Goal: Task Accomplishment & Management: Complete application form

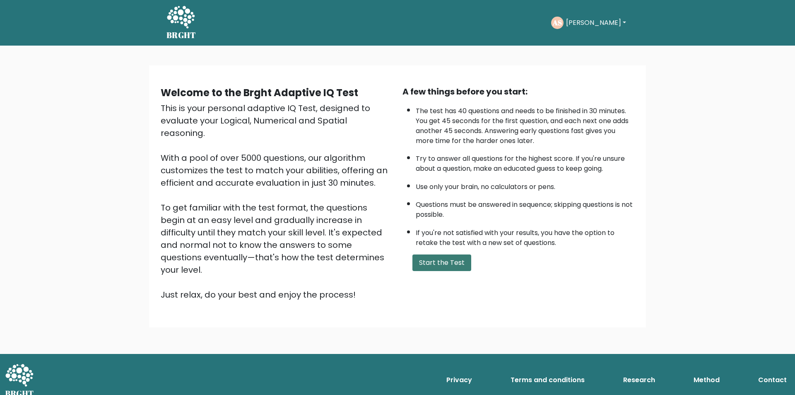
click at [441, 264] on button "Start the Test" at bounding box center [441, 262] width 59 height 17
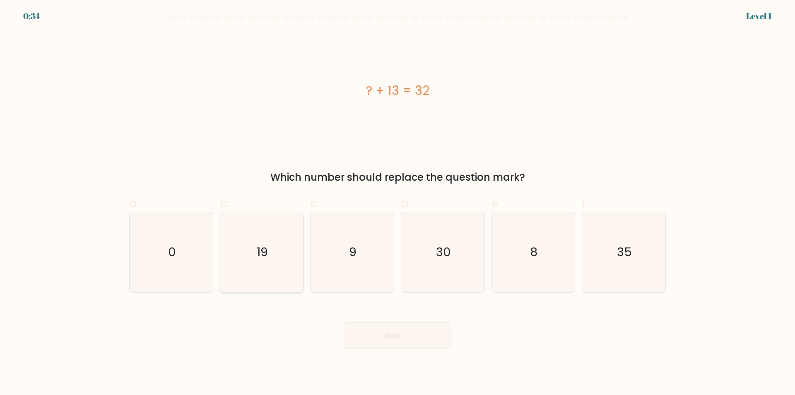
click at [265, 283] on icon "19" at bounding box center [262, 252] width 80 height 80
click at [398, 203] on input "b. 19" at bounding box center [398, 200] width 0 height 5
radio input "true"
click at [394, 338] on button "Next" at bounding box center [398, 335] width 108 height 27
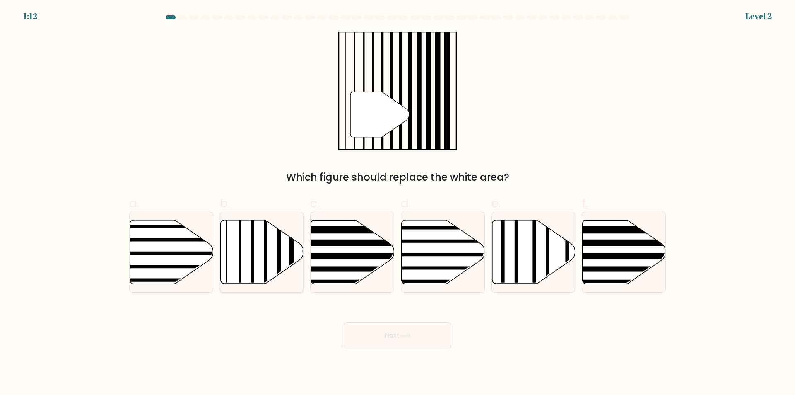
click at [279, 259] on line at bounding box center [279, 219] width 0 height 168
click at [398, 203] on input "b." at bounding box center [398, 200] width 0 height 5
radio input "true"
click at [385, 337] on button "Next" at bounding box center [398, 335] width 108 height 27
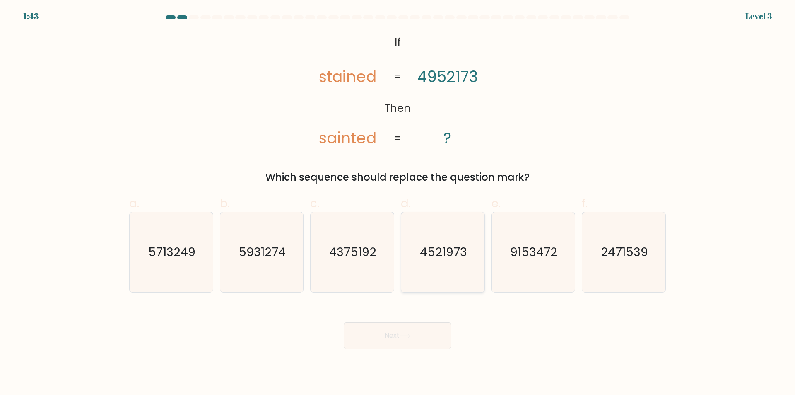
click at [439, 284] on icon "4521973" at bounding box center [443, 252] width 80 height 80
click at [398, 203] on input "d. 4521973" at bounding box center [398, 200] width 0 height 5
radio input "true"
click at [411, 337] on icon at bounding box center [405, 335] width 11 height 5
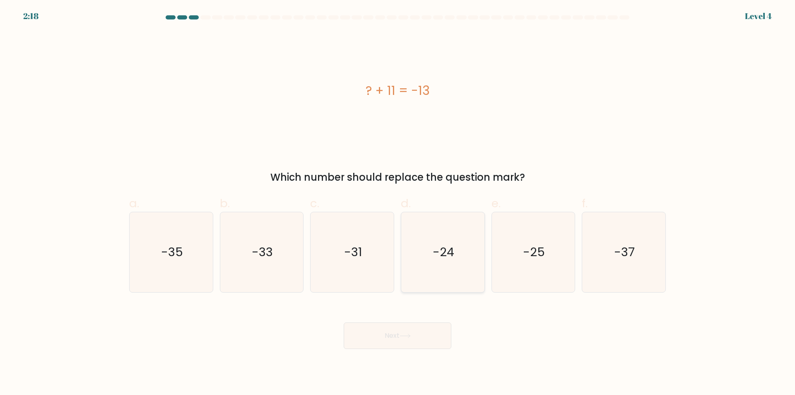
click at [451, 276] on icon "-24" at bounding box center [443, 252] width 80 height 80
click at [398, 203] on input "d. -24" at bounding box center [398, 200] width 0 height 5
radio input "true"
click at [424, 340] on button "Next" at bounding box center [398, 335] width 108 height 27
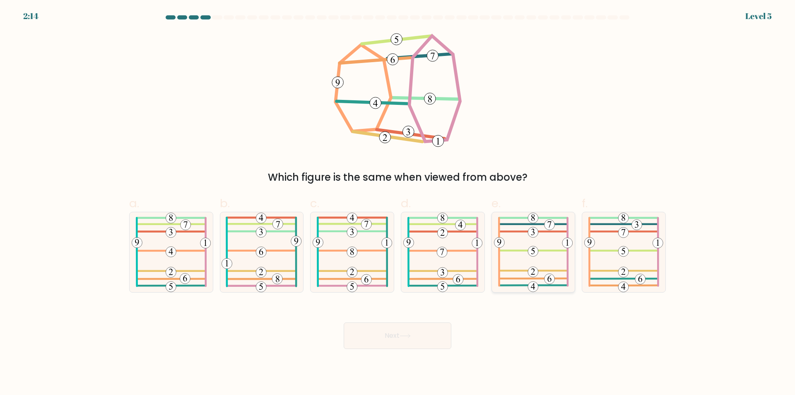
click at [547, 268] on icon at bounding box center [533, 252] width 79 height 80
click at [398, 203] on input "e." at bounding box center [398, 200] width 0 height 5
radio input "true"
click at [424, 335] on button "Next" at bounding box center [398, 335] width 108 height 27
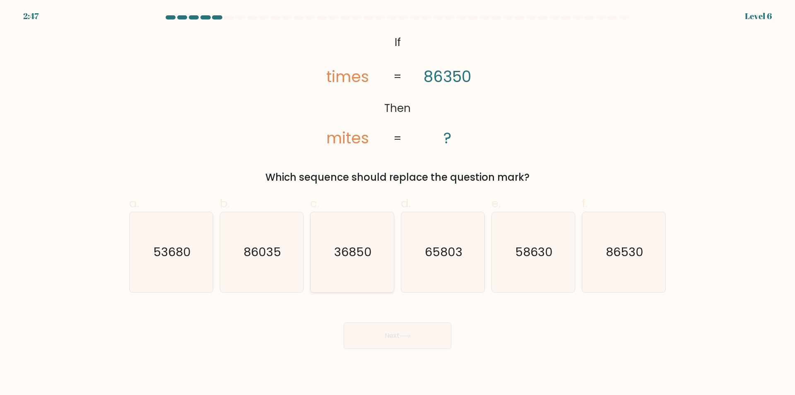
click at [347, 271] on icon "36850" at bounding box center [352, 252] width 80 height 80
click at [398, 203] on input "c. 36850" at bounding box center [398, 200] width 0 height 5
radio input "true"
click at [399, 335] on button "Next" at bounding box center [398, 335] width 108 height 27
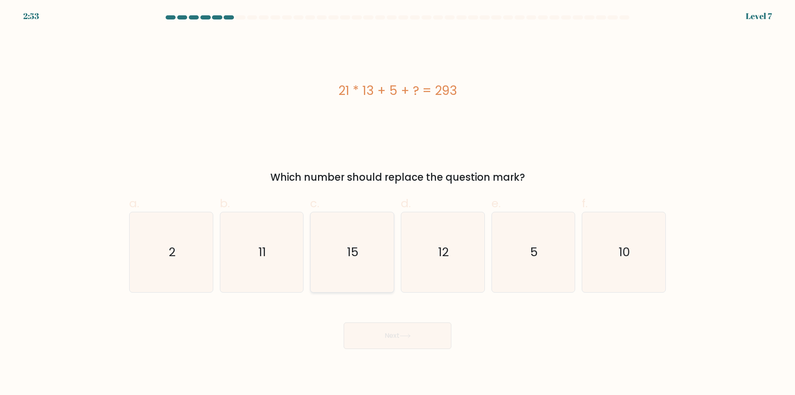
click at [344, 277] on icon "15" at bounding box center [352, 252] width 80 height 80
click at [398, 203] on input "c. 15" at bounding box center [398, 200] width 0 height 5
radio input "true"
click at [403, 340] on button "Next" at bounding box center [398, 335] width 108 height 27
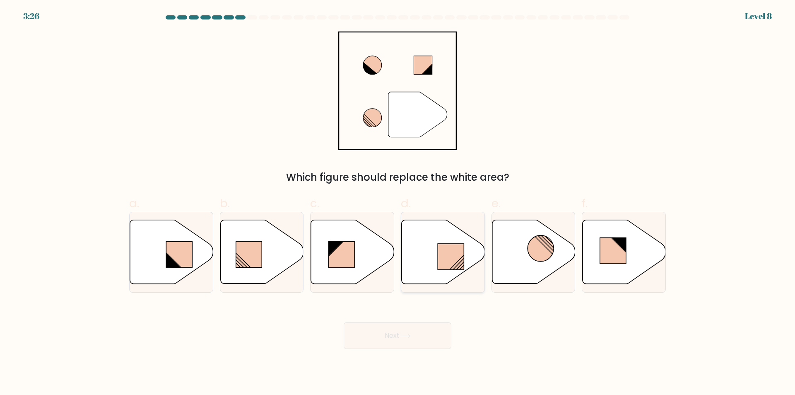
click at [416, 279] on icon at bounding box center [443, 252] width 83 height 64
click at [398, 203] on input "d." at bounding box center [398, 200] width 0 height 5
radio input "true"
click at [412, 333] on button "Next" at bounding box center [398, 335] width 108 height 27
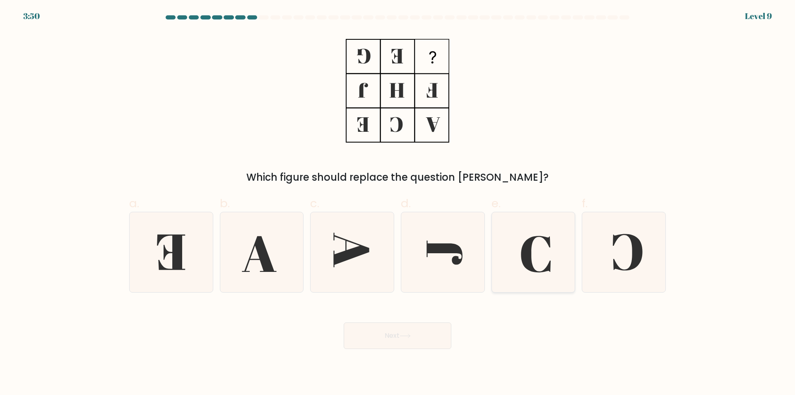
click at [557, 283] on icon at bounding box center [533, 252] width 80 height 80
click at [398, 203] on input "e." at bounding box center [398, 200] width 0 height 5
radio input "true"
click at [424, 337] on button "Next" at bounding box center [398, 335] width 108 height 27
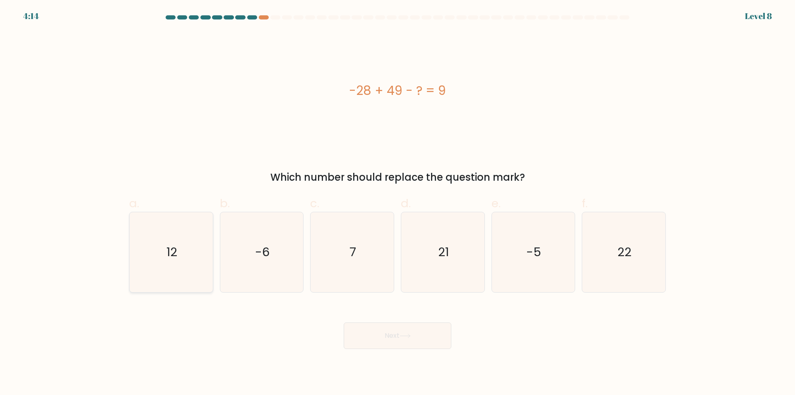
click at [176, 270] on icon "12" at bounding box center [171, 252] width 80 height 80
click at [398, 203] on input "a. 12" at bounding box center [398, 200] width 0 height 5
radio input "true"
click at [400, 334] on button "Next" at bounding box center [398, 335] width 108 height 27
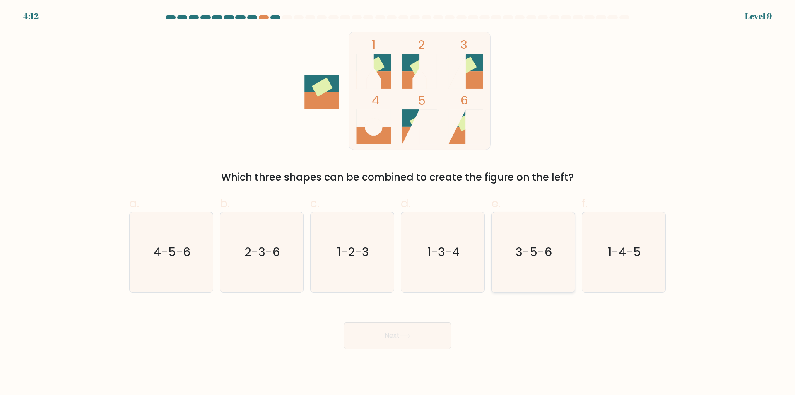
click at [535, 280] on icon "3-5-6" at bounding box center [533, 252] width 80 height 80
click at [398, 203] on input "e. 3-5-6" at bounding box center [398, 200] width 0 height 5
radio input "true"
click at [393, 336] on button "Next" at bounding box center [398, 335] width 108 height 27
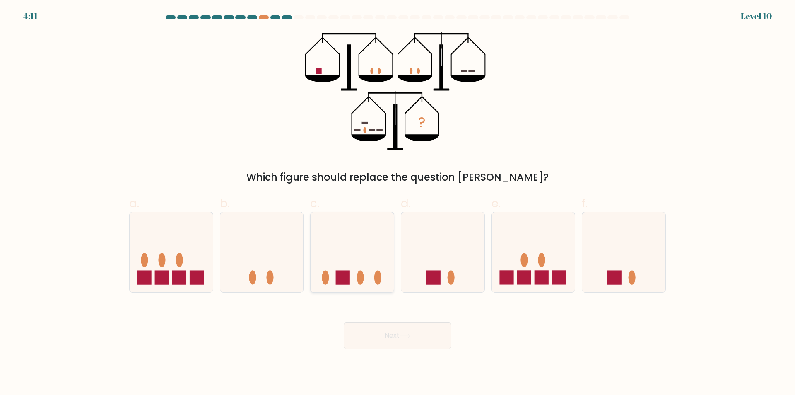
click at [390, 284] on icon at bounding box center [352, 252] width 83 height 69
click at [398, 203] on input "c." at bounding box center [398, 200] width 0 height 5
radio input "true"
click at [411, 337] on icon at bounding box center [405, 335] width 11 height 5
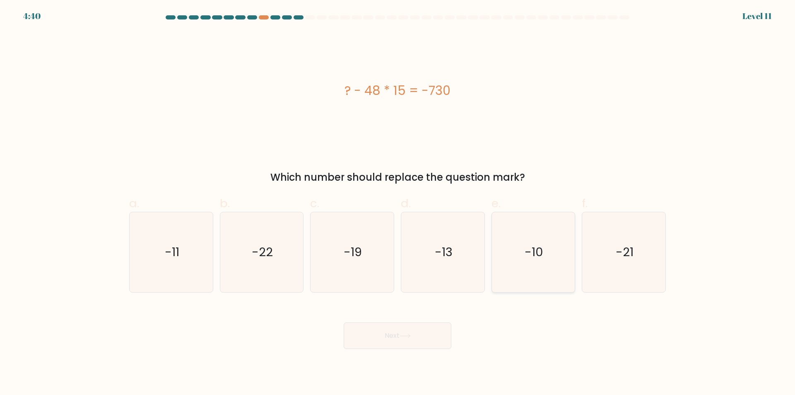
click at [528, 267] on icon "-10" at bounding box center [533, 252] width 80 height 80
click at [398, 203] on input "e. -10" at bounding box center [398, 200] width 0 height 5
radio input "true"
click at [415, 341] on button "Next" at bounding box center [398, 335] width 108 height 27
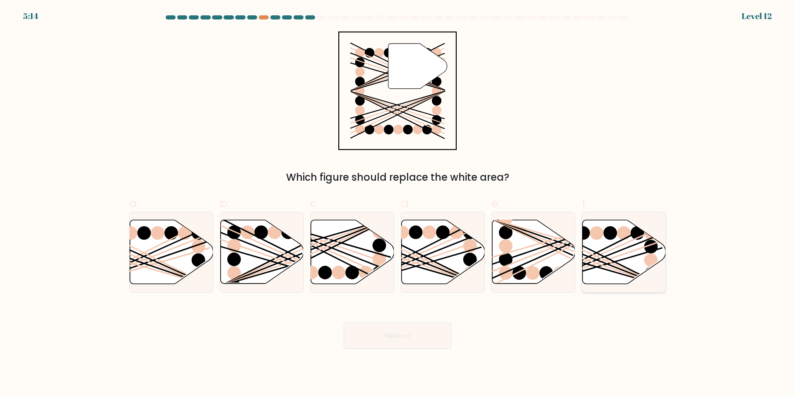
click at [599, 245] on icon at bounding box center [624, 252] width 83 height 64
click at [398, 203] on input "f." at bounding box center [398, 200] width 0 height 5
radio input "true"
click at [419, 335] on button "Next" at bounding box center [398, 335] width 108 height 27
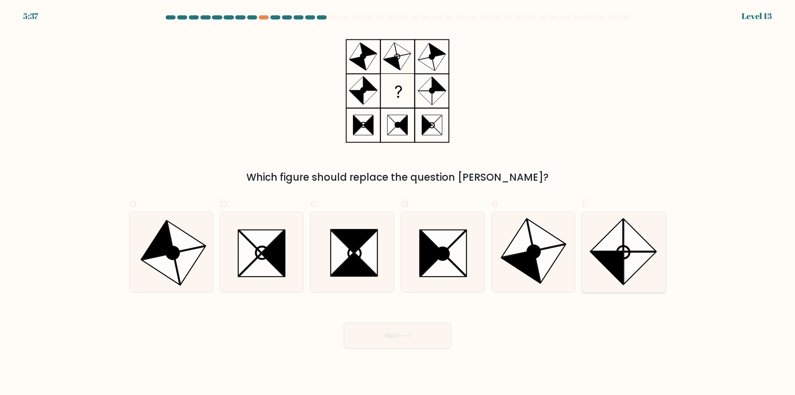
click at [605, 265] on icon at bounding box center [607, 268] width 32 height 32
click at [398, 203] on input "f." at bounding box center [398, 200] width 0 height 5
radio input "true"
click at [408, 329] on button "Next" at bounding box center [398, 335] width 108 height 27
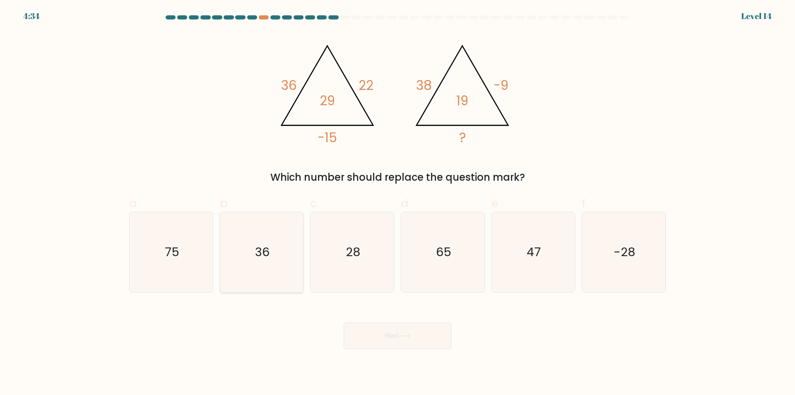
click at [285, 280] on icon "36" at bounding box center [262, 252] width 80 height 80
click at [398, 203] on input "b. 36" at bounding box center [398, 200] width 0 height 5
radio input "true"
click at [400, 337] on button "Next" at bounding box center [398, 335] width 108 height 27
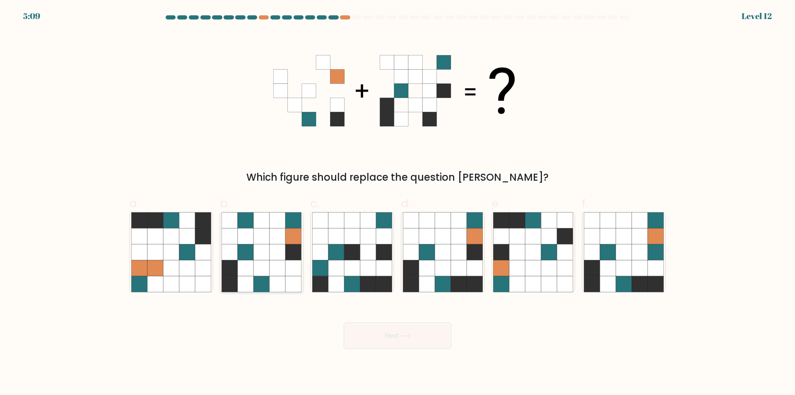
click at [291, 277] on icon at bounding box center [294, 284] width 16 height 16
click at [398, 203] on input "b." at bounding box center [398, 200] width 0 height 5
radio input "true"
click at [394, 337] on button "Next" at bounding box center [398, 335] width 108 height 27
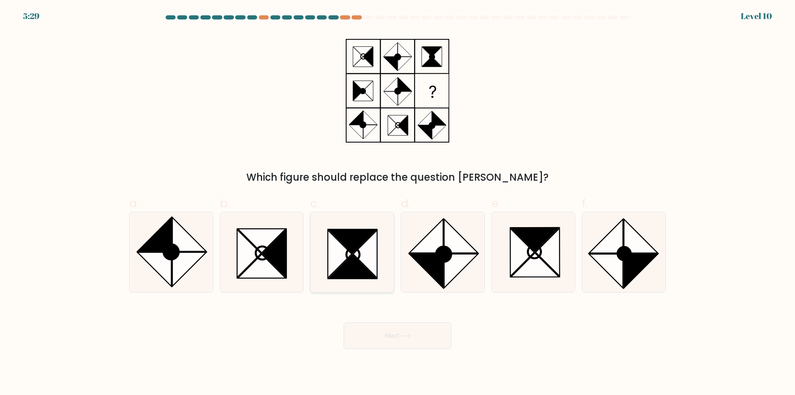
click at [375, 257] on icon at bounding box center [365, 254] width 24 height 48
click at [398, 203] on input "c." at bounding box center [398, 200] width 0 height 5
radio input "true"
click at [410, 337] on icon at bounding box center [405, 335] width 11 height 5
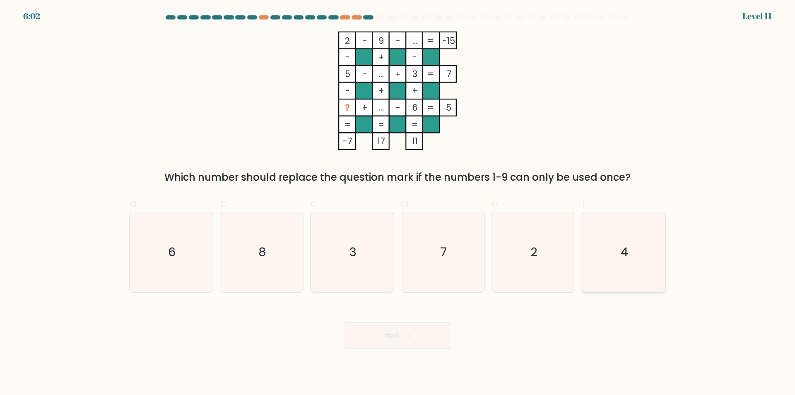
click at [617, 279] on icon "4" at bounding box center [624, 252] width 80 height 80
click at [398, 203] on input "f. 4" at bounding box center [398, 200] width 0 height 5
radio input "true"
click at [414, 340] on button "Next" at bounding box center [398, 335] width 108 height 27
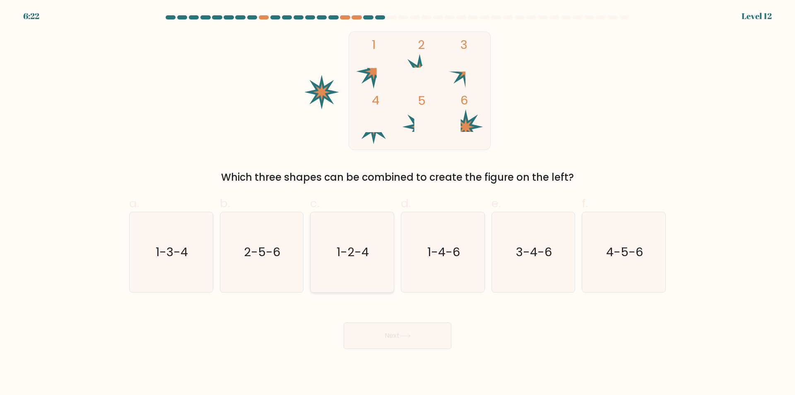
click at [331, 274] on icon "1-2-4" at bounding box center [352, 252] width 80 height 80
click at [398, 203] on input "c. 1-2-4" at bounding box center [398, 200] width 0 height 5
radio input "true"
click at [379, 333] on button "Next" at bounding box center [398, 335] width 108 height 27
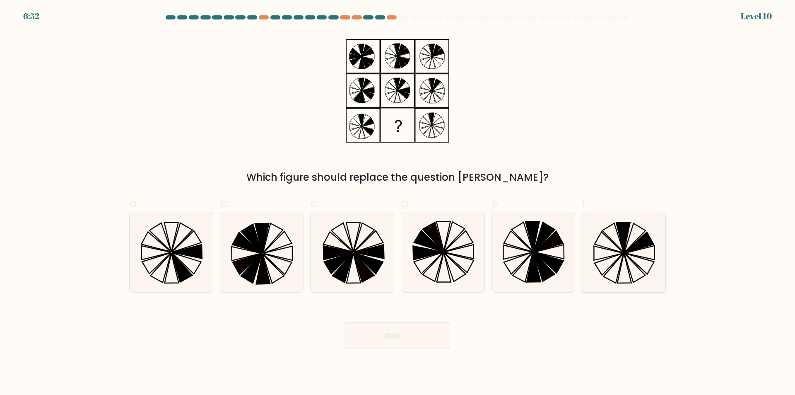
click at [619, 275] on icon at bounding box center [624, 268] width 14 height 30
click at [398, 203] on input "f." at bounding box center [398, 200] width 0 height 5
radio input "true"
click at [383, 334] on button "Next" at bounding box center [398, 335] width 108 height 27
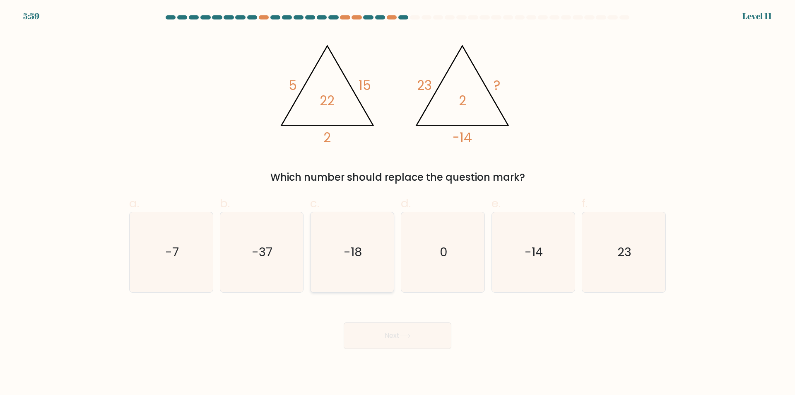
click at [335, 274] on icon "-18" at bounding box center [352, 252] width 80 height 80
click at [398, 203] on input "c. -18" at bounding box center [398, 200] width 0 height 5
radio input "true"
click at [398, 334] on button "Next" at bounding box center [398, 335] width 108 height 27
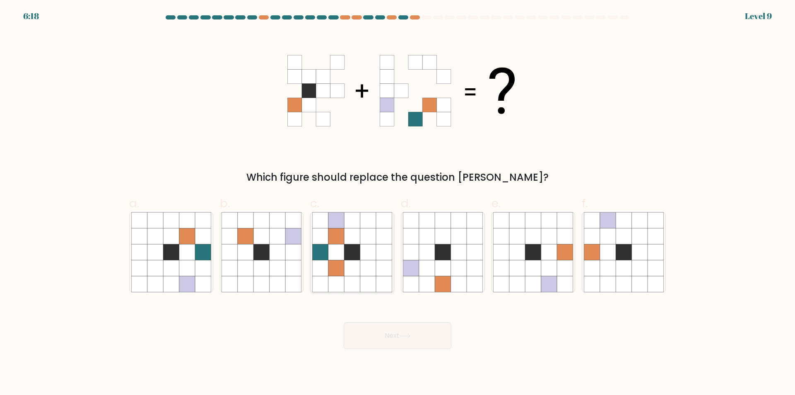
click at [330, 284] on icon at bounding box center [336, 284] width 16 height 16
click at [398, 203] on input "c." at bounding box center [398, 200] width 0 height 5
radio input "true"
click at [389, 334] on button "Next" at bounding box center [398, 335] width 108 height 27
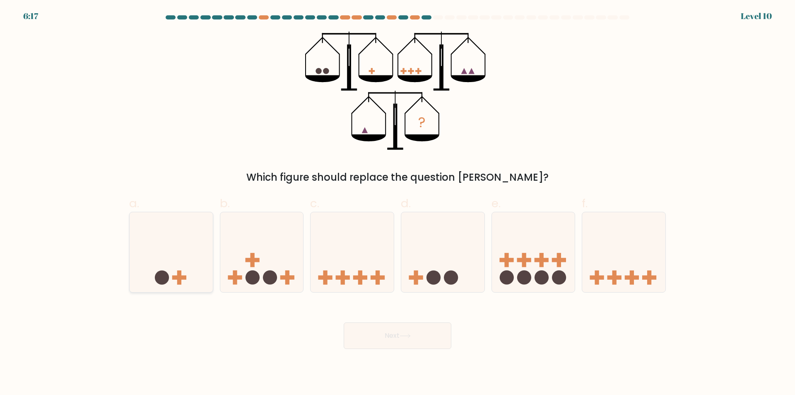
click at [198, 284] on icon at bounding box center [171, 252] width 83 height 69
click at [398, 203] on input "a." at bounding box center [398, 200] width 0 height 5
radio input "true"
click at [392, 337] on button "Next" at bounding box center [398, 335] width 108 height 27
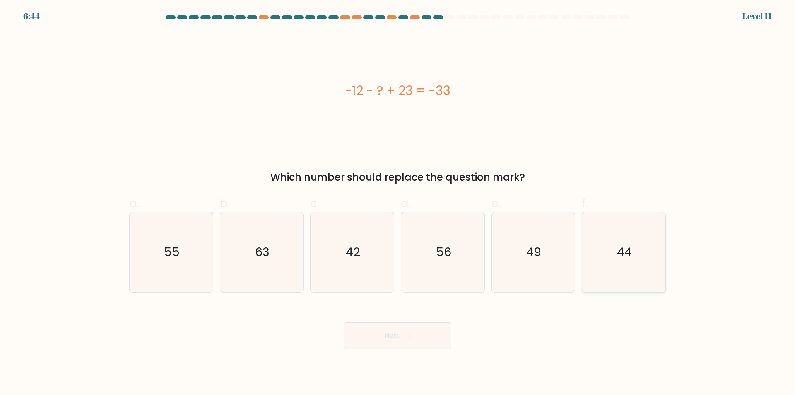
click at [628, 275] on icon "44" at bounding box center [624, 252] width 80 height 80
click at [398, 203] on input "f. 44" at bounding box center [398, 200] width 0 height 5
radio input "true"
click at [404, 335] on icon at bounding box center [405, 335] width 11 height 5
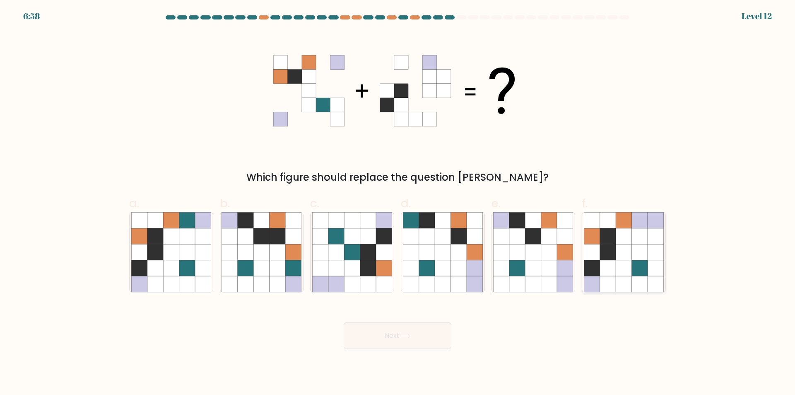
click at [633, 281] on icon at bounding box center [640, 284] width 16 height 16
click at [398, 203] on input "f." at bounding box center [398, 200] width 0 height 5
radio input "true"
click at [428, 336] on button "Next" at bounding box center [398, 335] width 108 height 27
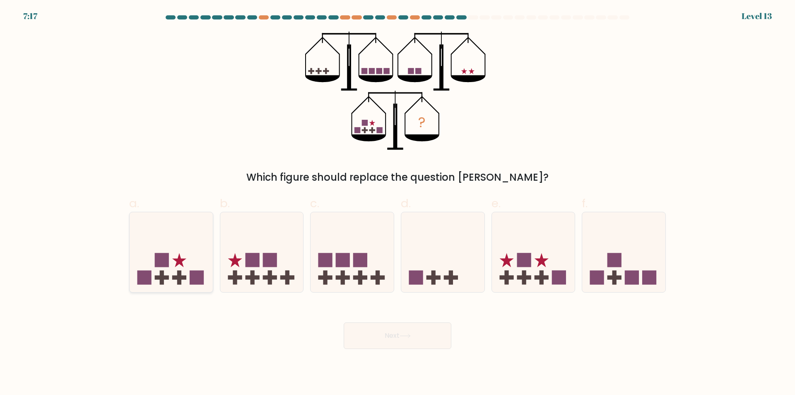
click at [187, 285] on icon at bounding box center [171, 252] width 83 height 69
click at [398, 203] on input "a." at bounding box center [398, 200] width 0 height 5
radio input "true"
click at [404, 337] on icon at bounding box center [405, 335] width 11 height 5
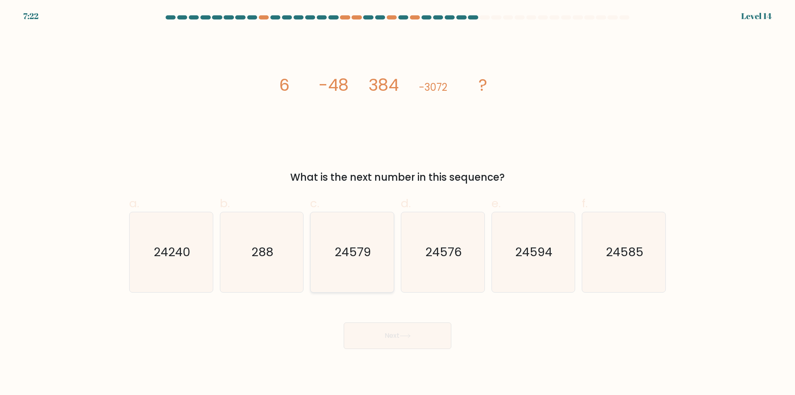
click at [358, 283] on icon "24579" at bounding box center [352, 252] width 80 height 80
click at [398, 203] on input "c. 24579" at bounding box center [398, 200] width 0 height 5
radio input "true"
click at [398, 341] on button "Next" at bounding box center [398, 335] width 108 height 27
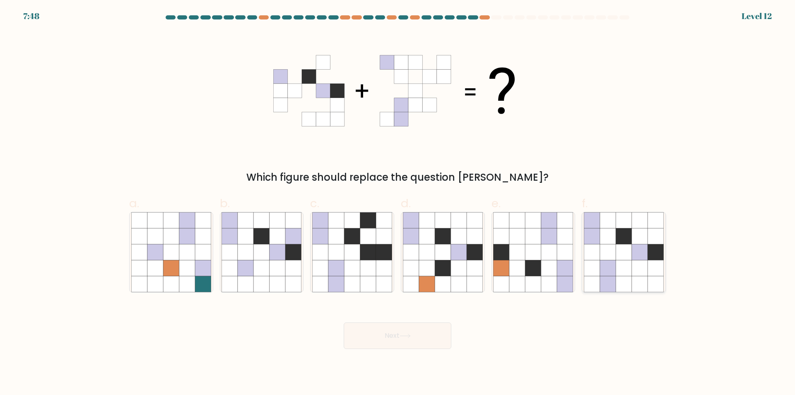
click at [643, 270] on icon at bounding box center [640, 268] width 16 height 16
click at [398, 203] on input "f." at bounding box center [398, 200] width 0 height 5
radio input "true"
click at [423, 337] on button "Next" at bounding box center [398, 335] width 108 height 27
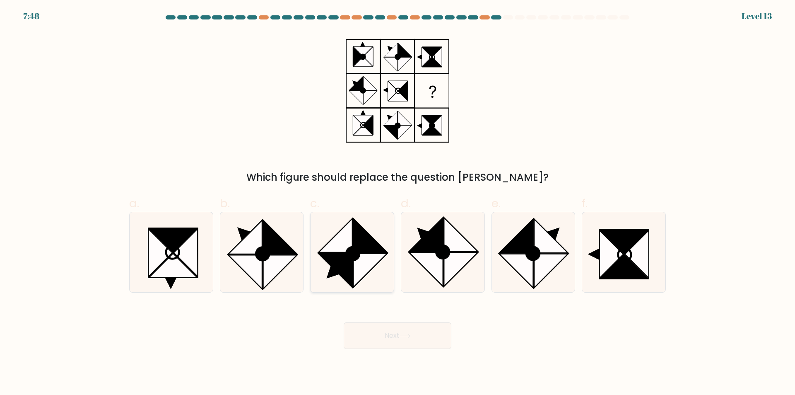
click at [390, 289] on icon at bounding box center [352, 252] width 80 height 80
click at [398, 203] on input "c." at bounding box center [398, 200] width 0 height 5
radio input "true"
click at [411, 336] on icon at bounding box center [405, 335] width 11 height 5
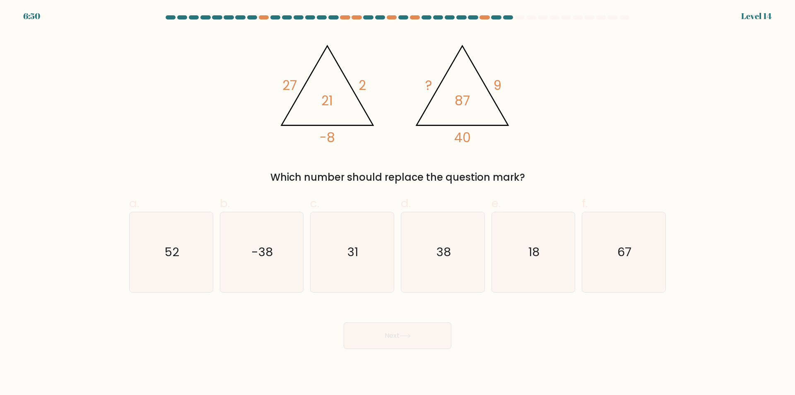
click at [479, 118] on icon "@import url('https://fonts.googleapis.com/css?family=Abril+Fatface:400,100,100i…" at bounding box center [397, 90] width 248 height 118
click at [532, 282] on icon "18" at bounding box center [533, 252] width 80 height 80
click at [398, 203] on input "e. 18" at bounding box center [398, 200] width 0 height 5
radio input "true"
click at [405, 342] on button "Next" at bounding box center [398, 335] width 108 height 27
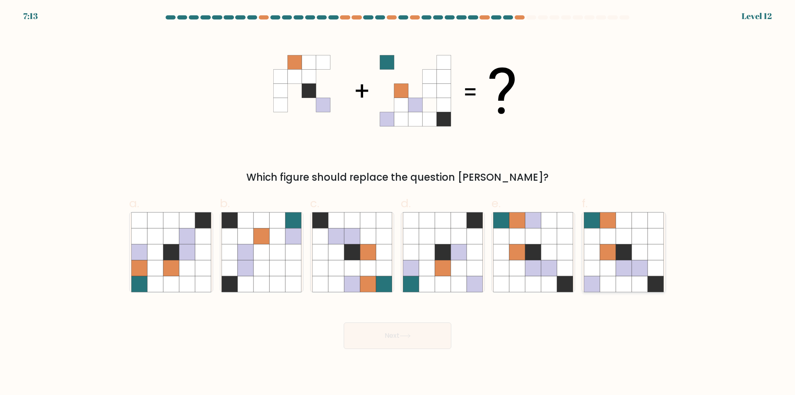
click at [649, 239] on icon at bounding box center [656, 236] width 16 height 16
click at [398, 203] on input "f." at bounding box center [398, 200] width 0 height 5
radio input "true"
click at [425, 342] on button "Next" at bounding box center [398, 335] width 108 height 27
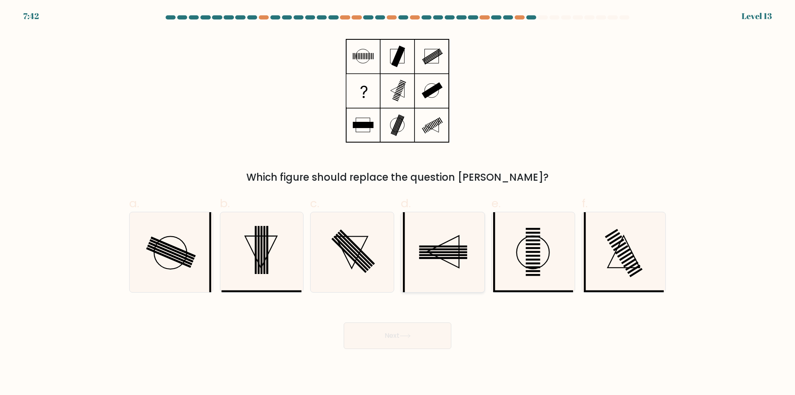
click at [444, 283] on icon at bounding box center [443, 252] width 80 height 80
click at [398, 203] on input "d." at bounding box center [398, 200] width 0 height 5
radio input "true"
click at [419, 334] on button "Next" at bounding box center [398, 335] width 108 height 27
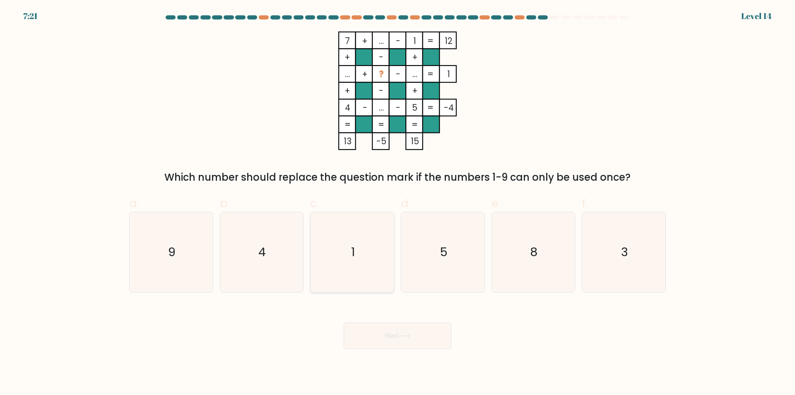
click at [327, 277] on icon "1" at bounding box center [352, 252] width 80 height 80
click at [398, 203] on input "c. 1" at bounding box center [398, 200] width 0 height 5
radio input "true"
click at [395, 337] on button "Next" at bounding box center [398, 335] width 108 height 27
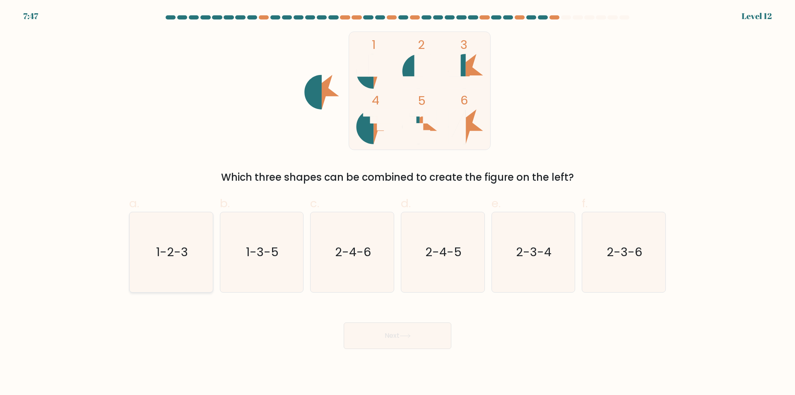
click at [177, 272] on icon "1-2-3" at bounding box center [171, 252] width 80 height 80
click at [398, 203] on input "a. 1-2-3" at bounding box center [398, 200] width 0 height 5
radio input "true"
click at [403, 337] on icon at bounding box center [405, 335] width 11 height 5
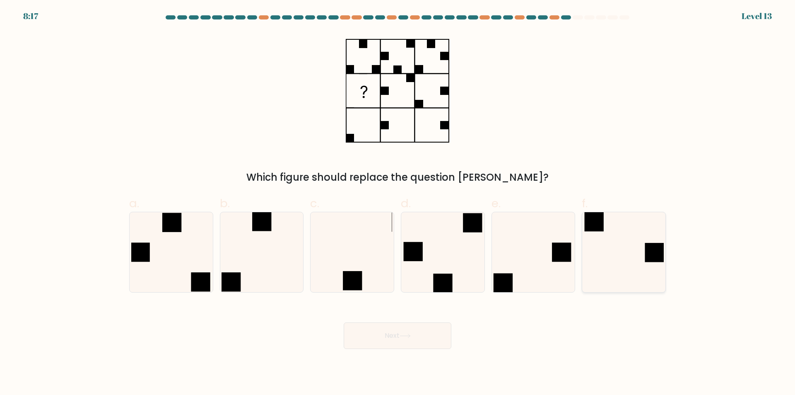
click at [609, 279] on icon at bounding box center [624, 252] width 80 height 80
click at [398, 203] on input "f." at bounding box center [398, 200] width 0 height 5
radio input "true"
click at [428, 337] on button "Next" at bounding box center [398, 335] width 108 height 27
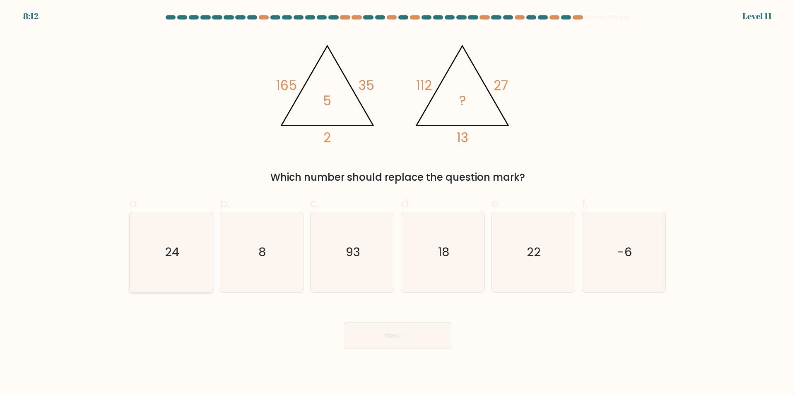
click at [180, 272] on icon "24" at bounding box center [171, 252] width 80 height 80
click at [398, 203] on input "a. 24" at bounding box center [398, 200] width 0 height 5
radio input "true"
click at [402, 340] on button "Next" at bounding box center [398, 335] width 108 height 27
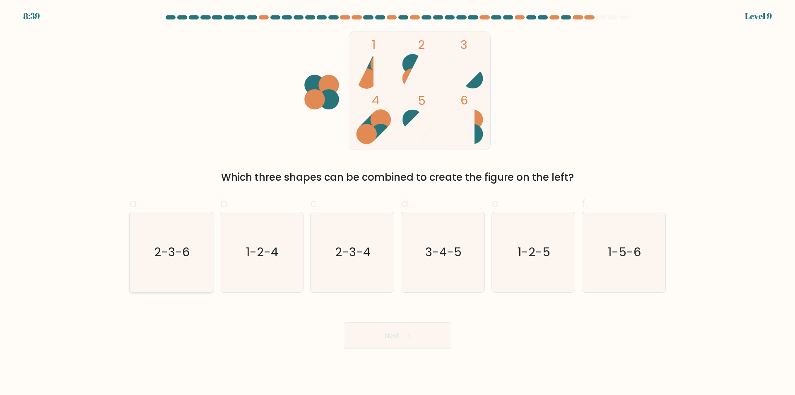
click at [171, 274] on icon "2-3-6" at bounding box center [171, 252] width 80 height 80
click at [398, 203] on input "a. 2-3-6" at bounding box center [398, 200] width 0 height 5
radio input "true"
click at [402, 339] on button "Next" at bounding box center [398, 335] width 108 height 27
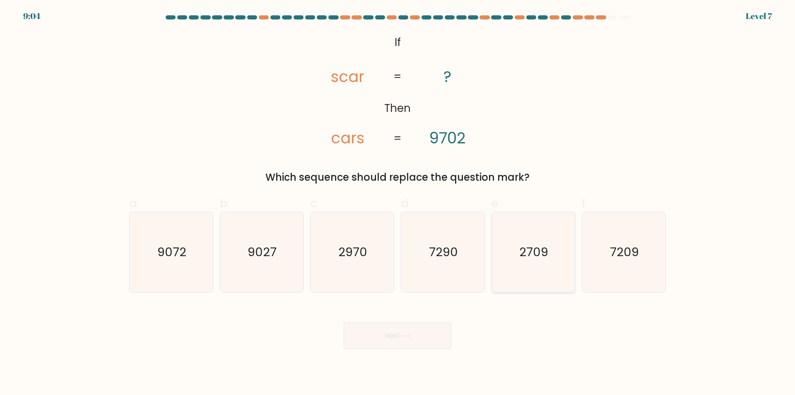
click at [528, 280] on icon "2709" at bounding box center [533, 252] width 80 height 80
click at [398, 203] on input "e. 2709" at bounding box center [398, 200] width 0 height 5
radio input "true"
click at [405, 337] on icon at bounding box center [405, 335] width 11 height 5
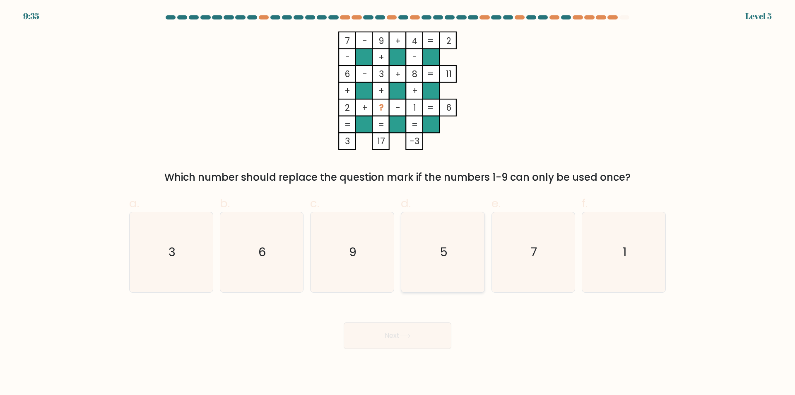
click at [454, 278] on icon "5" at bounding box center [443, 252] width 80 height 80
click at [398, 203] on input "d. 5" at bounding box center [398, 200] width 0 height 5
radio input "true"
drag, startPoint x: 405, startPoint y: 342, endPoint x: 410, endPoint y: 341, distance: 4.3
click at [406, 342] on button "Next" at bounding box center [398, 335] width 108 height 27
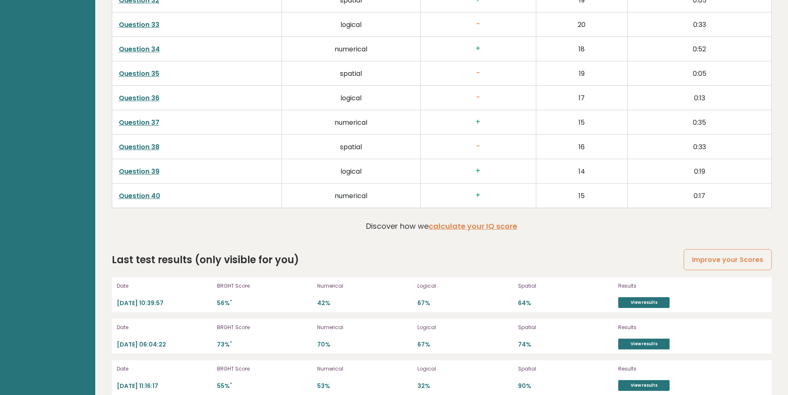
scroll to position [2262, 0]
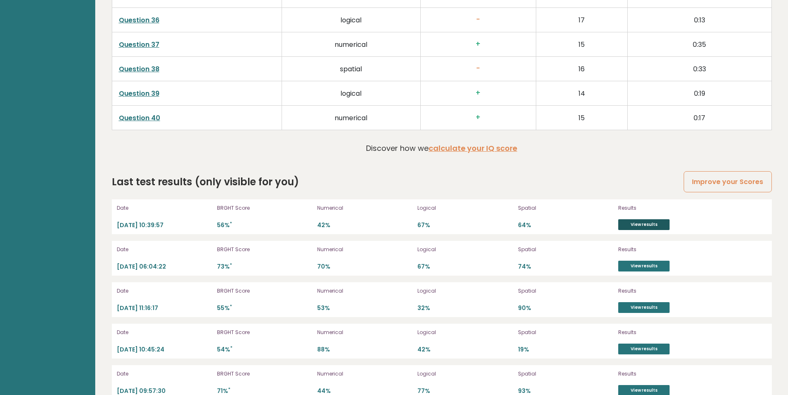
click at [639, 228] on link "View results" at bounding box center [643, 224] width 51 height 11
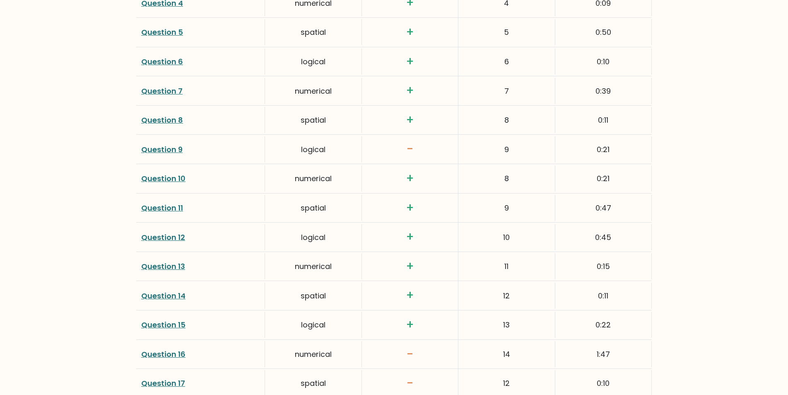
scroll to position [1304, 0]
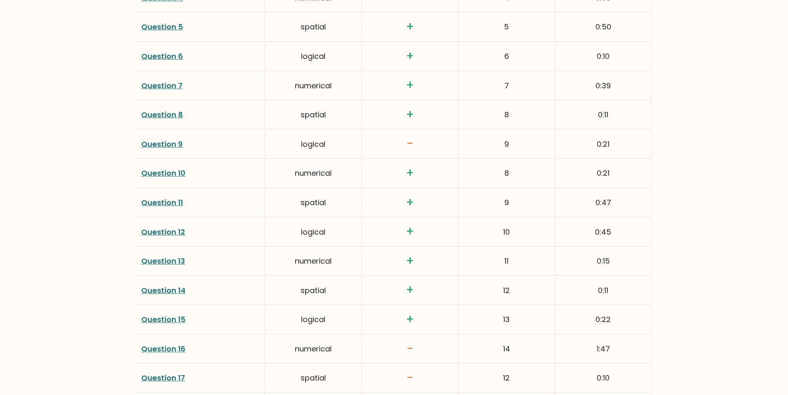
click at [171, 142] on link "Question 9" at bounding box center [161, 144] width 41 height 10
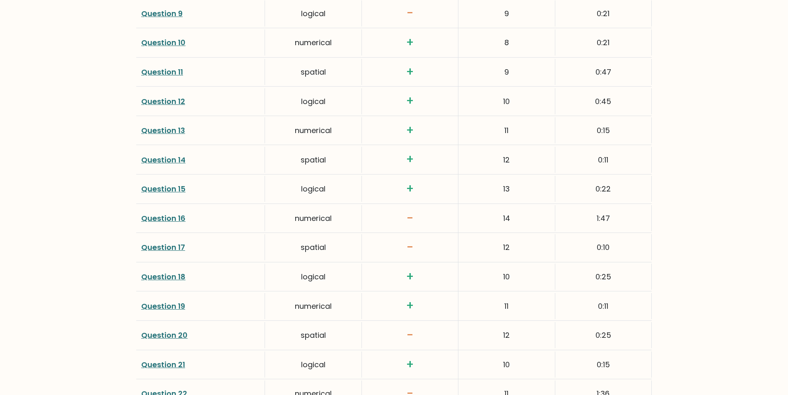
scroll to position [1478, 0]
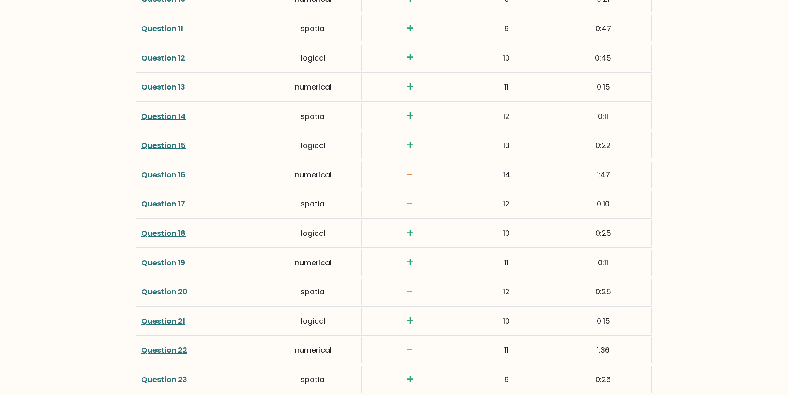
click at [159, 176] on link "Question 16" at bounding box center [163, 174] width 44 height 10
click at [161, 201] on link "Question 17" at bounding box center [163, 203] width 44 height 10
click at [168, 204] on link "Question 17" at bounding box center [163, 203] width 44 height 10
click at [161, 292] on link "Question 20" at bounding box center [164, 291] width 46 height 10
click at [171, 203] on link "Question 17" at bounding box center [163, 203] width 44 height 10
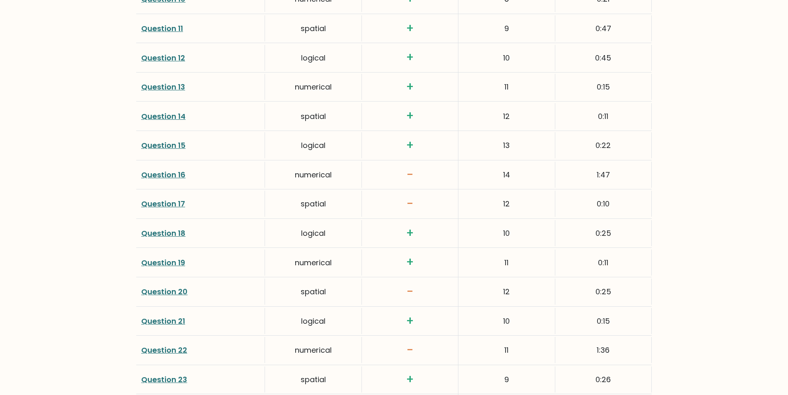
click at [163, 292] on link "Question 20" at bounding box center [164, 291] width 46 height 10
click at [177, 347] on link "Question 22" at bounding box center [164, 350] width 46 height 10
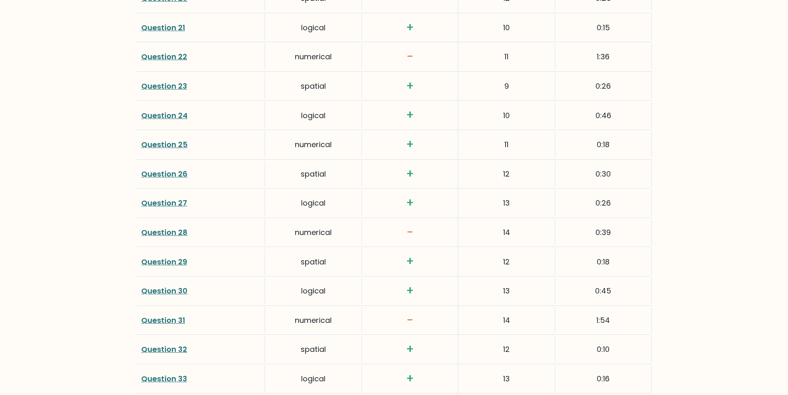
scroll to position [1826, 0]
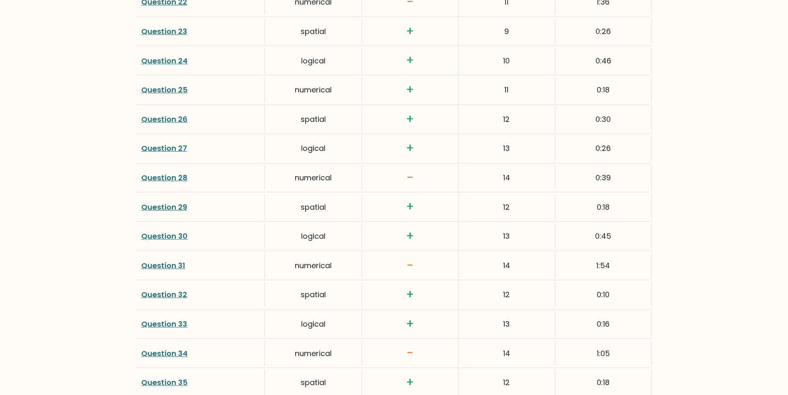
click at [161, 178] on link "Question 28" at bounding box center [164, 177] width 46 height 10
click at [164, 352] on link "Question 34" at bounding box center [164, 353] width 46 height 10
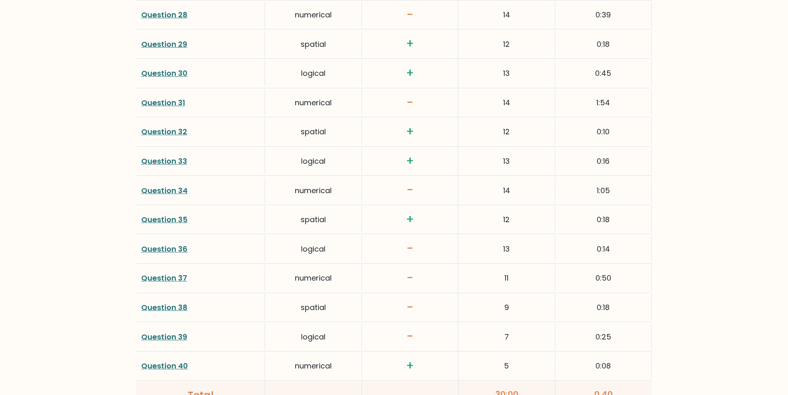
scroll to position [2024, 0]
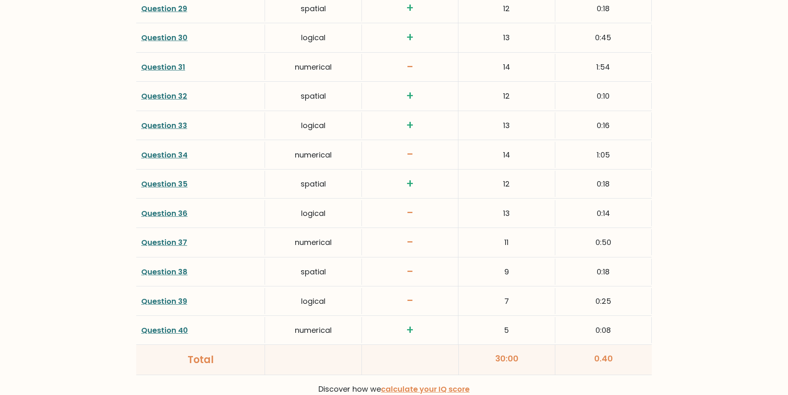
click at [149, 214] on link "Question 36" at bounding box center [164, 213] width 46 height 10
click at [154, 244] on link "Question 37" at bounding box center [164, 242] width 46 height 10
click at [162, 272] on link "Question 38" at bounding box center [164, 271] width 46 height 10
click at [159, 300] on link "Question 39" at bounding box center [164, 301] width 46 height 10
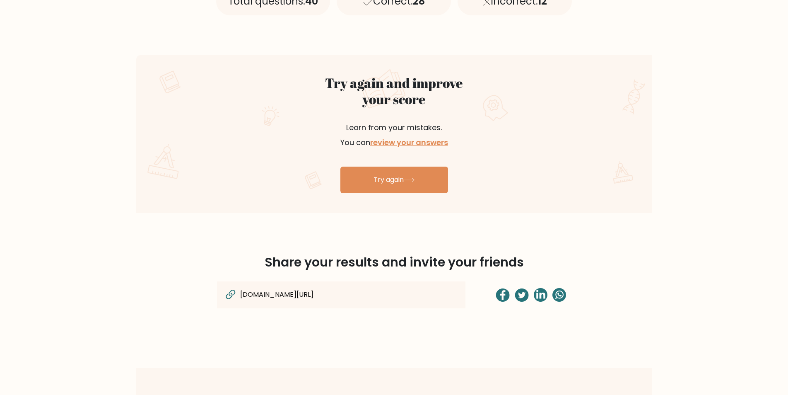
scroll to position [383, 0]
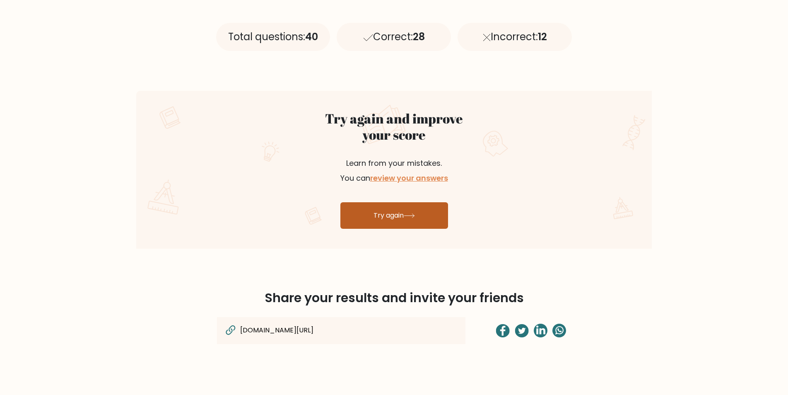
click at [378, 214] on link "Try again" at bounding box center [394, 215] width 108 height 27
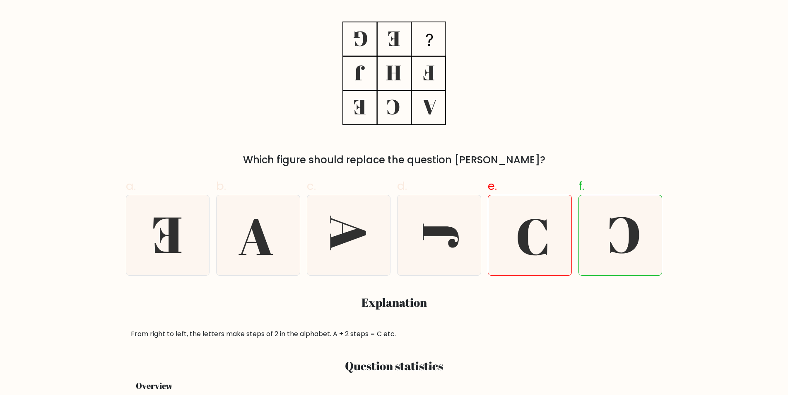
scroll to position [155, 0]
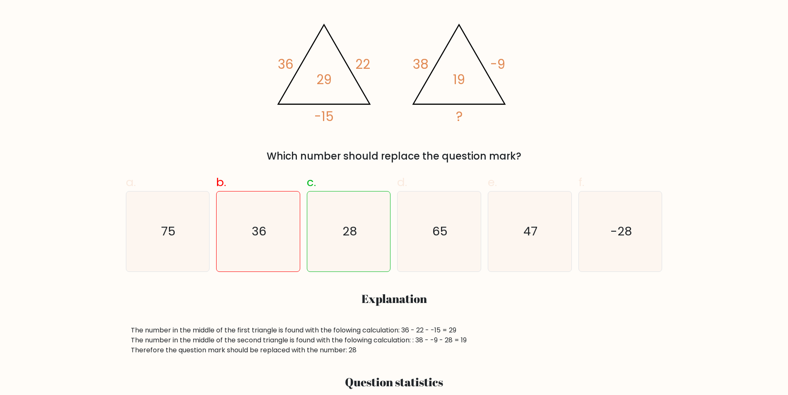
scroll to position [163, 0]
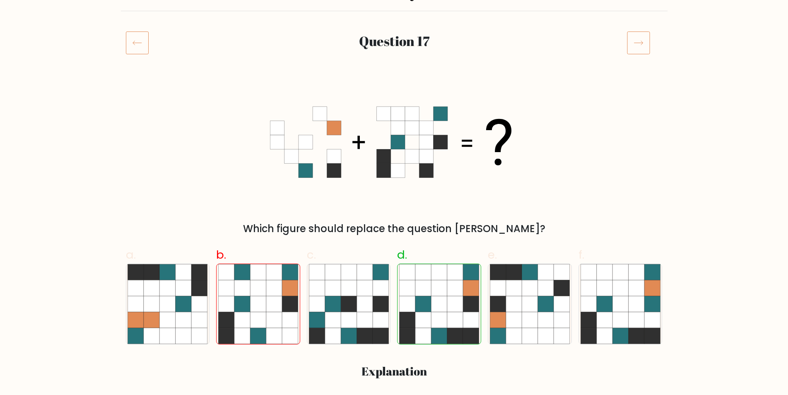
scroll to position [86, 0]
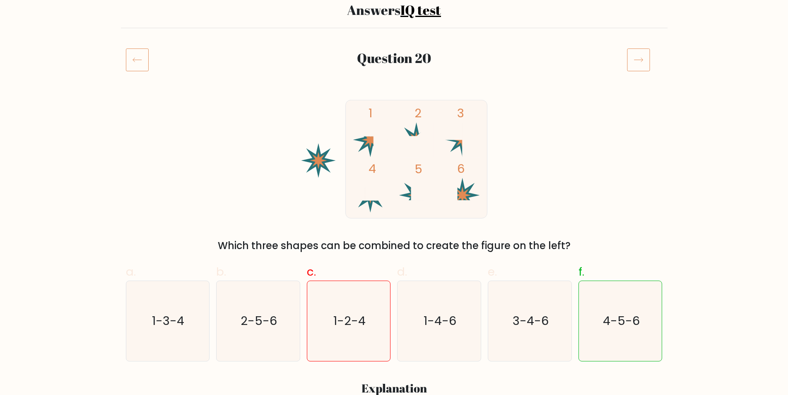
scroll to position [70, 0]
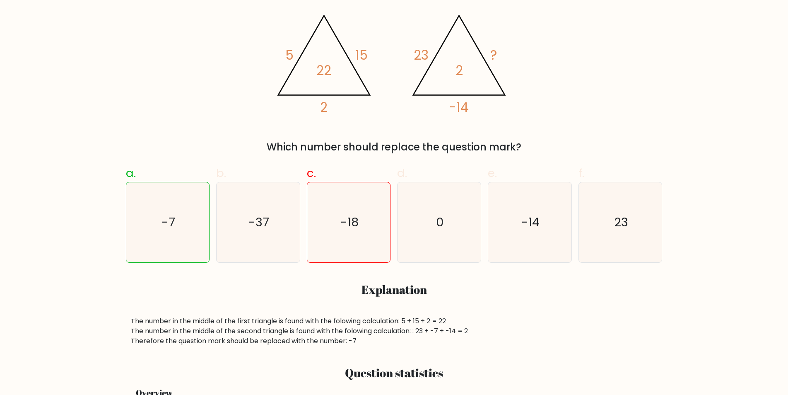
scroll to position [172, 0]
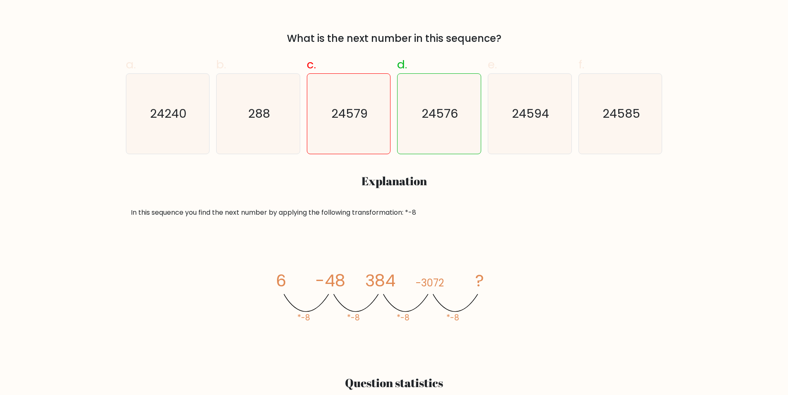
scroll to position [276, 0]
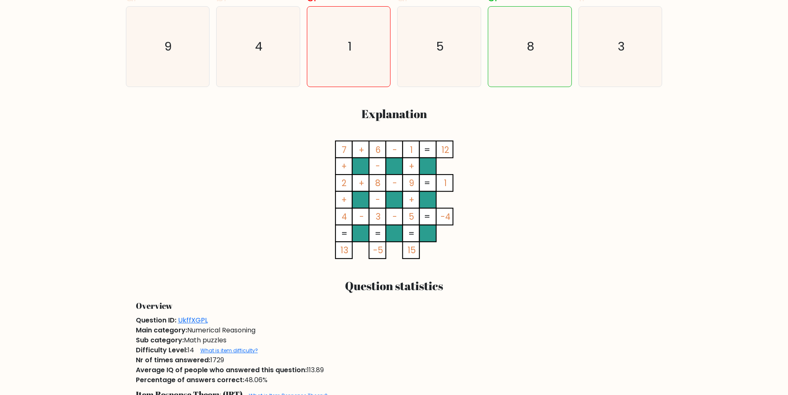
scroll to position [345, 0]
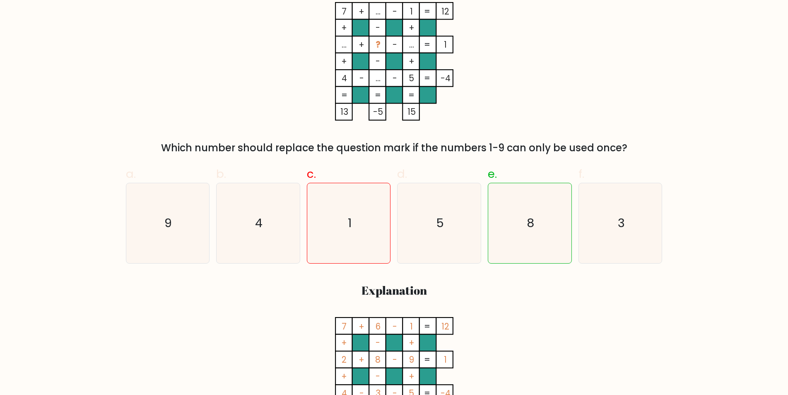
scroll to position [166, 0]
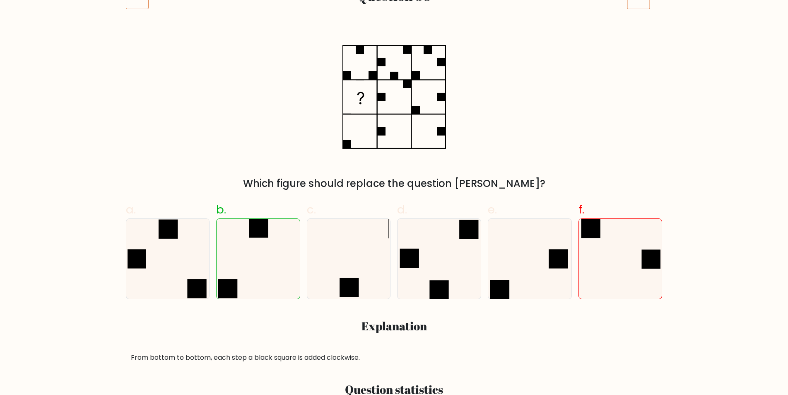
scroll to position [133, 0]
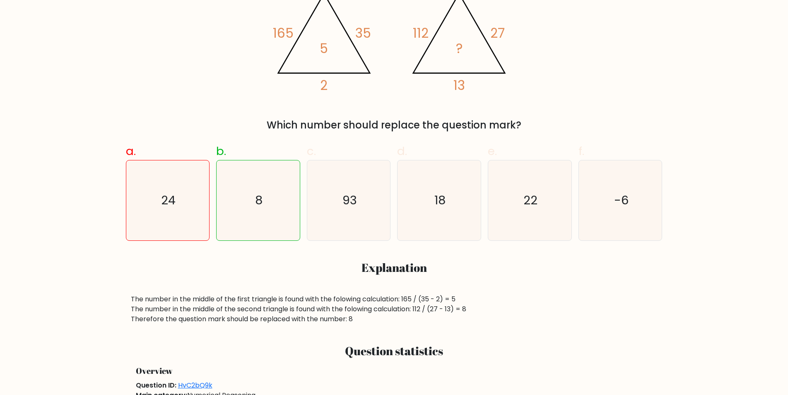
scroll to position [190, 0]
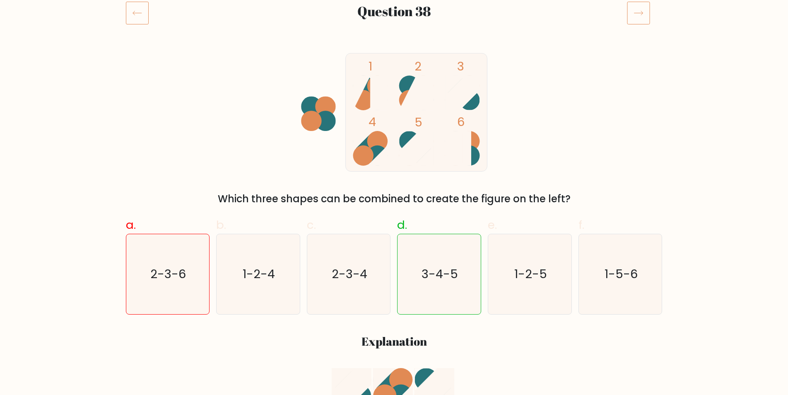
scroll to position [116, 0]
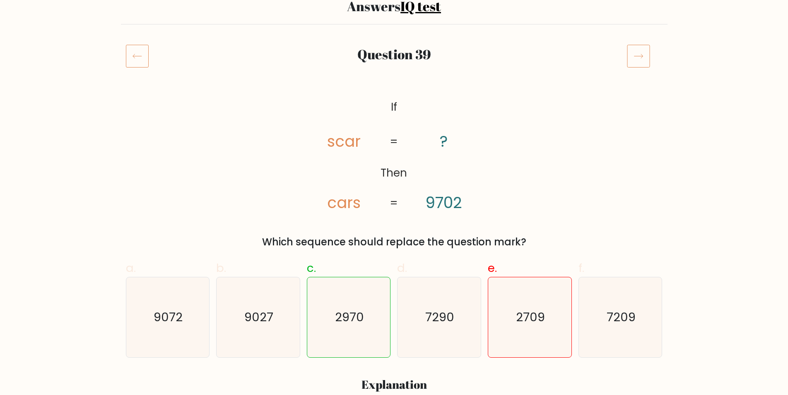
scroll to position [84, 0]
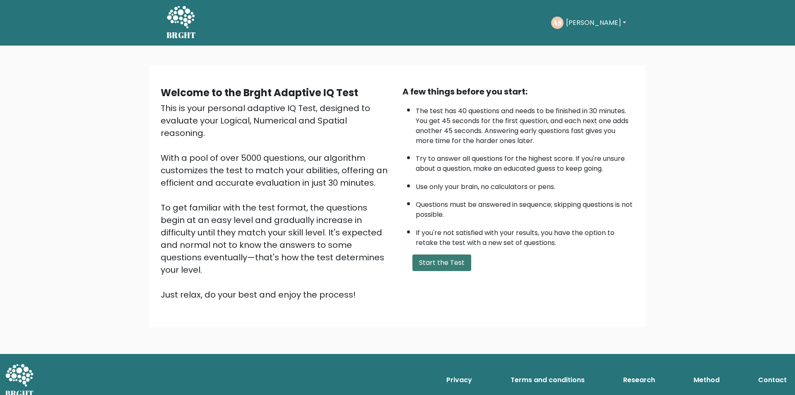
click at [433, 262] on button "Start the Test" at bounding box center [441, 262] width 59 height 17
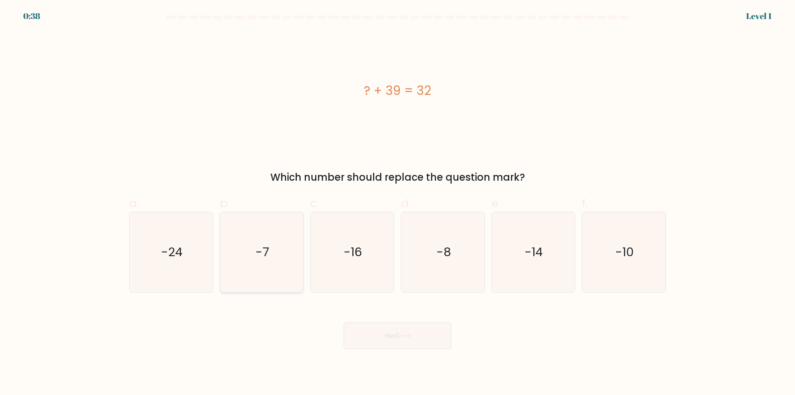
click at [277, 277] on icon "-7" at bounding box center [262, 252] width 80 height 80
click at [398, 203] on input "b. -7" at bounding box center [398, 200] width 0 height 5
radio input "true"
click at [405, 338] on button "Next" at bounding box center [398, 335] width 108 height 27
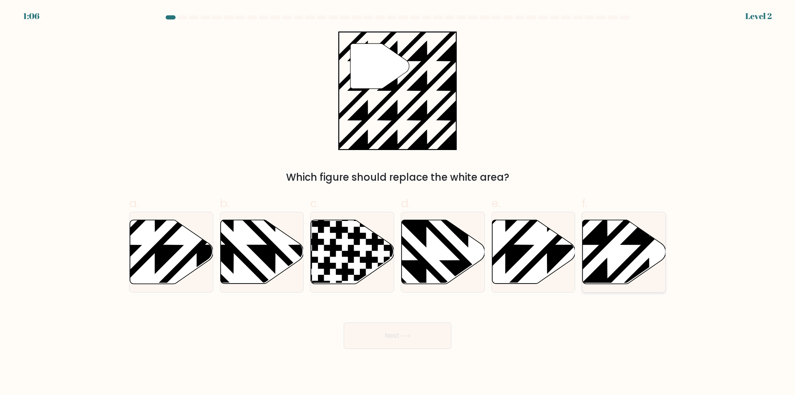
click at [596, 261] on icon at bounding box center [624, 252] width 83 height 64
click at [398, 203] on input "f." at bounding box center [398, 200] width 0 height 5
radio input "true"
click at [389, 327] on button "Next" at bounding box center [398, 335] width 108 height 27
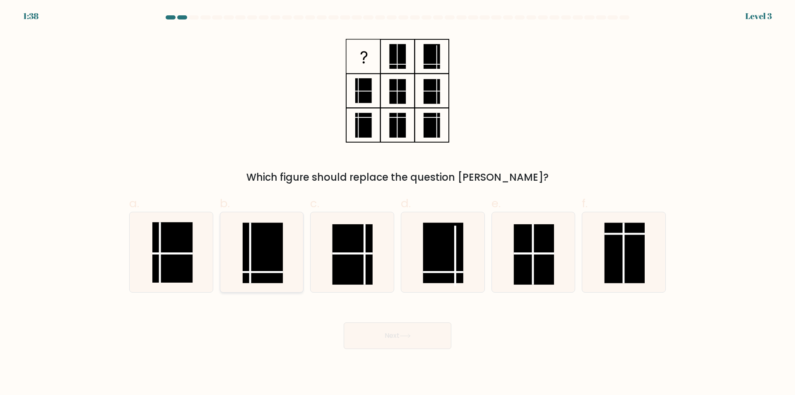
click at [262, 258] on rect at bounding box center [263, 253] width 40 height 60
click at [398, 203] on input "b." at bounding box center [398, 200] width 0 height 5
radio input "true"
click at [381, 333] on button "Next" at bounding box center [398, 335] width 108 height 27
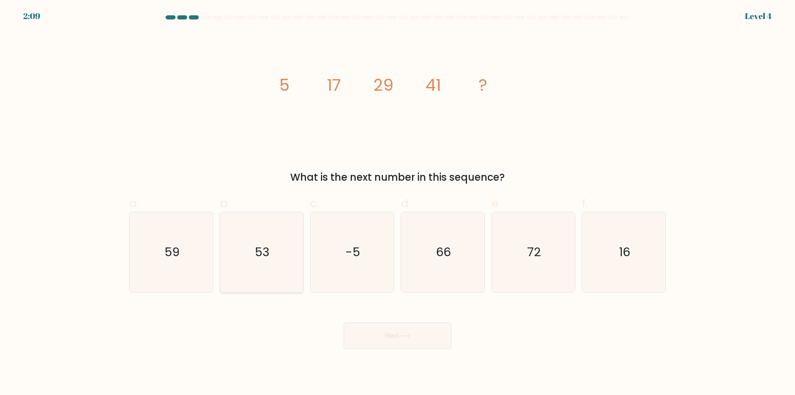
click at [266, 281] on icon "53" at bounding box center [262, 252] width 80 height 80
click at [398, 203] on input "b. 53" at bounding box center [398, 200] width 0 height 5
radio input "true"
click at [399, 339] on button "Next" at bounding box center [398, 335] width 108 height 27
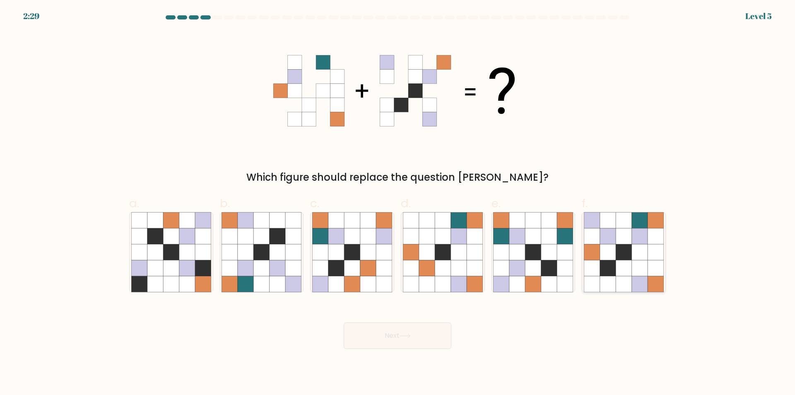
click at [618, 288] on icon at bounding box center [624, 284] width 16 height 16
click at [398, 203] on input "f." at bounding box center [398, 200] width 0 height 5
radio input "true"
click at [411, 337] on icon at bounding box center [405, 335] width 11 height 5
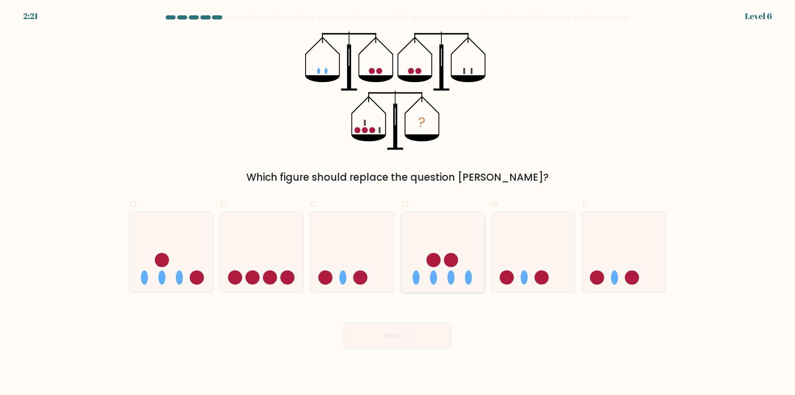
click at [438, 284] on icon at bounding box center [442, 252] width 83 height 69
click at [398, 203] on input "d." at bounding box center [398, 200] width 0 height 5
radio input "true"
click at [402, 336] on icon at bounding box center [405, 335] width 11 height 5
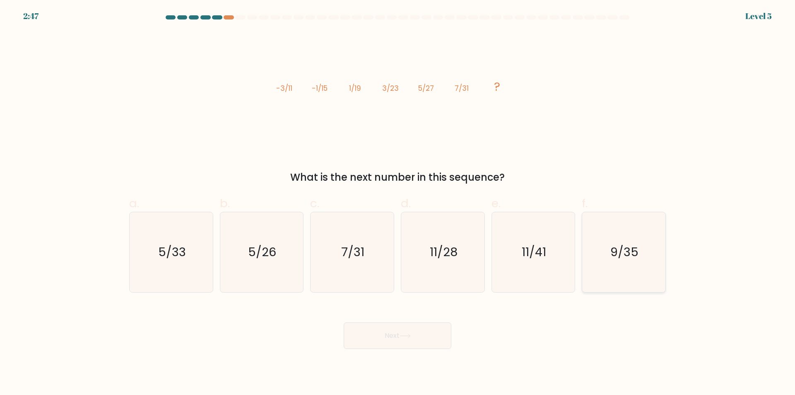
click at [628, 268] on icon "9/35" at bounding box center [624, 252] width 80 height 80
click at [398, 203] on input "f. 9/35" at bounding box center [398, 200] width 0 height 5
radio input "true"
click at [414, 334] on button "Next" at bounding box center [398, 335] width 108 height 27
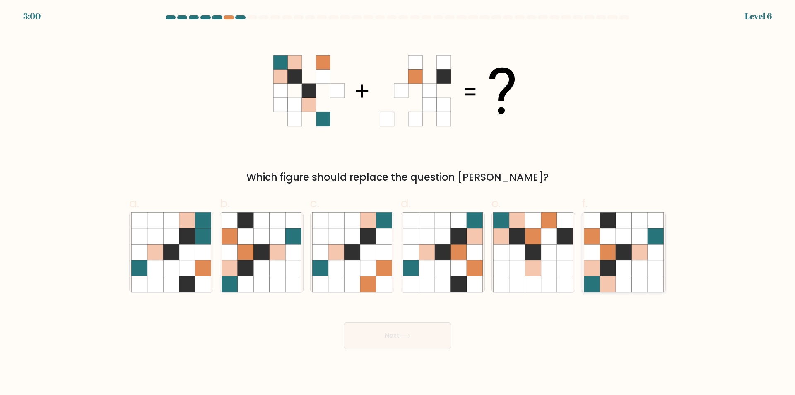
click at [656, 284] on icon at bounding box center [656, 284] width 16 height 16
click at [398, 203] on input "f." at bounding box center [398, 200] width 0 height 5
radio input "true"
click at [400, 340] on button "Next" at bounding box center [398, 335] width 108 height 27
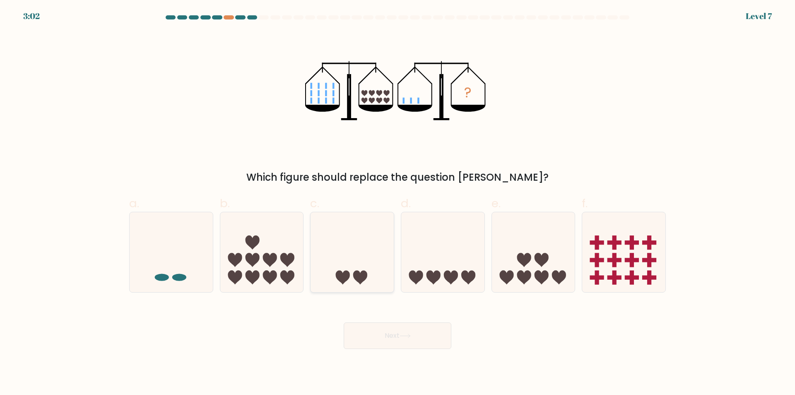
click at [381, 275] on icon at bounding box center [352, 252] width 83 height 69
click at [398, 203] on input "c." at bounding box center [398, 200] width 0 height 5
radio input "true"
click at [395, 334] on button "Next" at bounding box center [398, 335] width 108 height 27
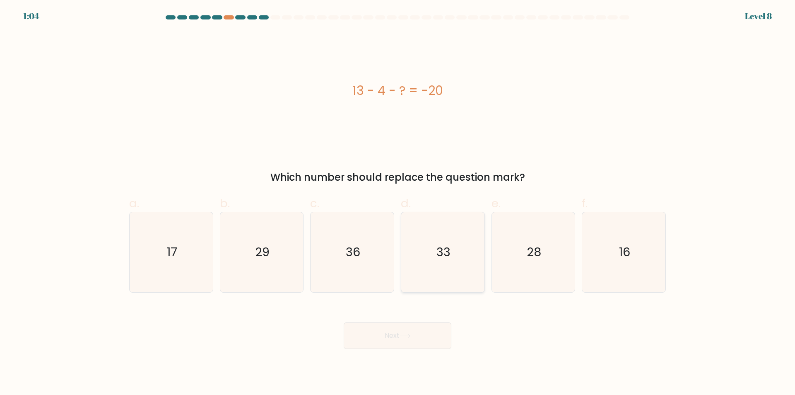
click at [445, 273] on icon "33" at bounding box center [443, 252] width 80 height 80
click at [398, 203] on input "d. 33" at bounding box center [398, 200] width 0 height 5
radio input "true"
click at [410, 338] on icon at bounding box center [405, 335] width 11 height 5
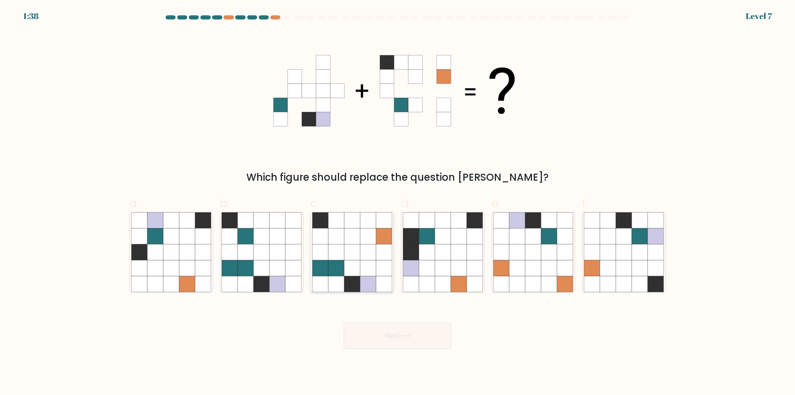
click at [342, 242] on icon at bounding box center [336, 236] width 16 height 16
click at [398, 203] on input "c." at bounding box center [398, 200] width 0 height 5
radio input "true"
click at [379, 340] on button "Next" at bounding box center [398, 335] width 108 height 27
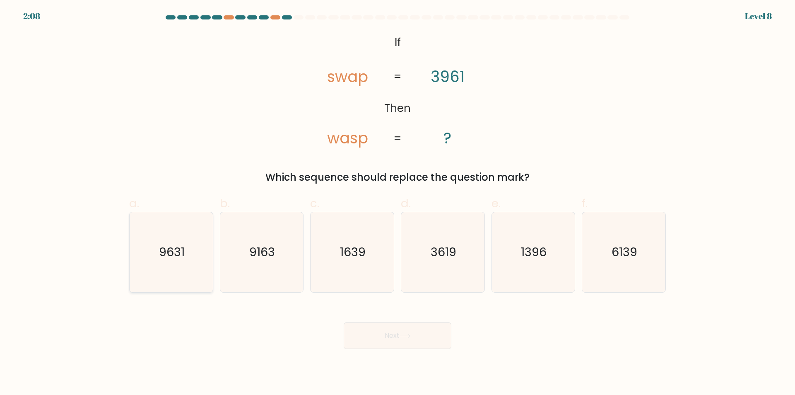
click at [180, 273] on icon "9631" at bounding box center [171, 252] width 80 height 80
click at [398, 203] on input "a. 9631" at bounding box center [398, 200] width 0 height 5
radio input "true"
click at [376, 333] on button "Next" at bounding box center [398, 335] width 108 height 27
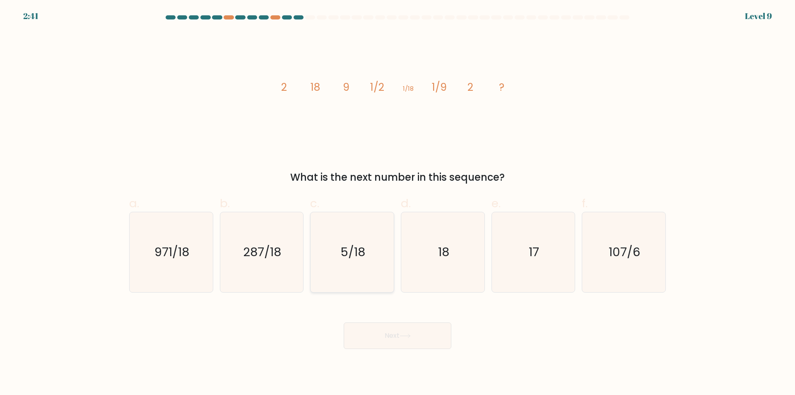
click at [363, 280] on icon "5/18" at bounding box center [352, 252] width 80 height 80
click at [398, 203] on input "c. 5/18" at bounding box center [398, 200] width 0 height 5
radio input "true"
click at [388, 340] on button "Next" at bounding box center [398, 335] width 108 height 27
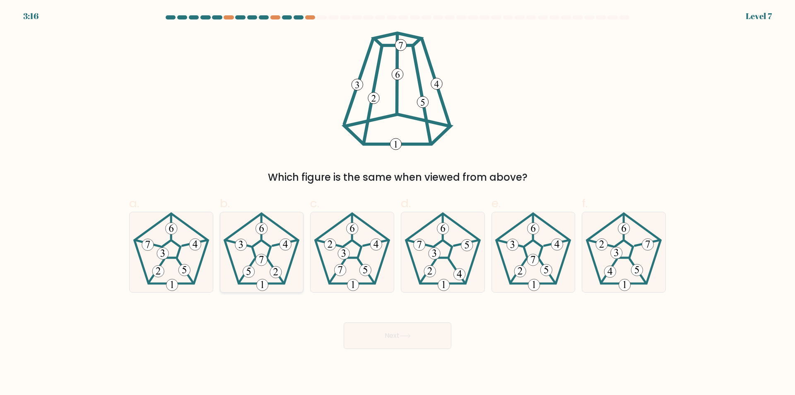
click at [267, 286] on 417 at bounding box center [263, 285] width 12 height 12
click at [398, 203] on input "b." at bounding box center [398, 200] width 0 height 5
radio input "true"
click at [373, 333] on button "Next" at bounding box center [398, 335] width 108 height 27
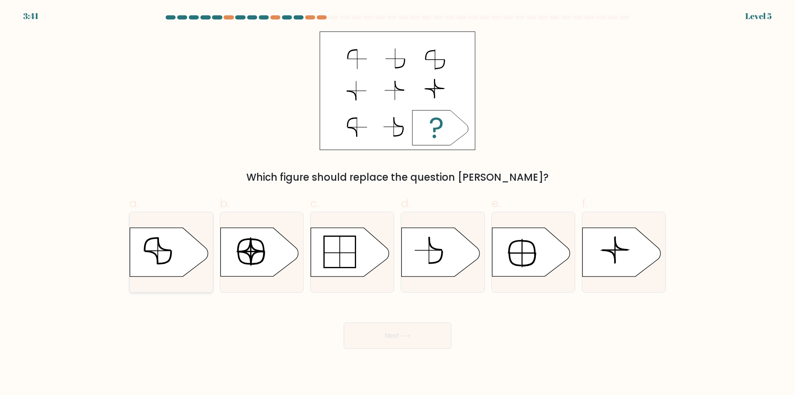
click at [194, 265] on icon at bounding box center [169, 252] width 78 height 48
click at [398, 203] on input "a." at bounding box center [398, 200] width 0 height 5
radio input "true"
click at [396, 337] on button "Next" at bounding box center [398, 335] width 108 height 27
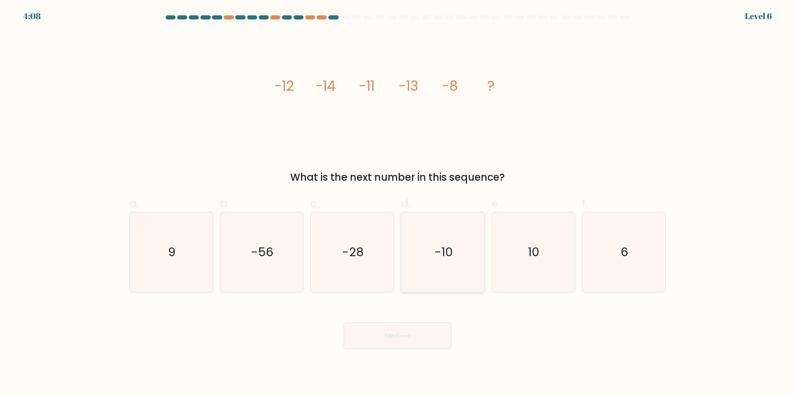
click at [456, 282] on icon "-10" at bounding box center [443, 252] width 80 height 80
click at [398, 203] on input "d. -10" at bounding box center [398, 200] width 0 height 5
radio input "true"
click at [409, 337] on icon at bounding box center [405, 335] width 11 height 5
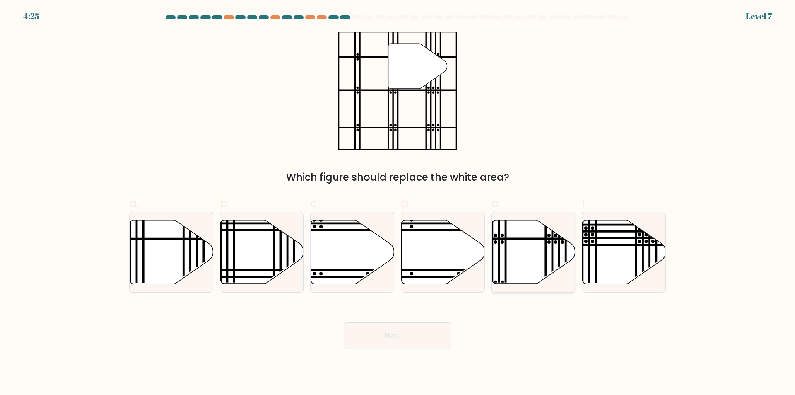
click at [523, 262] on icon at bounding box center [533, 252] width 83 height 64
click at [398, 203] on input "e." at bounding box center [398, 200] width 0 height 5
radio input "true"
click at [410, 338] on button "Next" at bounding box center [398, 335] width 108 height 27
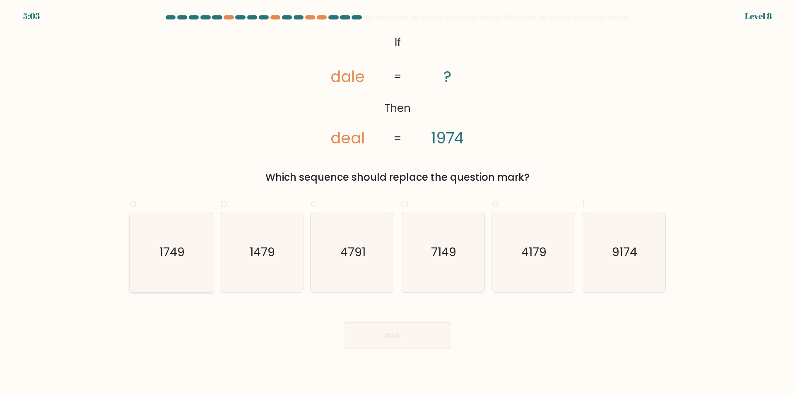
click at [176, 277] on icon "1749" at bounding box center [171, 252] width 80 height 80
click at [398, 203] on input "a. 1749" at bounding box center [398, 200] width 0 height 5
radio input "true"
click at [406, 339] on button "Next" at bounding box center [398, 335] width 108 height 27
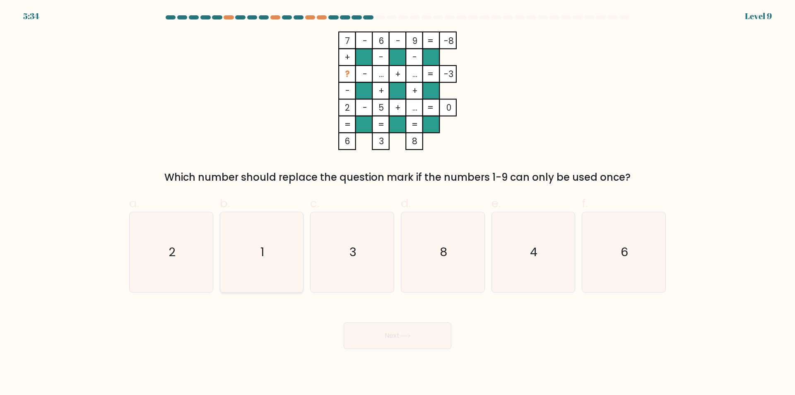
click at [240, 270] on icon "1" at bounding box center [262, 252] width 80 height 80
click at [398, 203] on input "b. 1" at bounding box center [398, 200] width 0 height 5
radio input "true"
click at [395, 339] on button "Next" at bounding box center [398, 335] width 108 height 27
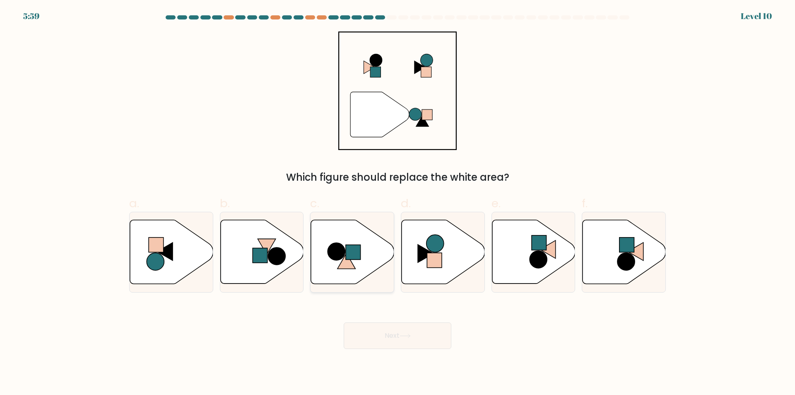
click at [368, 261] on icon at bounding box center [352, 252] width 83 height 64
click at [398, 203] on input "c." at bounding box center [398, 200] width 0 height 5
radio input "true"
click at [392, 335] on button "Next" at bounding box center [398, 335] width 108 height 27
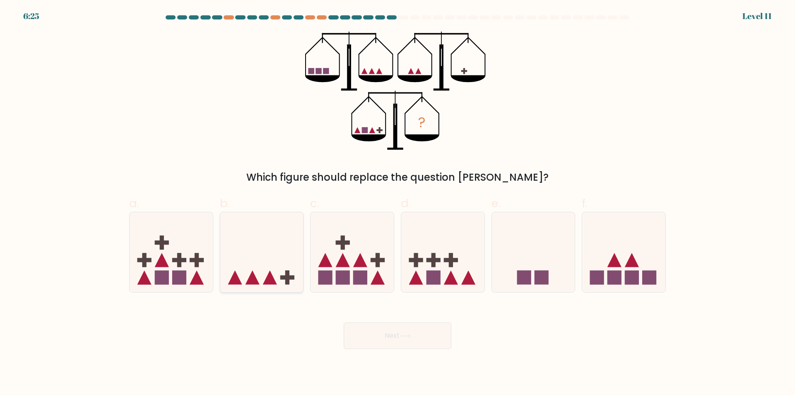
click at [253, 250] on icon at bounding box center [261, 252] width 83 height 69
click at [398, 203] on input "b." at bounding box center [398, 200] width 0 height 5
radio input "true"
click at [371, 333] on button "Next" at bounding box center [398, 335] width 108 height 27
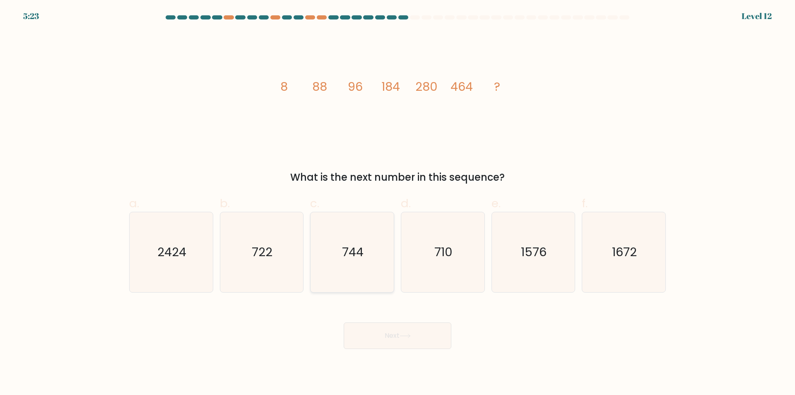
click at [374, 262] on icon "744" at bounding box center [352, 252] width 80 height 80
click at [398, 203] on input "c. 744" at bounding box center [398, 200] width 0 height 5
radio input "true"
click at [400, 340] on button "Next" at bounding box center [398, 335] width 108 height 27
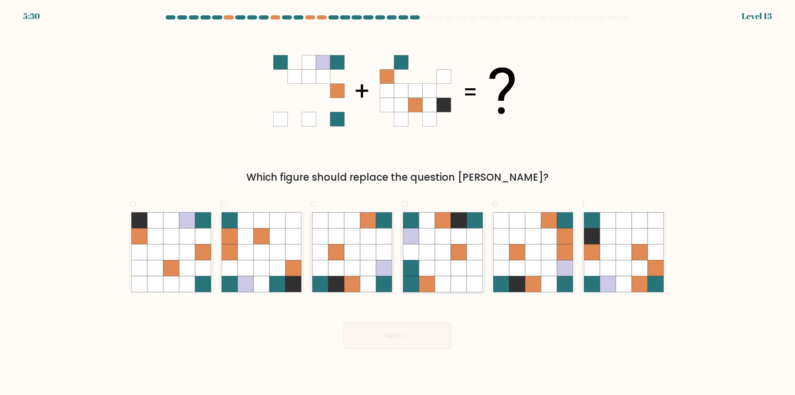
click at [417, 256] on icon at bounding box center [411, 252] width 16 height 16
click at [398, 203] on input "d." at bounding box center [398, 200] width 0 height 5
radio input "true"
click at [418, 342] on button "Next" at bounding box center [398, 335] width 108 height 27
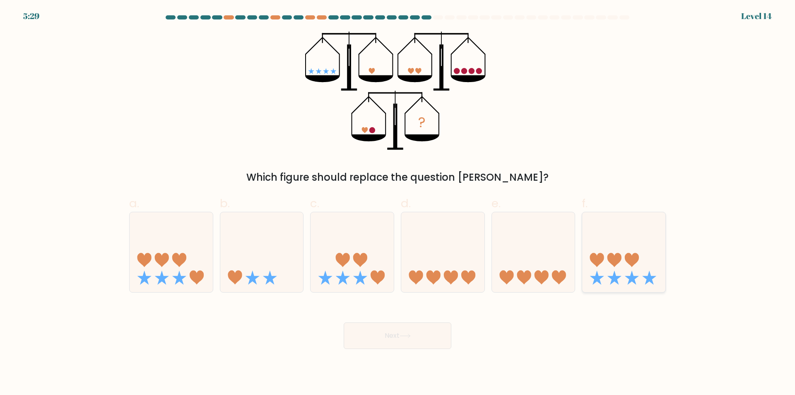
click at [624, 287] on div at bounding box center [624, 252] width 84 height 81
click at [398, 203] on input "f." at bounding box center [398, 200] width 0 height 5
radio input "true"
click at [407, 337] on icon at bounding box center [405, 335] width 11 height 5
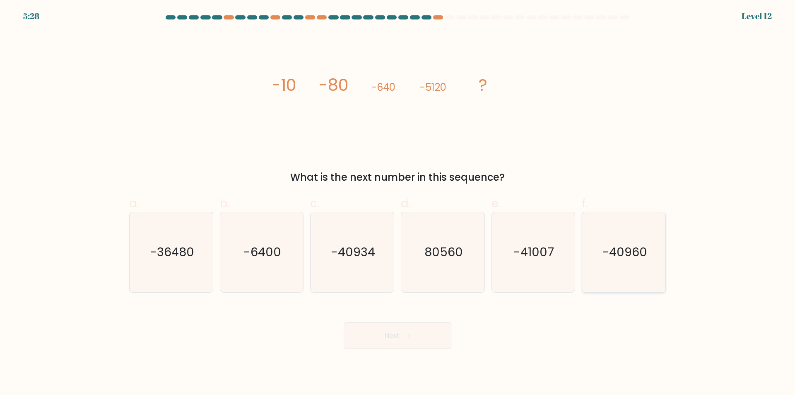
click at [631, 274] on icon "-40960" at bounding box center [624, 252] width 80 height 80
click at [398, 203] on input "f. -40960" at bounding box center [398, 200] width 0 height 5
radio input "true"
click at [421, 337] on button "Next" at bounding box center [398, 335] width 108 height 27
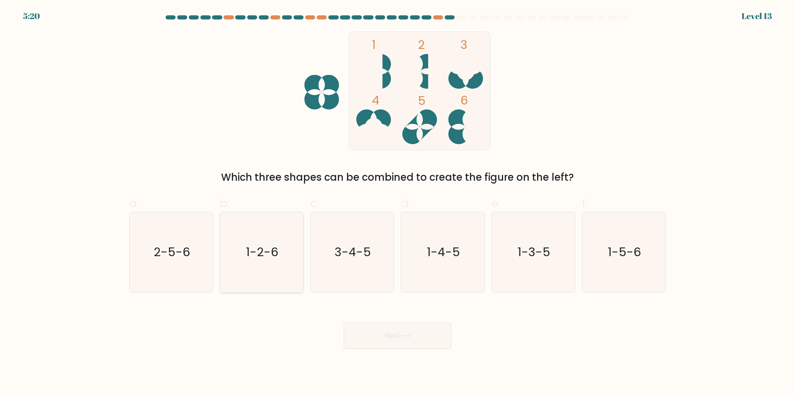
click at [261, 277] on icon "1-2-6" at bounding box center [262, 252] width 80 height 80
click at [398, 203] on input "b. 1-2-6" at bounding box center [398, 200] width 0 height 5
radio input "true"
click at [384, 340] on button "Next" at bounding box center [398, 335] width 108 height 27
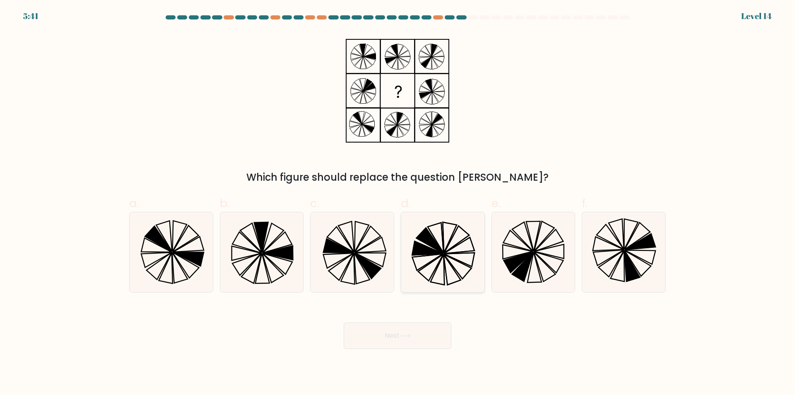
click at [443, 270] on icon at bounding box center [438, 269] width 14 height 31
click at [398, 203] on input "d." at bounding box center [398, 200] width 0 height 5
radio input "true"
click at [417, 337] on button "Next" at bounding box center [398, 335] width 108 height 27
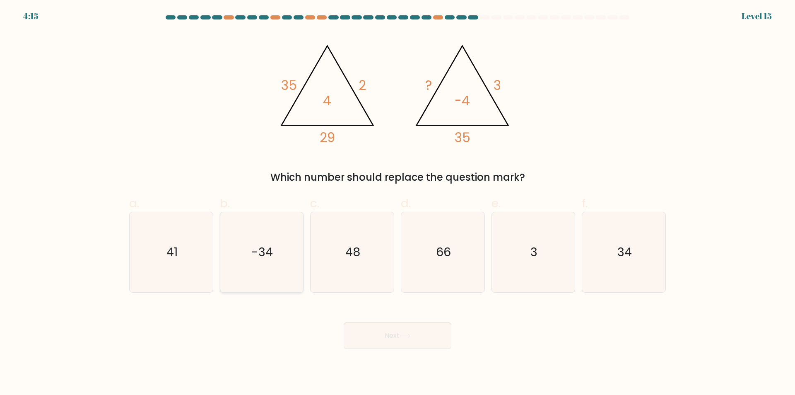
click at [248, 265] on icon "-34" at bounding box center [262, 252] width 80 height 80
click at [398, 203] on input "b. -34" at bounding box center [398, 200] width 0 height 5
radio input "true"
click at [411, 333] on icon at bounding box center [405, 335] width 11 height 5
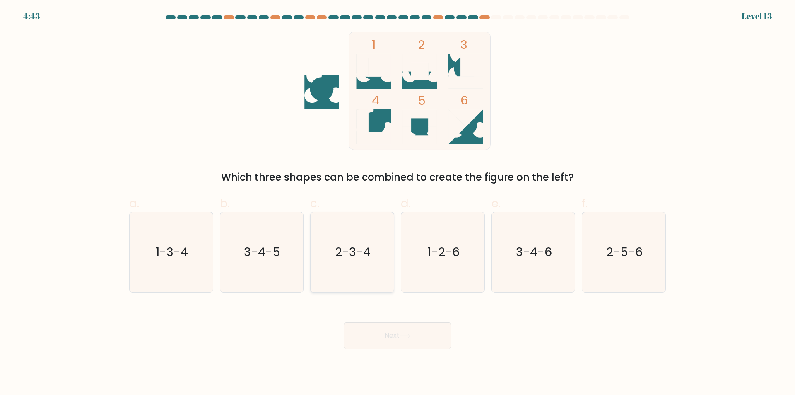
click at [344, 282] on icon "2-3-4" at bounding box center [352, 252] width 80 height 80
click at [398, 203] on input "c. 2-3-4" at bounding box center [398, 200] width 0 height 5
radio input "true"
click at [382, 338] on button "Next" at bounding box center [398, 335] width 108 height 27
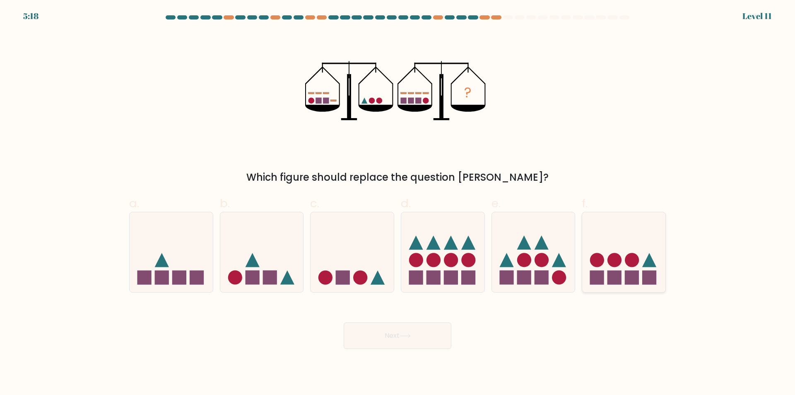
click at [620, 277] on rect at bounding box center [614, 277] width 14 height 14
click at [398, 203] on input "f." at bounding box center [398, 200] width 0 height 5
radio input "true"
click at [416, 334] on button "Next" at bounding box center [398, 335] width 108 height 27
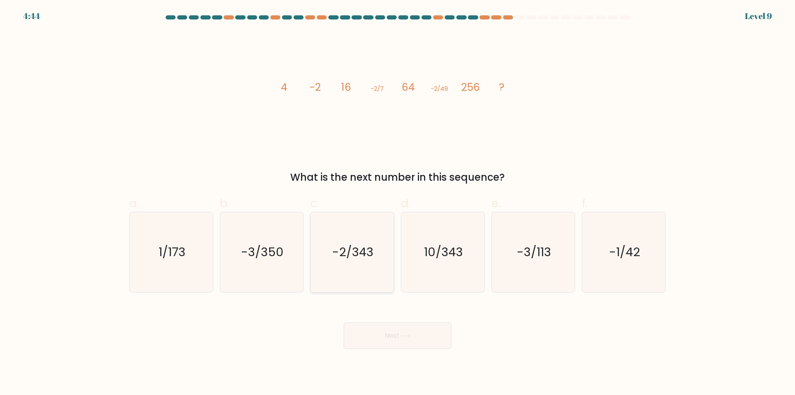
click at [334, 279] on icon "-2/343" at bounding box center [352, 252] width 80 height 80
click at [398, 203] on input "c. -2/343" at bounding box center [398, 200] width 0 height 5
radio input "true"
click at [392, 337] on button "Next" at bounding box center [398, 335] width 108 height 27
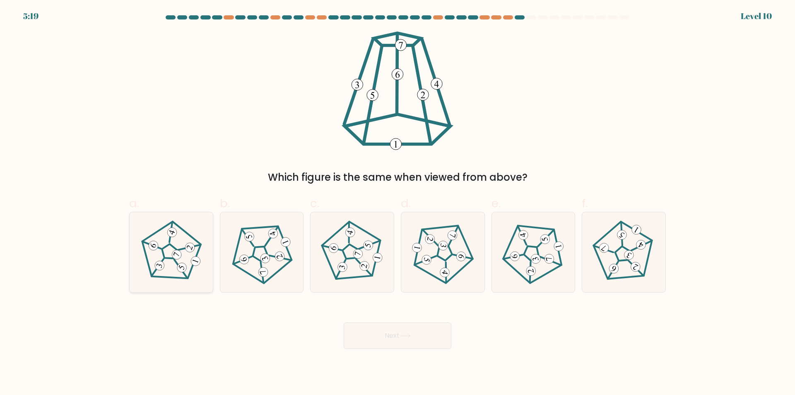
click at [185, 257] on icon at bounding box center [171, 252] width 64 height 64
click at [398, 203] on input "a." at bounding box center [398, 200] width 0 height 5
radio input "true"
click at [397, 339] on button "Next" at bounding box center [398, 335] width 108 height 27
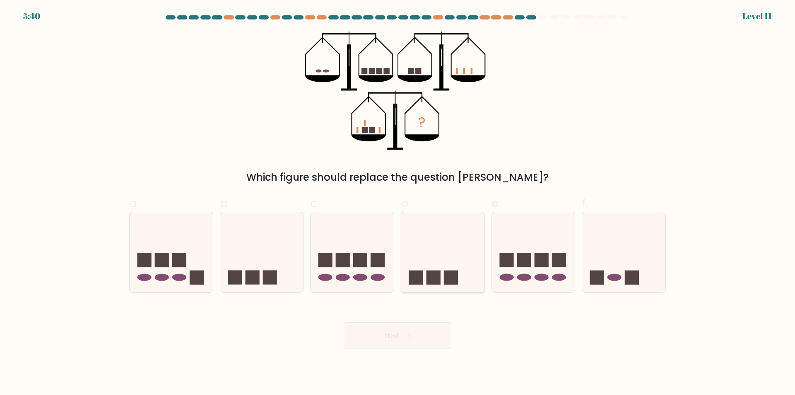
click at [445, 285] on icon at bounding box center [442, 252] width 83 height 69
click at [398, 203] on input "d." at bounding box center [398, 200] width 0 height 5
radio input "true"
click at [410, 337] on icon at bounding box center [405, 335] width 11 height 5
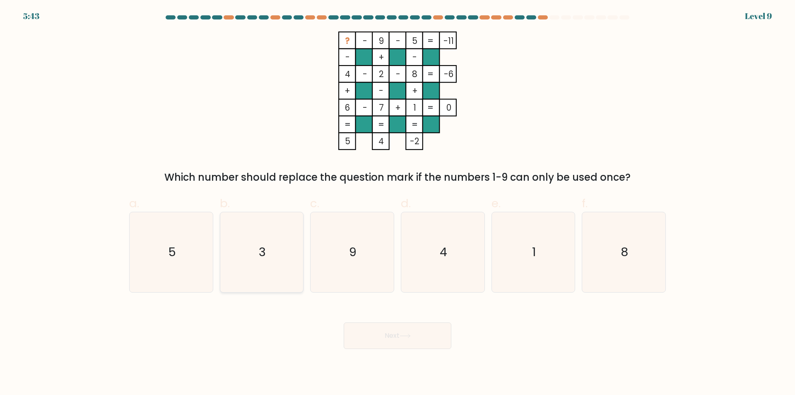
click at [256, 278] on icon "3" at bounding box center [262, 252] width 80 height 80
click at [398, 203] on input "b. 3" at bounding box center [398, 200] width 0 height 5
radio input "true"
click at [386, 337] on button "Next" at bounding box center [398, 335] width 108 height 27
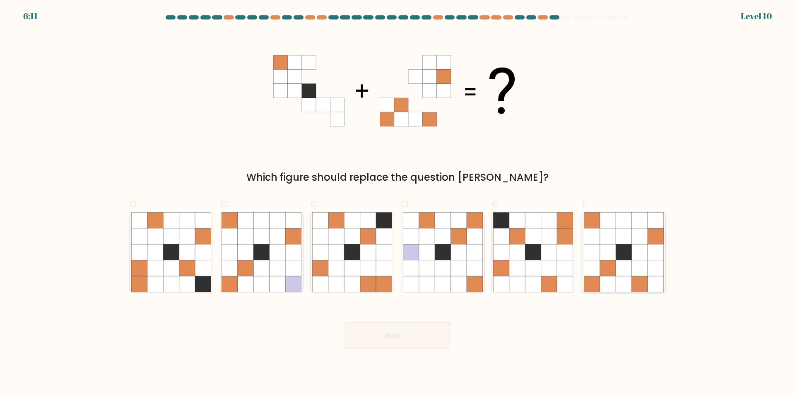
click at [644, 256] on icon at bounding box center [640, 252] width 16 height 16
click at [398, 203] on input "f." at bounding box center [398, 200] width 0 height 5
radio input "true"
click at [402, 340] on button "Next" at bounding box center [398, 335] width 108 height 27
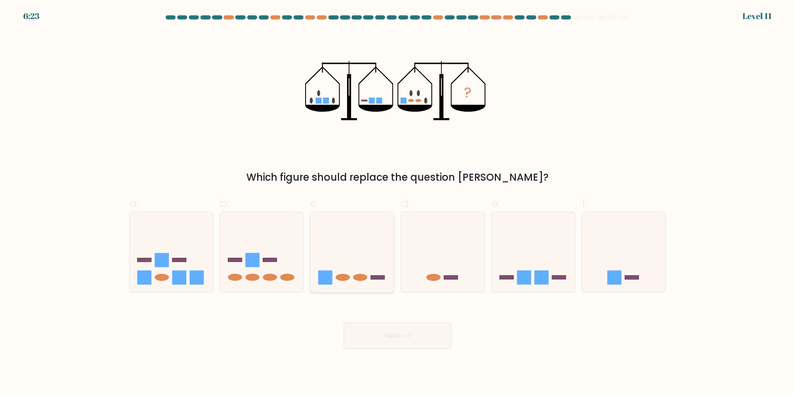
click at [387, 288] on div at bounding box center [352, 252] width 84 height 81
click at [398, 203] on input "c." at bounding box center [398, 200] width 0 height 5
radio input "true"
click at [393, 338] on button "Next" at bounding box center [398, 335] width 108 height 27
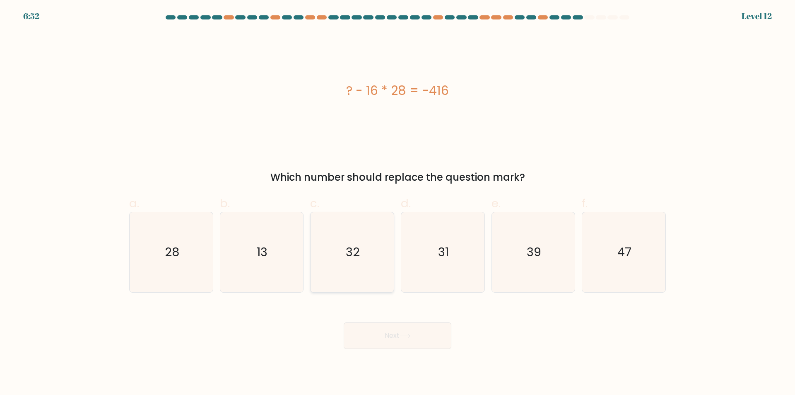
click at [381, 279] on icon "32" at bounding box center [352, 252] width 80 height 80
click at [398, 203] on input "c. 32" at bounding box center [398, 200] width 0 height 5
radio input "true"
click at [398, 337] on button "Next" at bounding box center [398, 335] width 108 height 27
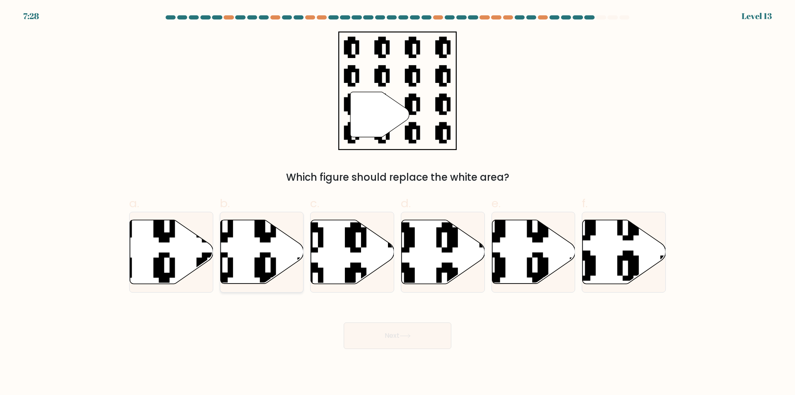
click at [242, 249] on icon at bounding box center [261, 252] width 83 height 64
click at [398, 203] on input "b." at bounding box center [398, 200] width 0 height 5
radio input "true"
click at [389, 340] on button "Next" at bounding box center [398, 335] width 108 height 27
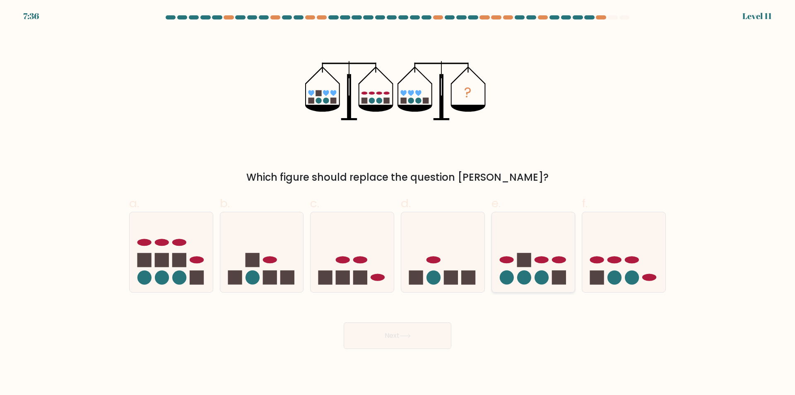
click at [529, 287] on div at bounding box center [534, 252] width 84 height 81
click at [398, 203] on input "e." at bounding box center [398, 200] width 0 height 5
radio input "true"
click at [410, 334] on icon at bounding box center [405, 335] width 11 height 5
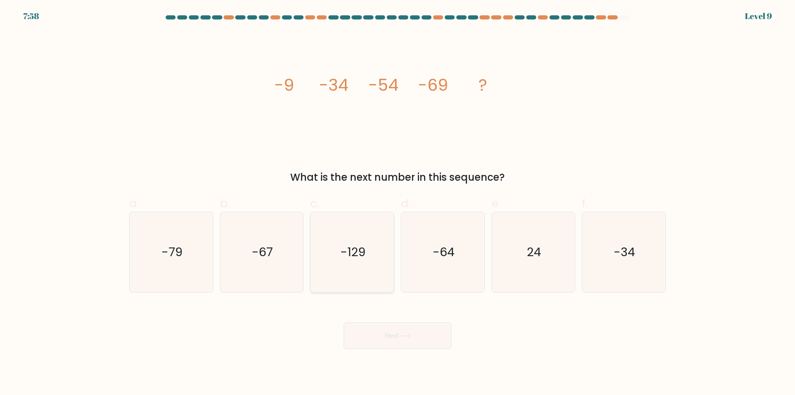
click at [346, 282] on icon "-129" at bounding box center [352, 252] width 80 height 80
click at [398, 203] on input "c. -129" at bounding box center [398, 200] width 0 height 5
radio input "true"
click at [382, 337] on button "Next" at bounding box center [398, 335] width 108 height 27
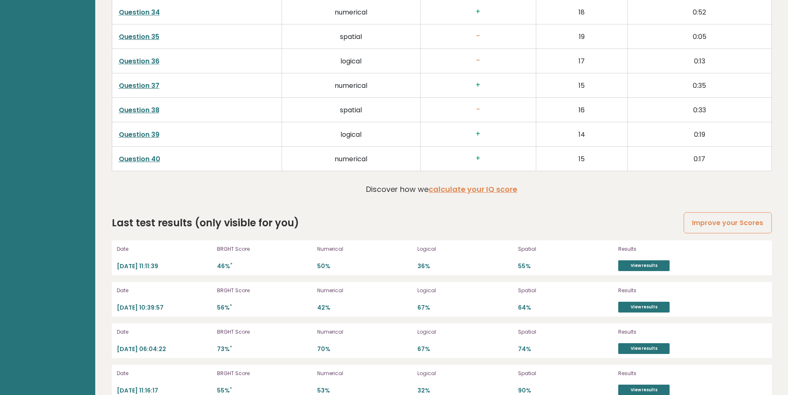
scroll to position [2224, 0]
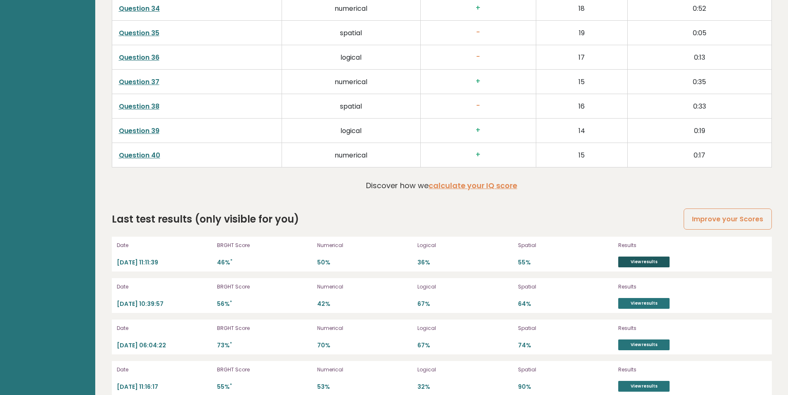
drag, startPoint x: 649, startPoint y: 261, endPoint x: 663, endPoint y: 263, distance: 14.3
click at [649, 261] on link "View results" at bounding box center [643, 261] width 51 height 11
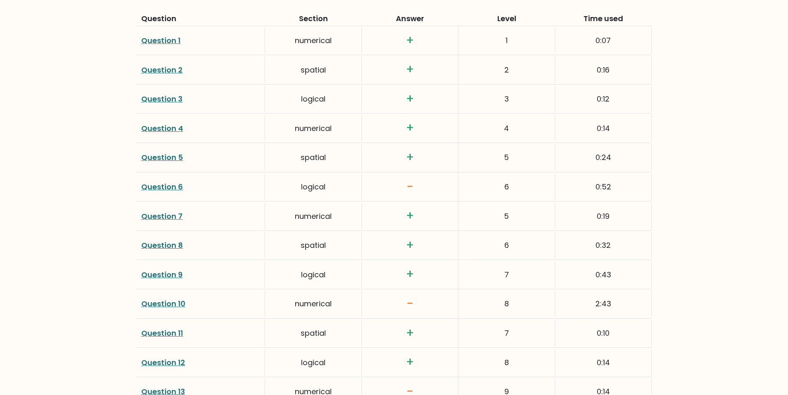
scroll to position [1176, 0]
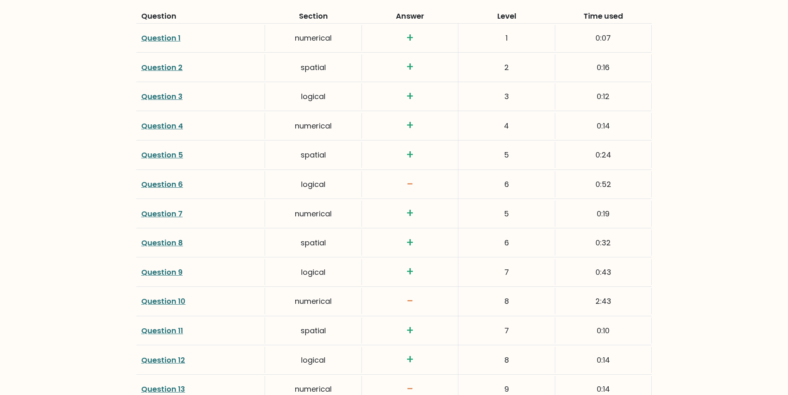
click at [150, 181] on link "Question 6" at bounding box center [162, 184] width 42 height 10
click at [167, 302] on link "Question 10" at bounding box center [163, 301] width 44 height 10
click at [165, 183] on link "Question 6" at bounding box center [162, 184] width 42 height 10
click at [172, 388] on link "Question 13" at bounding box center [163, 388] width 44 height 10
click at [175, 388] on link "Question 13" at bounding box center [163, 388] width 44 height 10
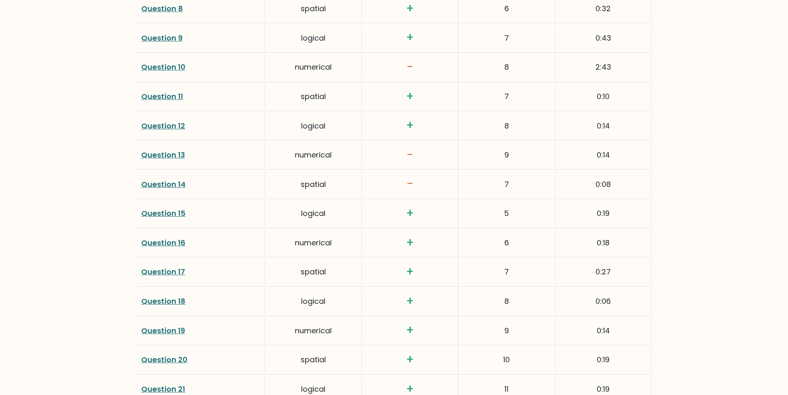
scroll to position [1451, 0]
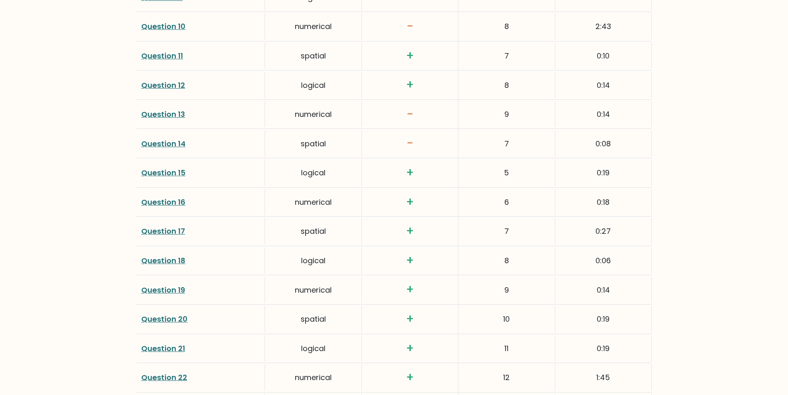
click at [174, 145] on link "Question 14" at bounding box center [163, 143] width 44 height 10
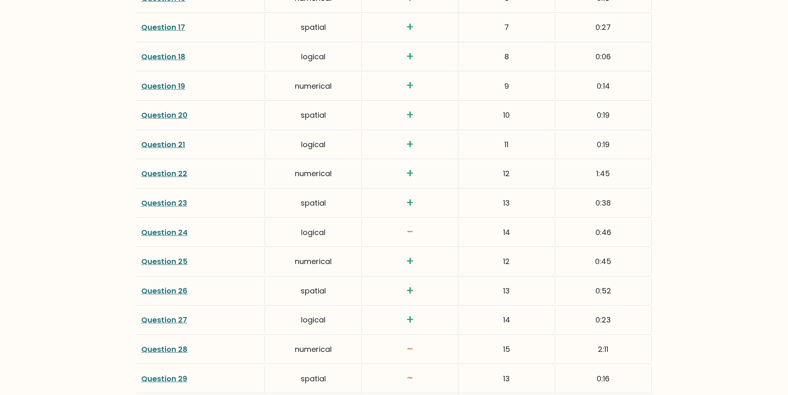
scroll to position [1679, 0]
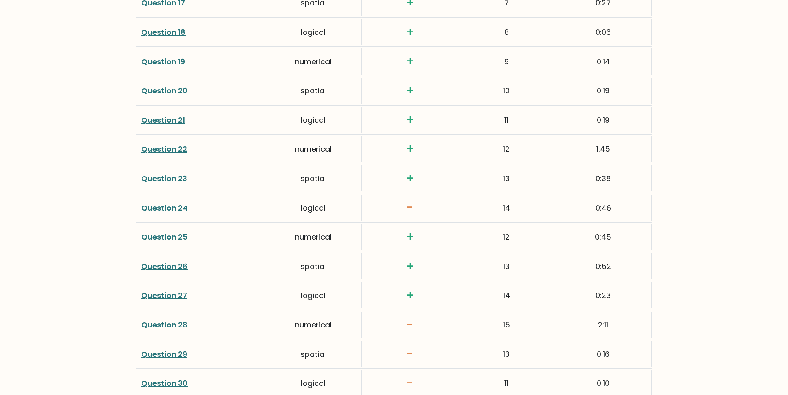
click at [173, 209] on link "Question 24" at bounding box center [164, 207] width 46 height 10
click at [165, 356] on link "Question 29" at bounding box center [164, 354] width 46 height 10
click at [170, 384] on link "Question 30" at bounding box center [164, 383] width 46 height 10
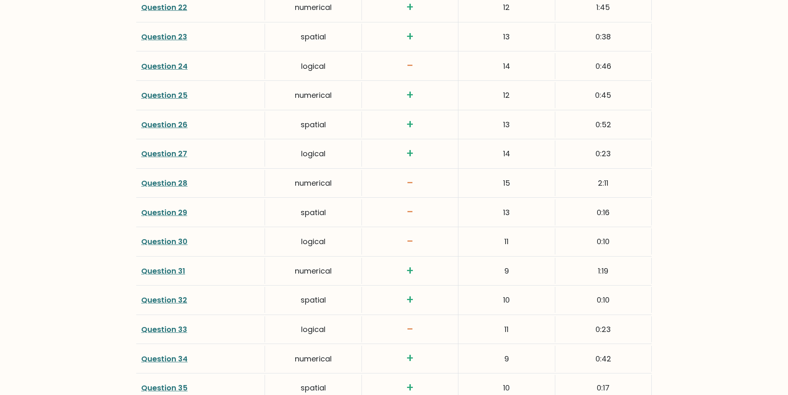
scroll to position [1851, 0]
click at [179, 298] on link "Question 33" at bounding box center [164, 299] width 46 height 10
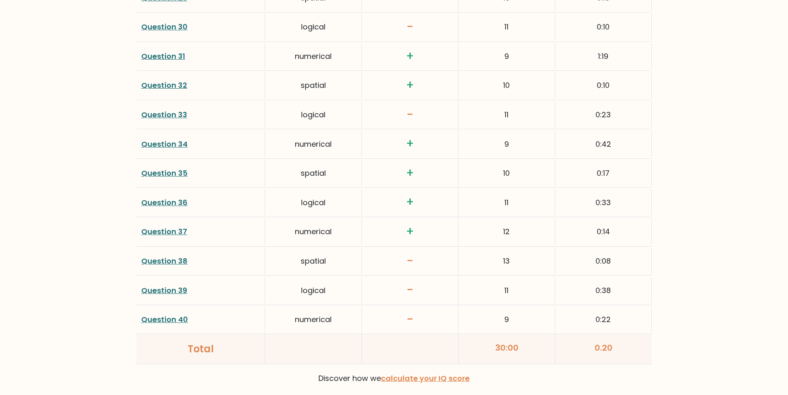
scroll to position [2054, 0]
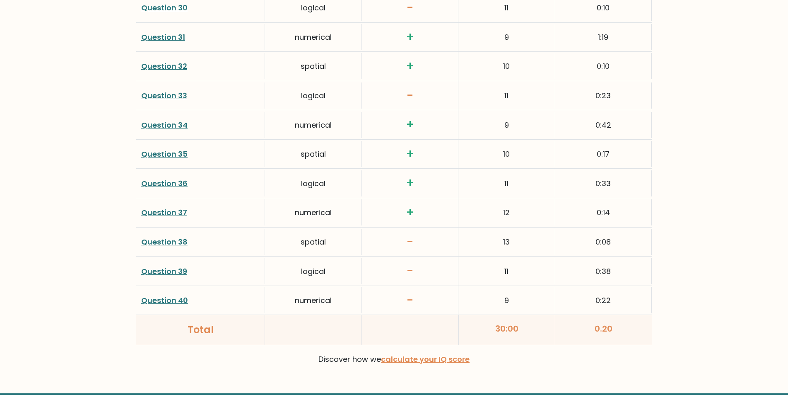
click at [166, 243] on link "Question 38" at bounding box center [164, 241] width 46 height 10
click at [153, 301] on link "Question 40" at bounding box center [164, 300] width 47 height 10
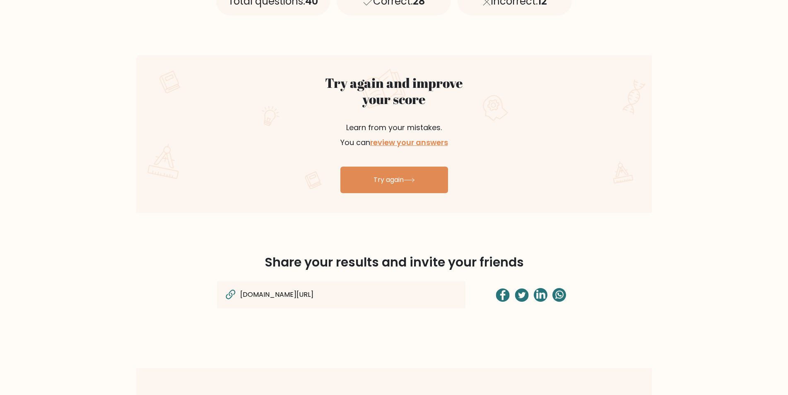
scroll to position [427, 0]
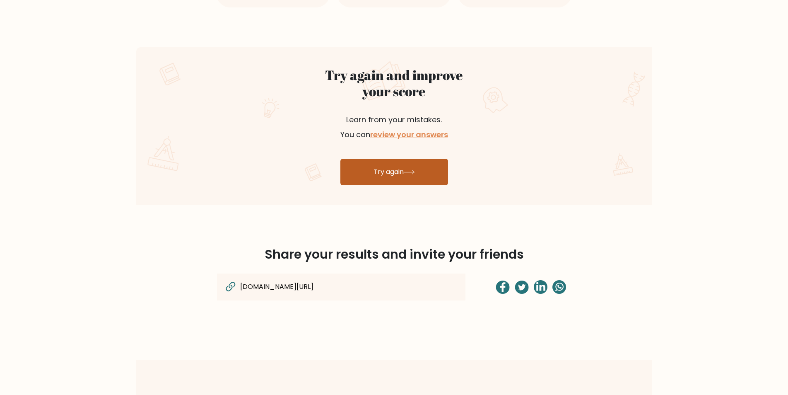
click at [389, 174] on link "Try again" at bounding box center [394, 172] width 108 height 27
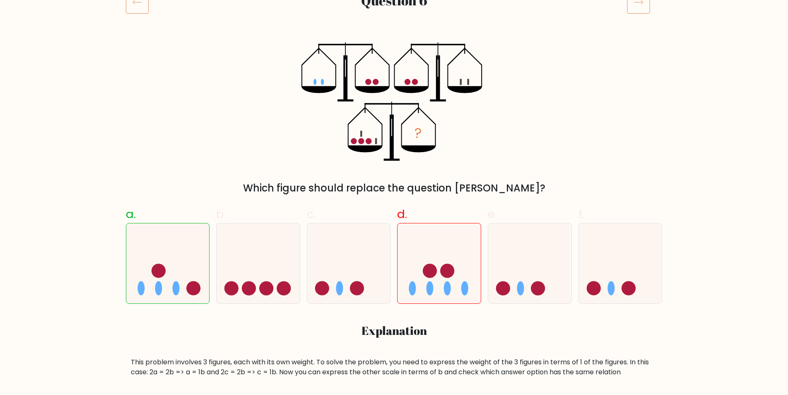
scroll to position [122, 0]
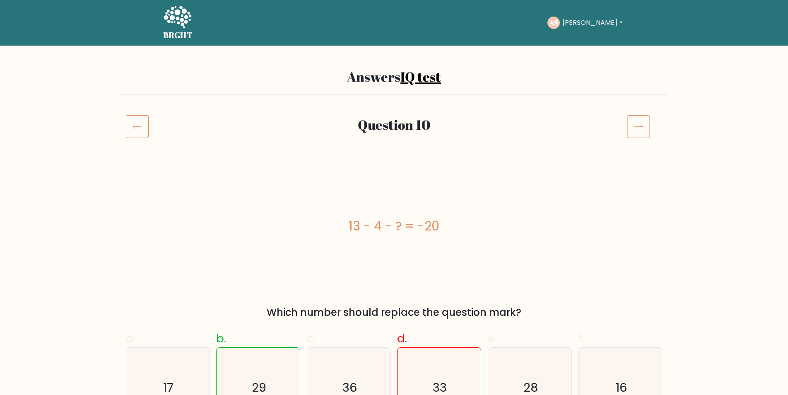
drag, startPoint x: 786, startPoint y: 53, endPoint x: 787, endPoint y: 66, distance: 12.9
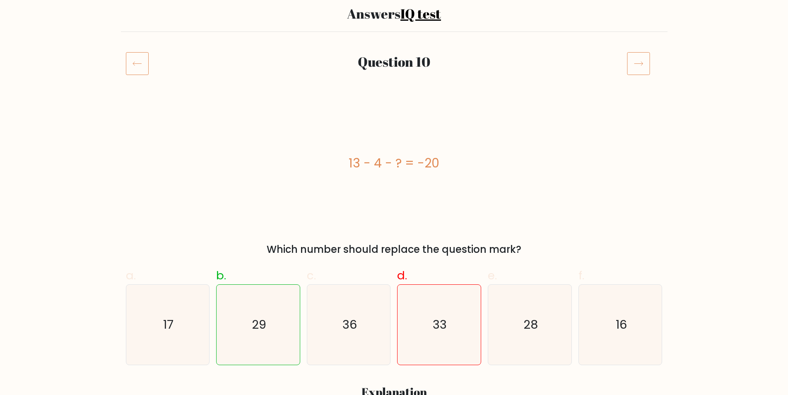
scroll to position [96, 0]
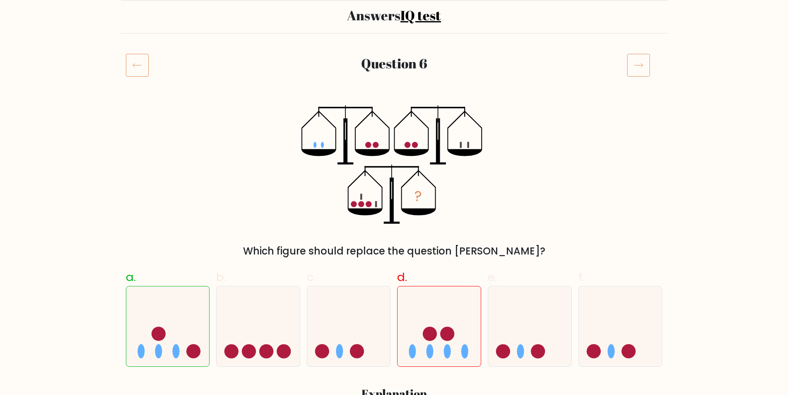
scroll to position [72, 0]
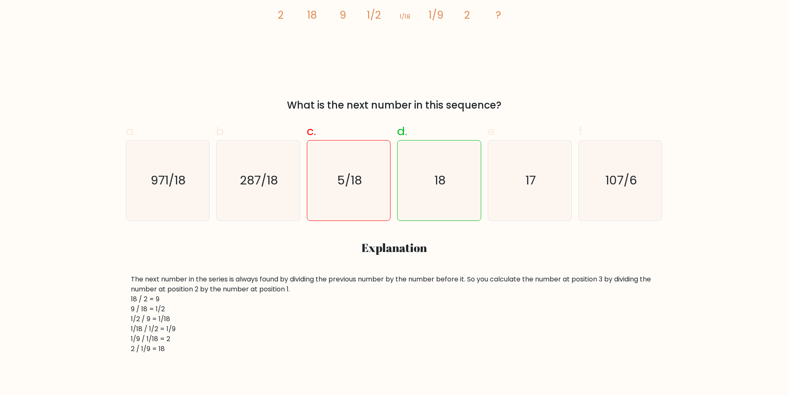
scroll to position [183, 0]
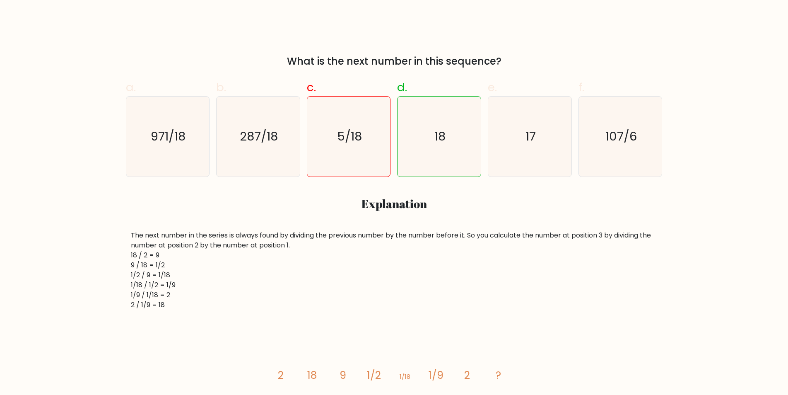
scroll to position [263, 0]
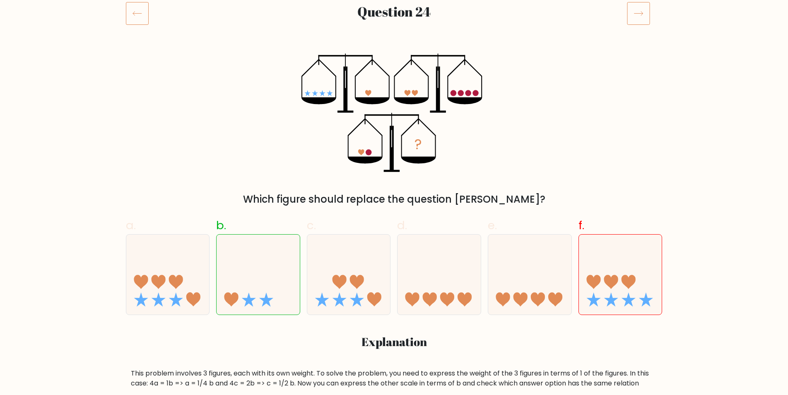
scroll to position [128, 0]
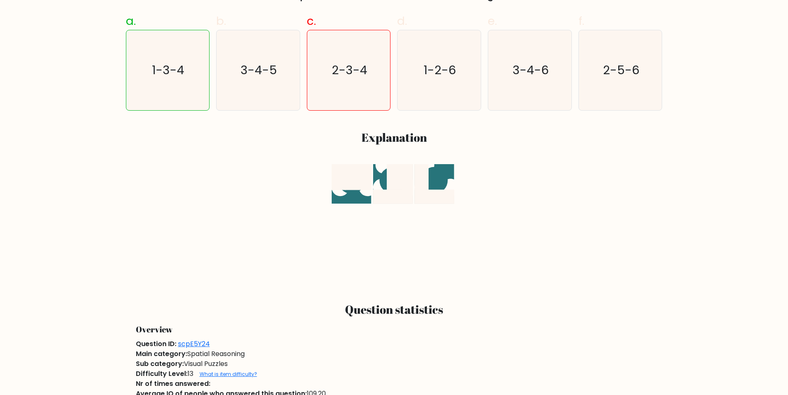
scroll to position [321, 0]
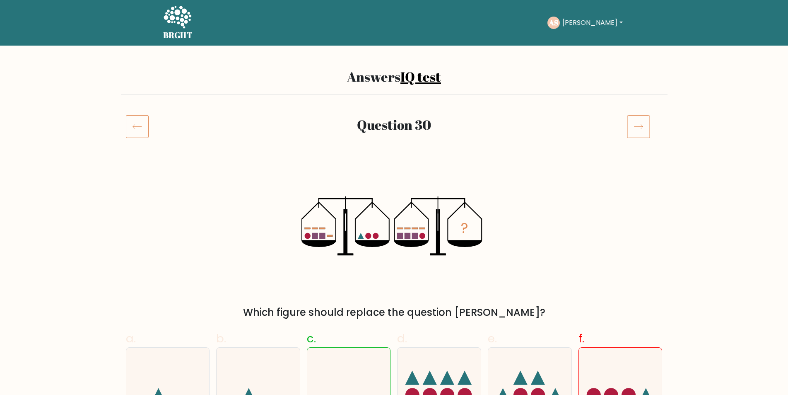
scroll to position [161, 0]
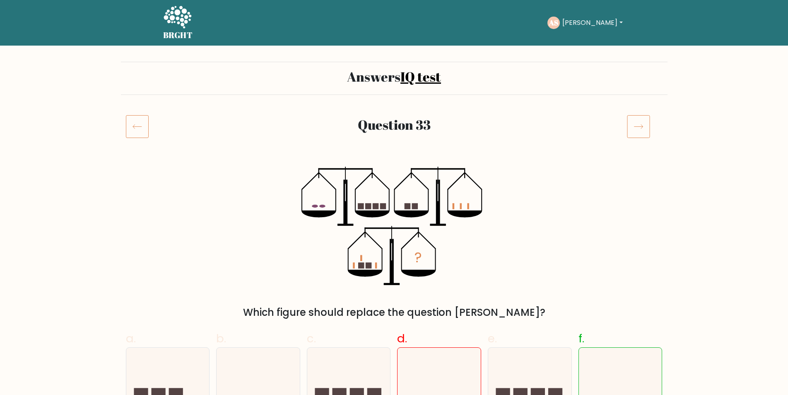
scroll to position [176, 0]
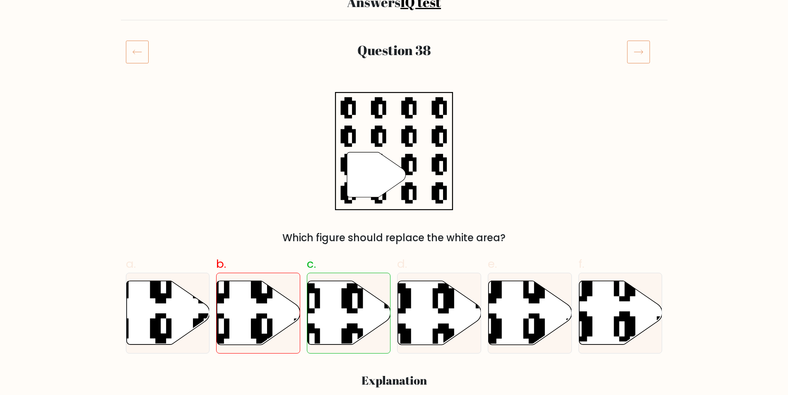
scroll to position [77, 0]
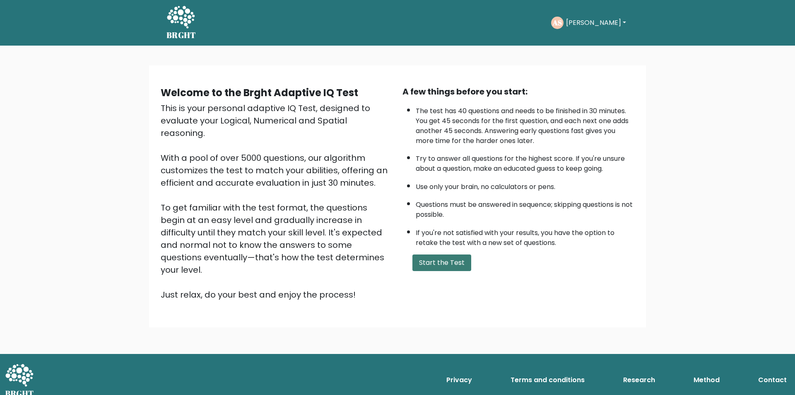
click at [436, 265] on button "Start the Test" at bounding box center [441, 262] width 59 height 17
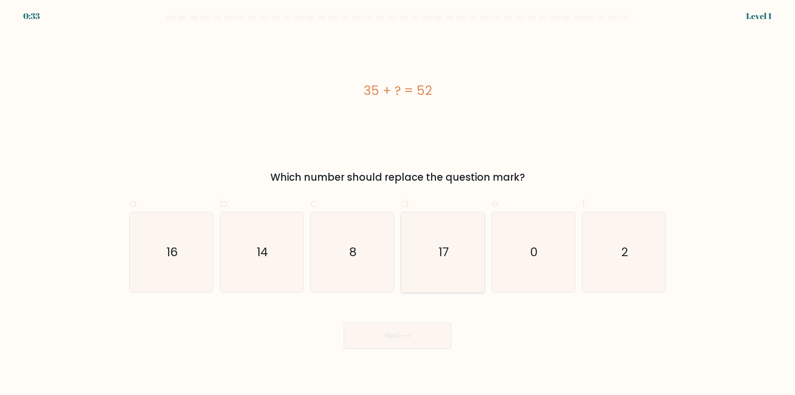
click at [439, 277] on icon "17" at bounding box center [443, 252] width 80 height 80
click at [398, 203] on input "d. 17" at bounding box center [398, 200] width 0 height 5
radio input "true"
drag, startPoint x: 407, startPoint y: 337, endPoint x: 446, endPoint y: 335, distance: 39.0
click at [410, 336] on icon at bounding box center [405, 335] width 11 height 5
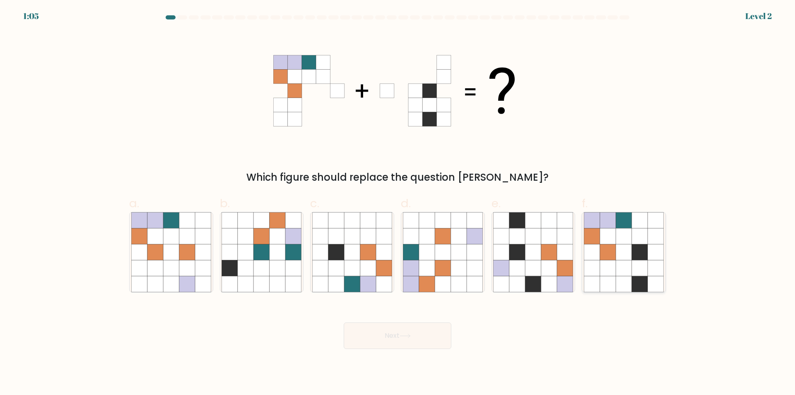
click at [617, 275] on icon at bounding box center [624, 252] width 80 height 80
click at [398, 203] on input "f." at bounding box center [398, 200] width 0 height 5
radio input "true"
click at [406, 334] on icon at bounding box center [405, 335] width 11 height 5
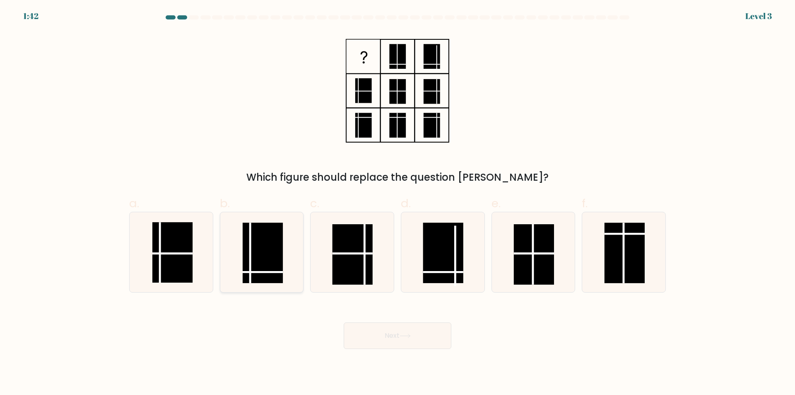
click at [272, 261] on rect at bounding box center [263, 253] width 40 height 60
click at [398, 203] on input "b." at bounding box center [398, 200] width 0 height 5
radio input "true"
click at [402, 334] on icon at bounding box center [405, 335] width 11 height 5
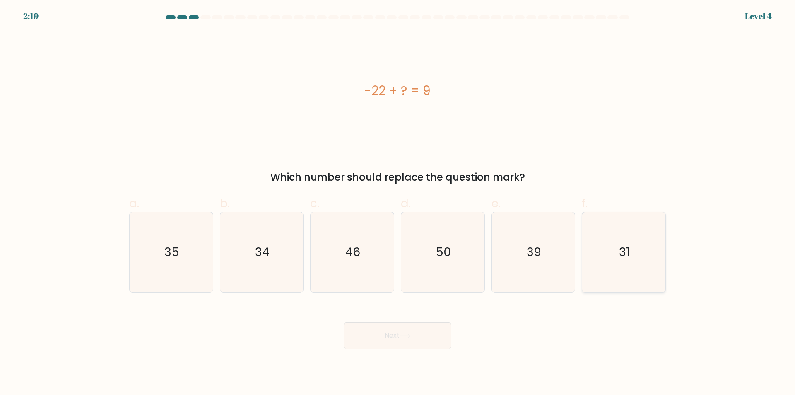
click at [613, 270] on icon "31" at bounding box center [624, 252] width 80 height 80
click at [398, 203] on input "f. 31" at bounding box center [398, 200] width 0 height 5
radio input "true"
click at [383, 339] on button "Next" at bounding box center [398, 335] width 108 height 27
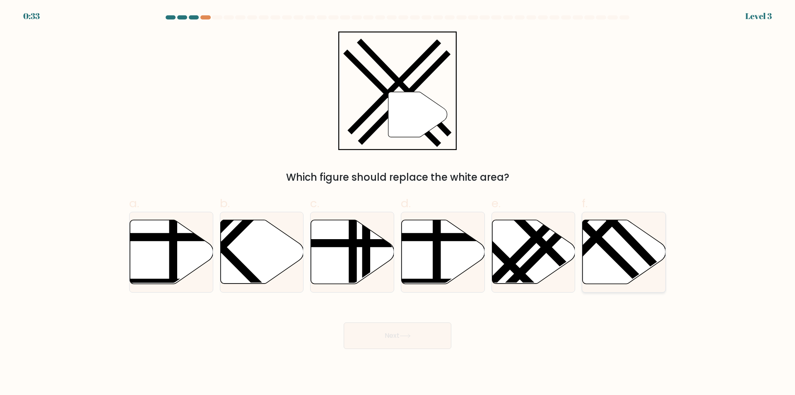
drag, startPoint x: 617, startPoint y: 260, endPoint x: 605, endPoint y: 261, distance: 12.1
click at [617, 259] on line at bounding box center [588, 229] width 133 height 132
click at [398, 203] on input "f." at bounding box center [398, 200] width 0 height 5
radio input "true"
click at [428, 336] on button "Next" at bounding box center [398, 335] width 108 height 27
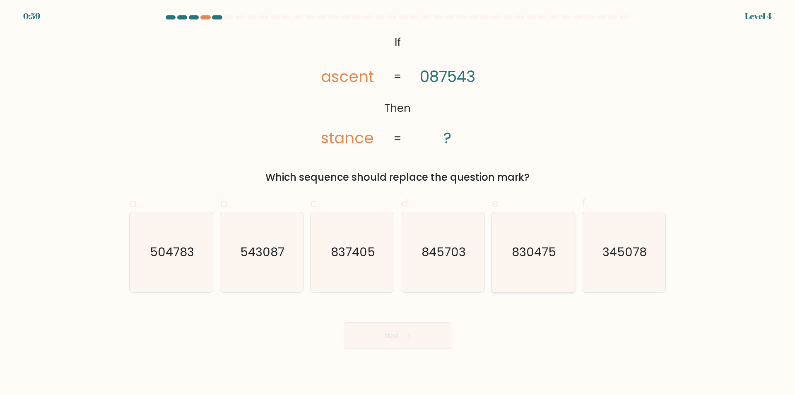
click at [518, 274] on icon "830475" at bounding box center [533, 252] width 80 height 80
click at [398, 203] on input "e. 830475" at bounding box center [398, 200] width 0 height 5
radio input "true"
click at [413, 339] on button "Next" at bounding box center [398, 335] width 108 height 27
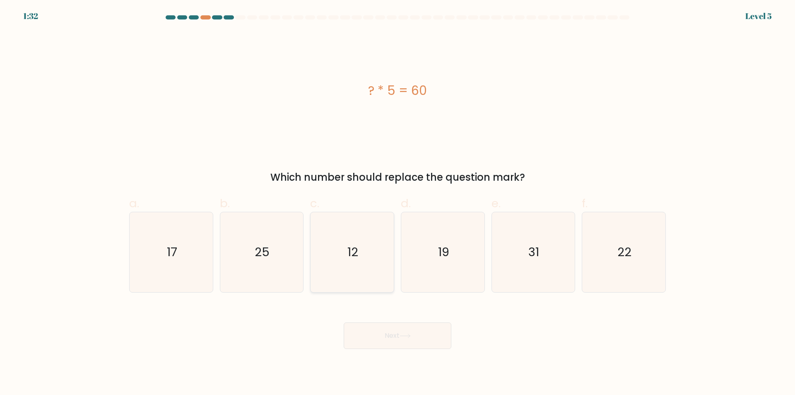
click at [348, 283] on icon "12" at bounding box center [352, 252] width 80 height 80
click at [398, 203] on input "c. 12" at bounding box center [398, 200] width 0 height 5
radio input "true"
click at [396, 345] on button "Next" at bounding box center [398, 335] width 108 height 27
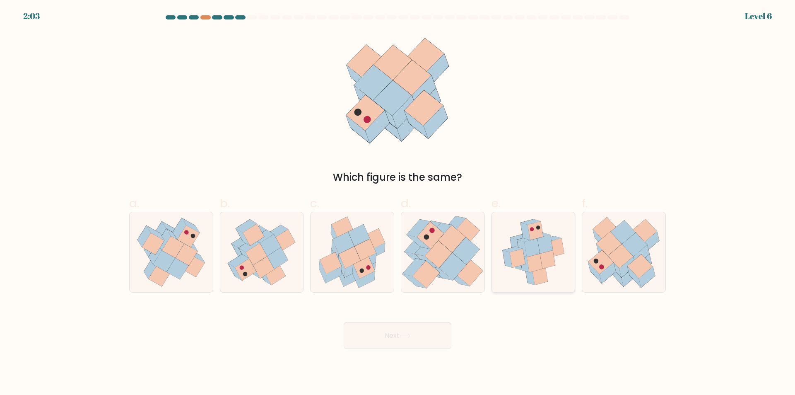
click at [530, 260] on icon at bounding box center [534, 262] width 15 height 19
click at [398, 203] on input "e." at bounding box center [398, 200] width 0 height 5
radio input "true"
click at [402, 335] on icon at bounding box center [405, 335] width 11 height 5
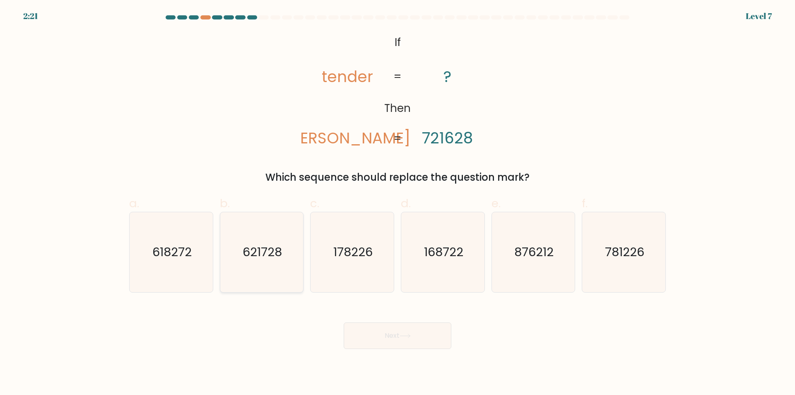
click at [239, 271] on icon "621728" at bounding box center [262, 252] width 80 height 80
click at [398, 203] on input "b. 621728" at bounding box center [398, 200] width 0 height 5
radio input "true"
click at [419, 335] on button "Next" at bounding box center [398, 335] width 108 height 27
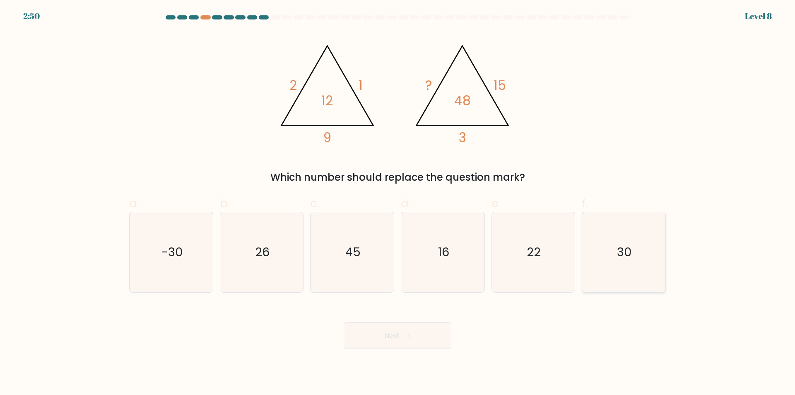
click at [641, 271] on icon "30" at bounding box center [624, 252] width 80 height 80
click at [398, 203] on input "f. 30" at bounding box center [398, 200] width 0 height 5
radio input "true"
click at [406, 336] on icon at bounding box center [405, 335] width 11 height 5
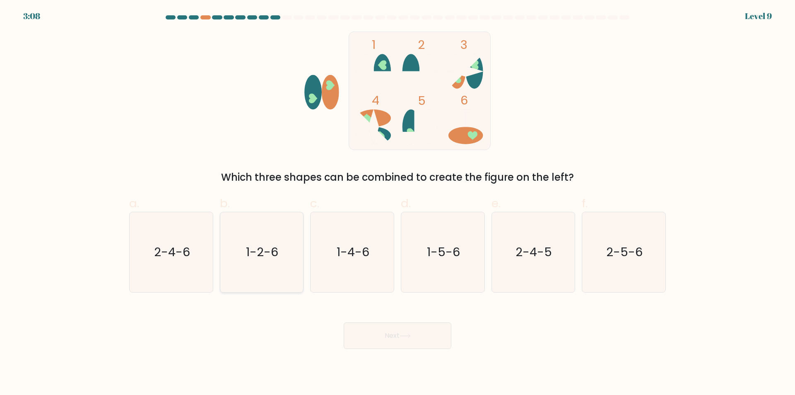
click at [268, 274] on icon "1-2-6" at bounding box center [262, 252] width 80 height 80
click at [398, 203] on input "b. 1-2-6" at bounding box center [398, 200] width 0 height 5
radio input "true"
click at [387, 337] on button "Next" at bounding box center [398, 335] width 108 height 27
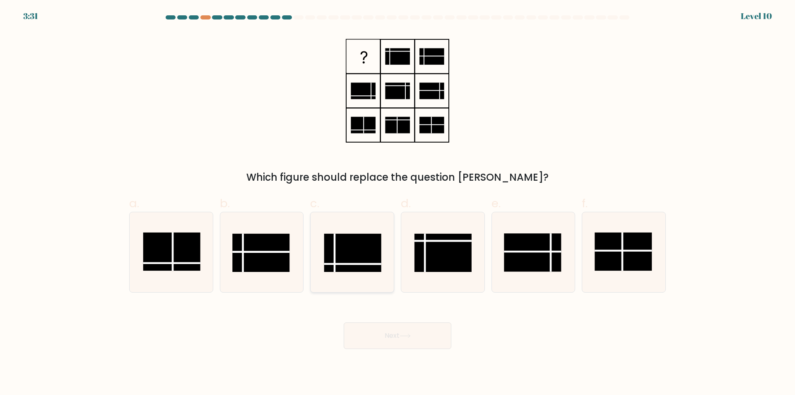
click at [358, 260] on rect at bounding box center [352, 253] width 57 height 38
click at [398, 203] on input "c." at bounding box center [398, 200] width 0 height 5
radio input "true"
click at [390, 335] on button "Next" at bounding box center [398, 335] width 108 height 27
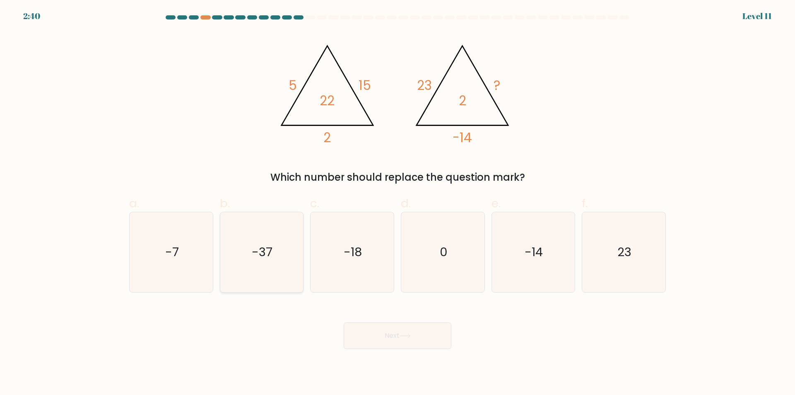
click at [283, 277] on icon "-37" at bounding box center [262, 252] width 80 height 80
click at [398, 203] on input "b. -37" at bounding box center [398, 200] width 0 height 5
radio input "true"
click at [405, 342] on button "Next" at bounding box center [398, 335] width 108 height 27
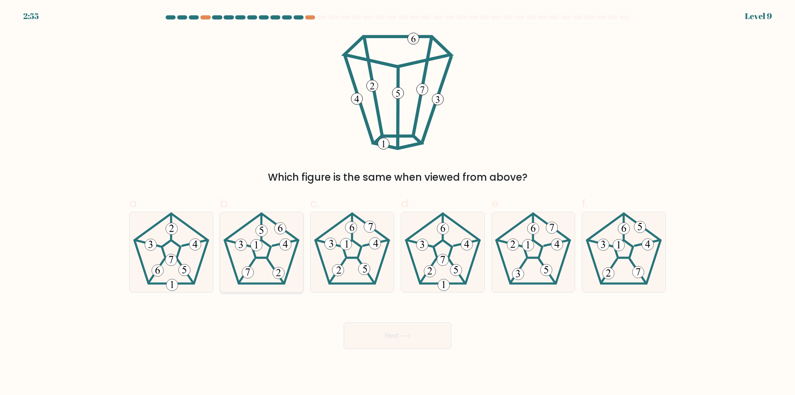
click at [258, 253] on icon at bounding box center [262, 252] width 80 height 80
click at [398, 203] on input "b." at bounding box center [398, 200] width 0 height 5
radio input "true"
click at [397, 330] on button "Next" at bounding box center [398, 335] width 108 height 27
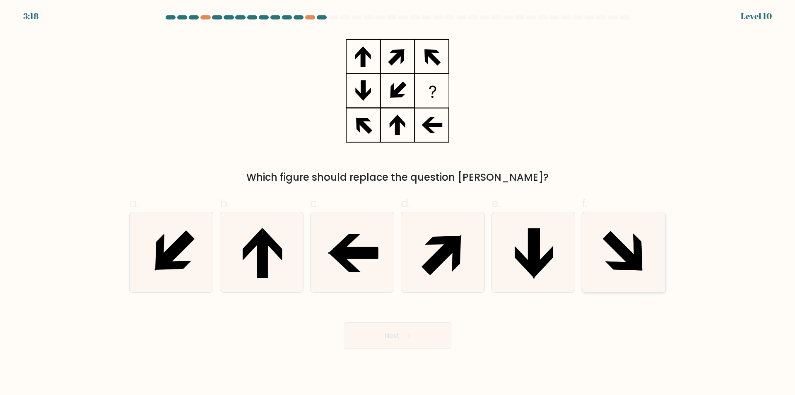
click at [604, 277] on icon at bounding box center [624, 252] width 80 height 80
click at [398, 203] on input "f." at bounding box center [398, 200] width 0 height 5
radio input "true"
click at [418, 336] on button "Next" at bounding box center [398, 335] width 108 height 27
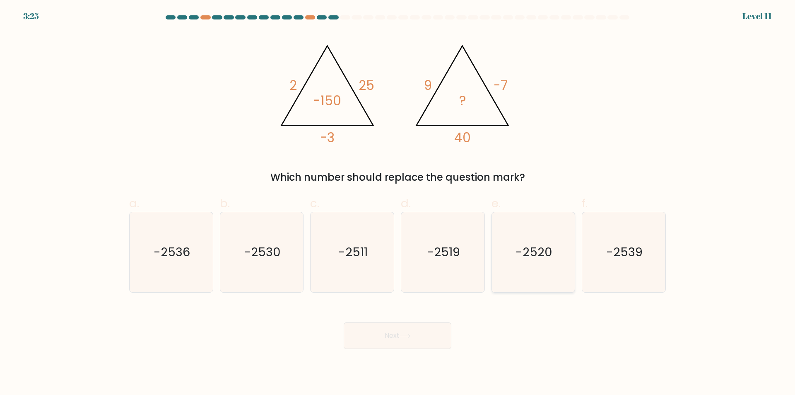
click at [544, 280] on icon "-2520" at bounding box center [533, 252] width 80 height 80
click at [398, 203] on input "e. -2520" at bounding box center [398, 200] width 0 height 5
radio input "true"
click at [372, 341] on button "Next" at bounding box center [398, 335] width 108 height 27
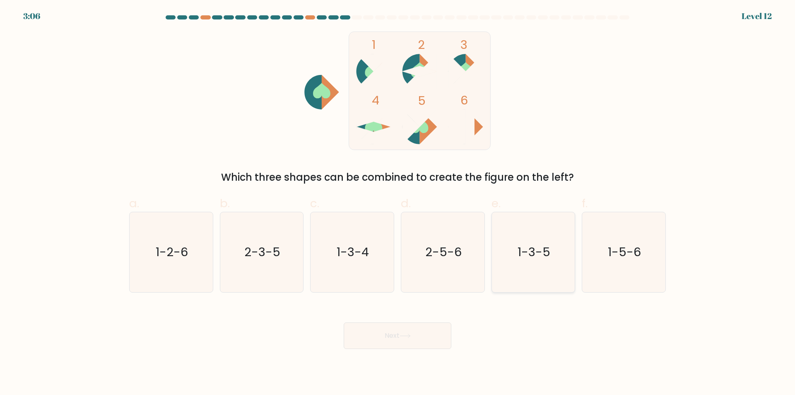
click at [524, 275] on icon "1-3-5" at bounding box center [533, 252] width 80 height 80
click at [398, 203] on input "e. 1-3-5" at bounding box center [398, 200] width 0 height 5
radio input "true"
click at [429, 329] on button "Next" at bounding box center [398, 335] width 108 height 27
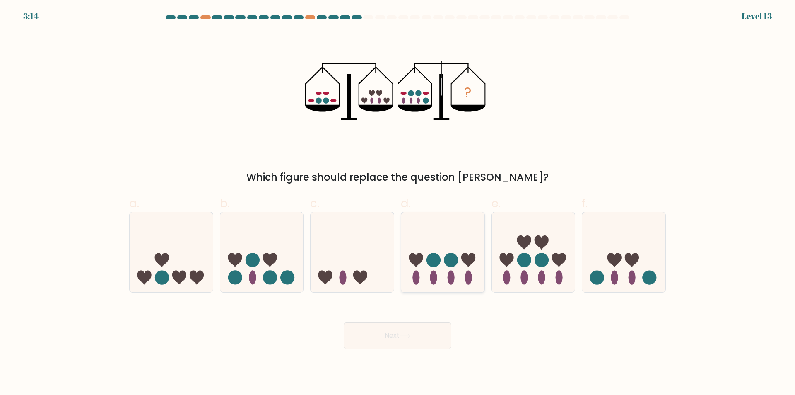
click at [448, 239] on icon at bounding box center [442, 252] width 83 height 69
click at [398, 203] on input "d." at bounding box center [398, 200] width 0 height 5
radio input "true"
click at [413, 337] on button "Next" at bounding box center [398, 335] width 108 height 27
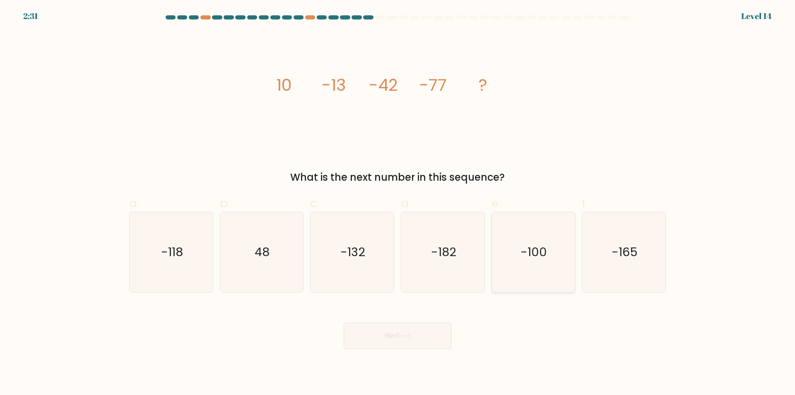
click at [535, 286] on icon "-100" at bounding box center [533, 252] width 80 height 80
click at [398, 203] on input "e. -100" at bounding box center [398, 200] width 0 height 5
radio input "true"
click at [423, 345] on button "Next" at bounding box center [398, 335] width 108 height 27
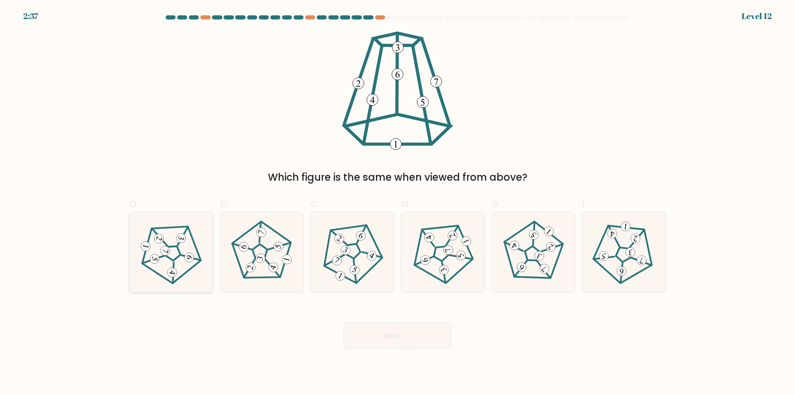
click at [188, 266] on icon at bounding box center [171, 252] width 64 height 64
click at [398, 203] on input "a." at bounding box center [398, 200] width 0 height 5
radio input "true"
click at [379, 332] on button "Next" at bounding box center [398, 335] width 108 height 27
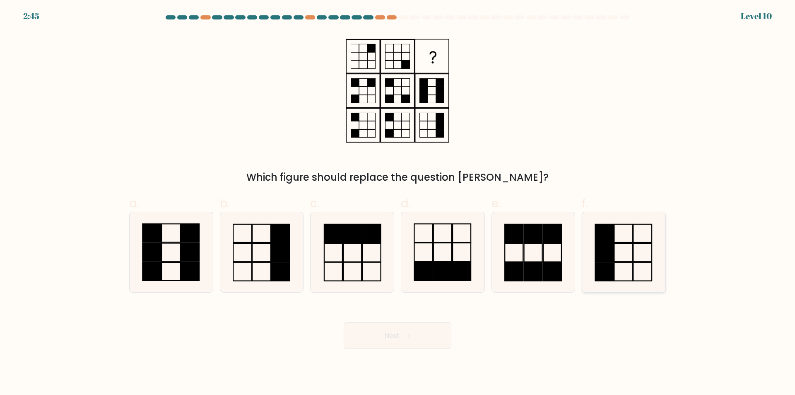
click at [622, 275] on icon at bounding box center [624, 252] width 80 height 80
click at [398, 203] on input "f." at bounding box center [398, 200] width 0 height 5
radio input "true"
click at [420, 341] on button "Next" at bounding box center [398, 335] width 108 height 27
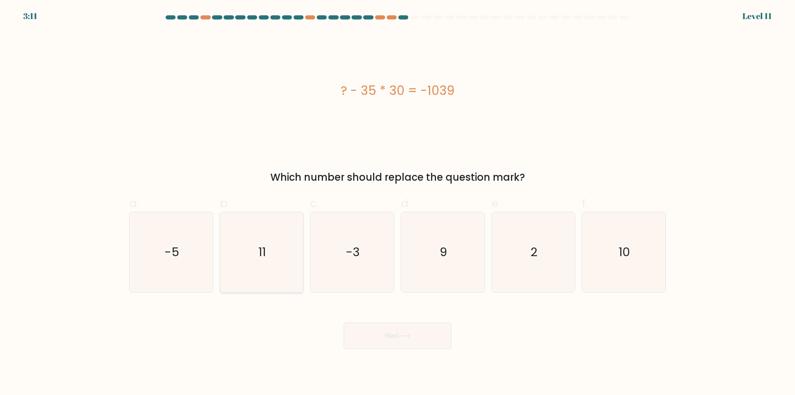
click at [282, 274] on icon "11" at bounding box center [262, 252] width 80 height 80
click at [398, 203] on input "b. 11" at bounding box center [398, 200] width 0 height 5
radio input "true"
click at [422, 333] on button "Next" at bounding box center [398, 335] width 108 height 27
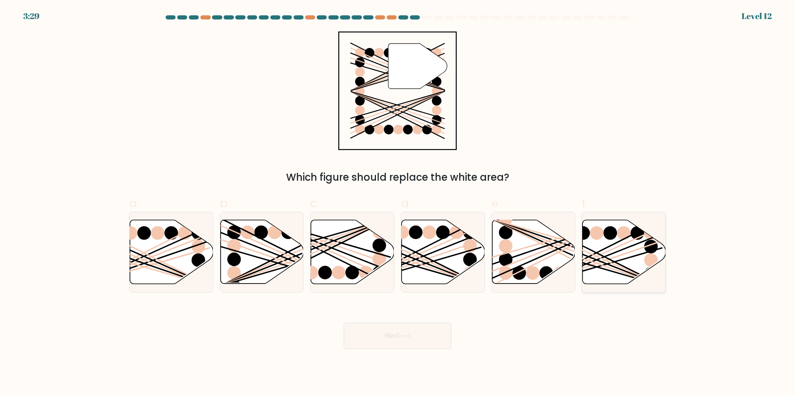
click at [606, 255] on line at bounding box center [596, 260] width 133 height 53
click at [398, 203] on input "f." at bounding box center [398, 200] width 0 height 5
radio input "true"
click at [383, 334] on button "Next" at bounding box center [398, 335] width 108 height 27
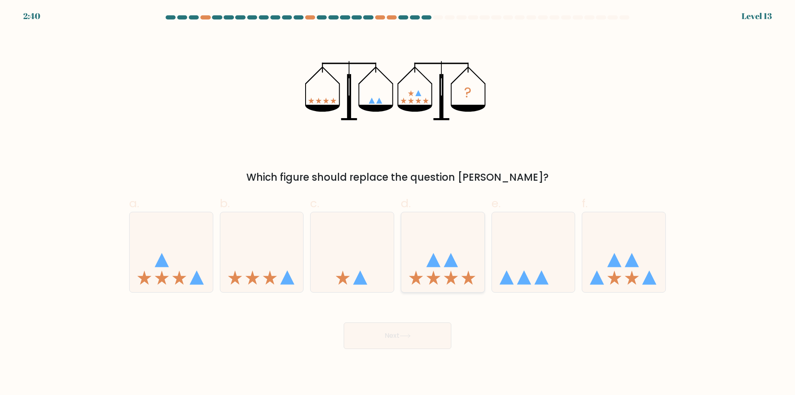
click at [440, 287] on div at bounding box center [443, 252] width 84 height 81
click at [398, 203] on input "d." at bounding box center [398, 200] width 0 height 5
radio input "true"
click at [405, 339] on button "Next" at bounding box center [398, 335] width 108 height 27
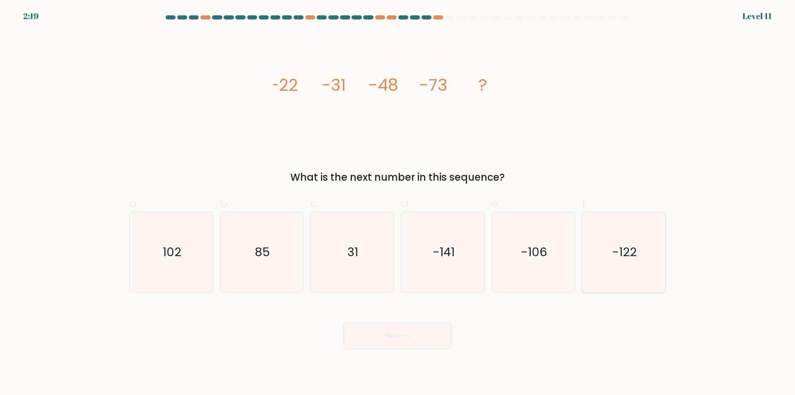
click at [631, 282] on icon "-122" at bounding box center [624, 252] width 80 height 80
click at [398, 203] on input "f. -122" at bounding box center [398, 200] width 0 height 5
radio input "true"
click at [422, 336] on button "Next" at bounding box center [398, 335] width 108 height 27
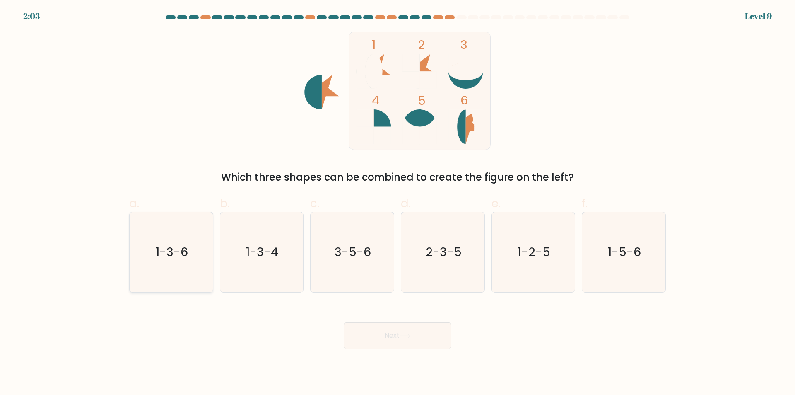
click at [175, 272] on icon "1-3-6" at bounding box center [171, 252] width 80 height 80
click at [398, 203] on input "a. 1-3-6" at bounding box center [398, 200] width 0 height 5
radio input "true"
click at [389, 337] on button "Next" at bounding box center [398, 335] width 108 height 27
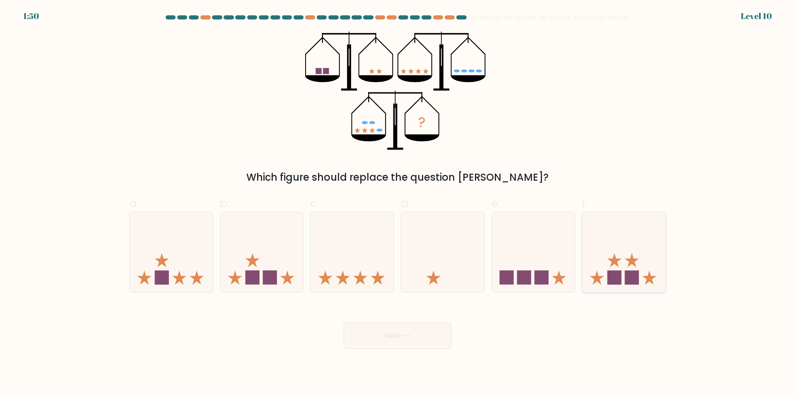
click at [628, 240] on icon at bounding box center [623, 252] width 83 height 69
click at [398, 203] on input "f." at bounding box center [398, 200] width 0 height 5
radio input "true"
click at [430, 333] on button "Next" at bounding box center [398, 335] width 108 height 27
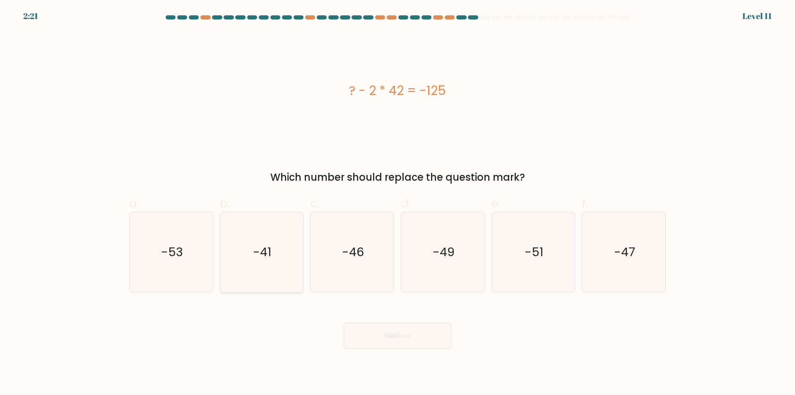
click at [273, 279] on icon "-41" at bounding box center [262, 252] width 80 height 80
click at [398, 203] on input "b. -41" at bounding box center [398, 200] width 0 height 5
radio input "true"
click at [376, 338] on button "Next" at bounding box center [398, 335] width 108 height 27
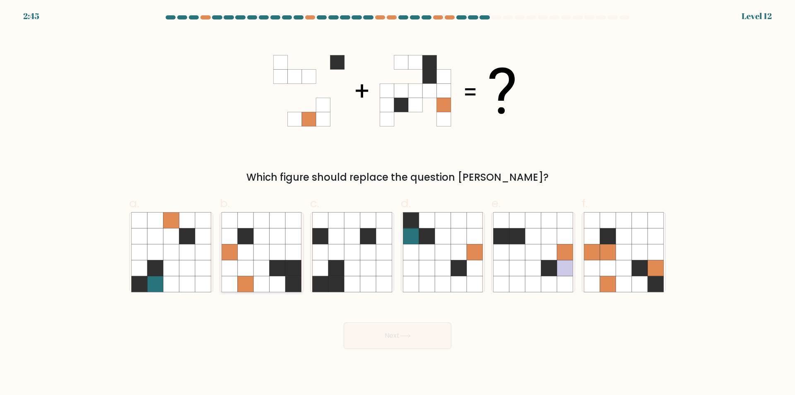
click at [280, 286] on icon at bounding box center [278, 284] width 16 height 16
click at [398, 203] on input "b." at bounding box center [398, 200] width 0 height 5
radio input "true"
click at [383, 339] on button "Next" at bounding box center [398, 335] width 108 height 27
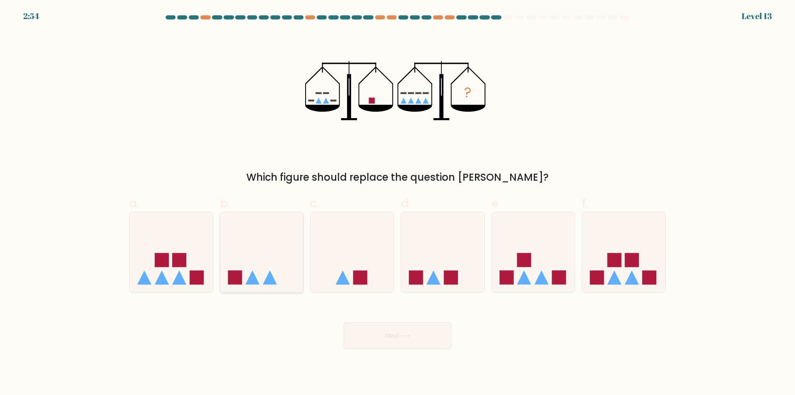
click at [263, 286] on icon at bounding box center [261, 252] width 83 height 69
click at [398, 203] on input "b." at bounding box center [398, 200] width 0 height 5
radio input "true"
click at [399, 335] on button "Next" at bounding box center [398, 335] width 108 height 27
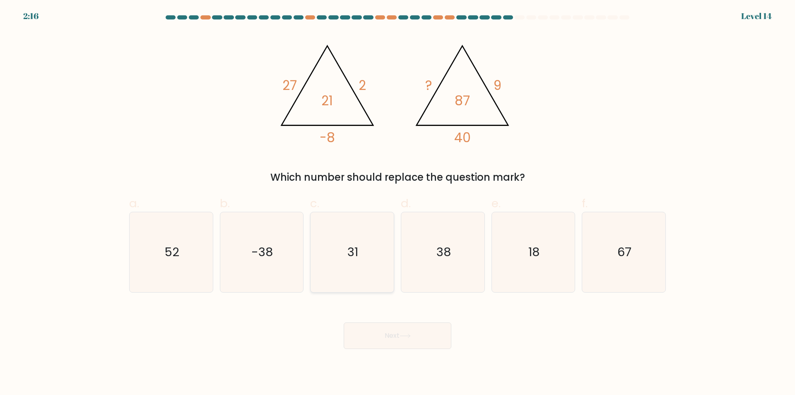
drag, startPoint x: 363, startPoint y: 261, endPoint x: 371, endPoint y: 260, distance: 7.5
click at [366, 260] on icon "31" at bounding box center [352, 252] width 80 height 80
click at [398, 203] on input "c. 31" at bounding box center [398, 200] width 0 height 5
radio input "true"
click at [410, 335] on icon at bounding box center [405, 336] width 10 height 4
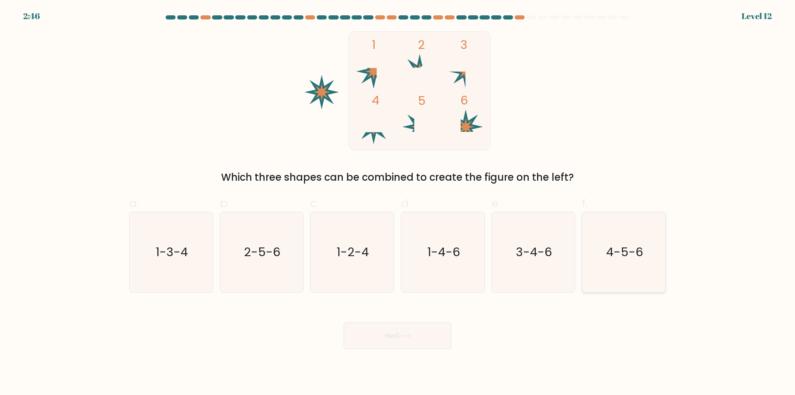
click at [619, 276] on icon "4-5-6" at bounding box center [624, 252] width 80 height 80
click at [398, 203] on input "f. 4-5-6" at bounding box center [398, 200] width 0 height 5
radio input "true"
click at [397, 337] on button "Next" at bounding box center [398, 335] width 108 height 27
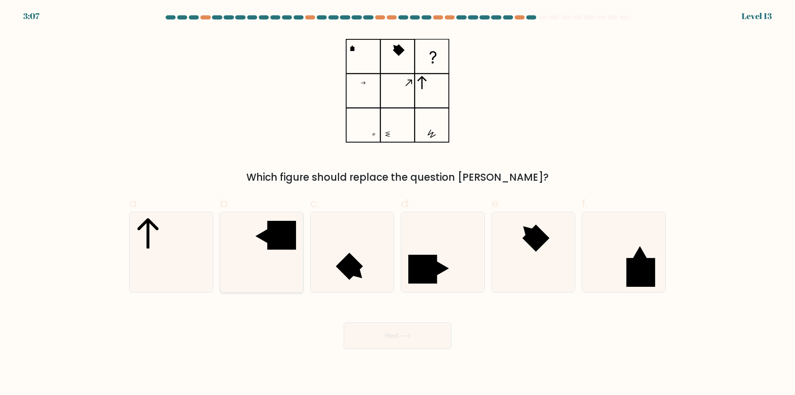
click at [277, 281] on icon at bounding box center [262, 252] width 80 height 80
click at [398, 203] on input "b." at bounding box center [398, 200] width 0 height 5
radio input "true"
click at [396, 337] on button "Next" at bounding box center [398, 335] width 108 height 27
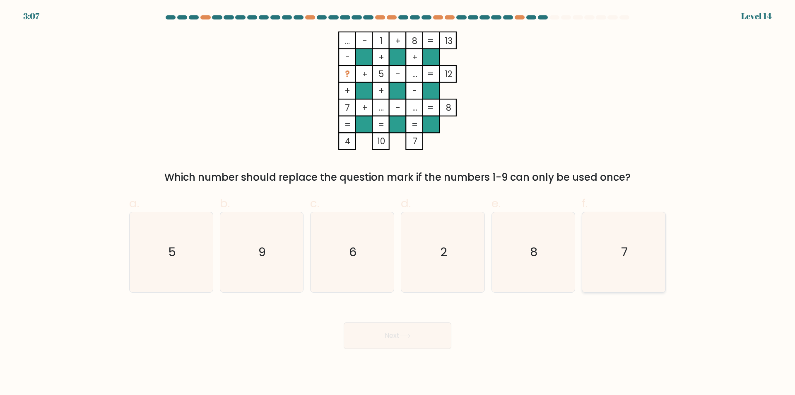
click at [639, 276] on icon "7" at bounding box center [624, 252] width 80 height 80
click at [398, 203] on input "f. 7" at bounding box center [398, 200] width 0 height 5
radio input "true"
click at [386, 338] on button "Next" at bounding box center [398, 335] width 108 height 27
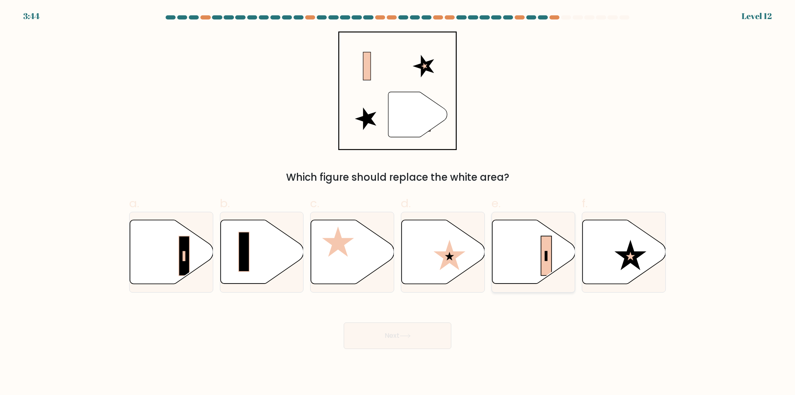
click at [504, 271] on icon at bounding box center [533, 252] width 83 height 64
click at [398, 203] on input "e." at bounding box center [398, 200] width 0 height 5
radio input "true"
click at [423, 339] on button "Next" at bounding box center [398, 335] width 108 height 27
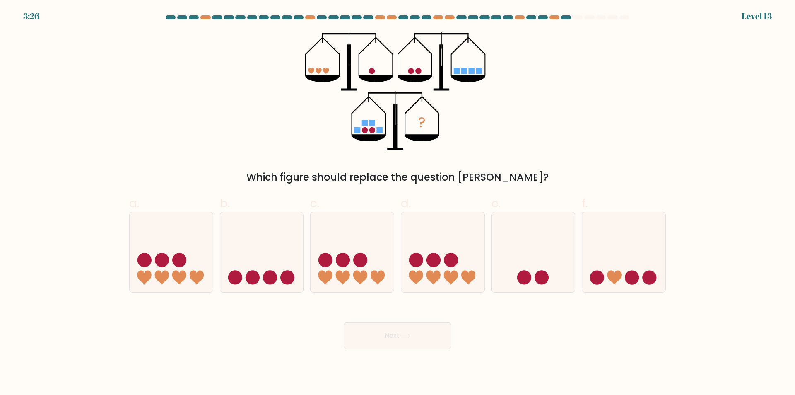
drag, startPoint x: 431, startPoint y: 244, endPoint x: 414, endPoint y: 308, distance: 65.7
click at [435, 244] on icon at bounding box center [442, 252] width 83 height 69
click at [398, 203] on input "d." at bounding box center [398, 200] width 0 height 5
radio input "true"
click at [419, 335] on button "Next" at bounding box center [398, 335] width 108 height 27
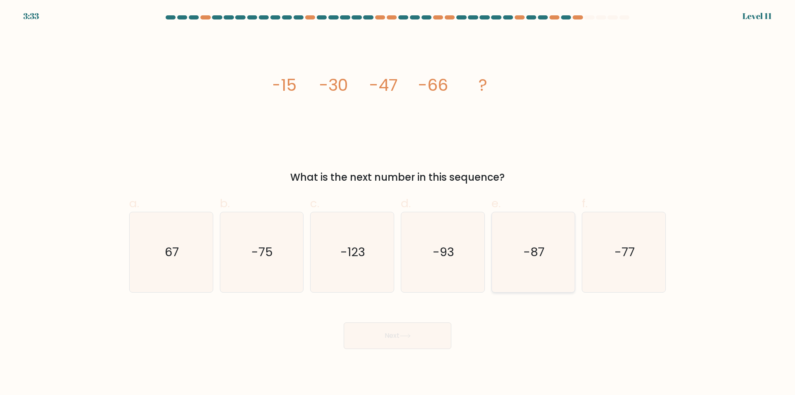
click at [530, 273] on icon "-87" at bounding box center [533, 252] width 80 height 80
click at [398, 203] on input "e. -87" at bounding box center [398, 200] width 0 height 5
radio input "true"
click at [420, 337] on button "Next" at bounding box center [398, 335] width 108 height 27
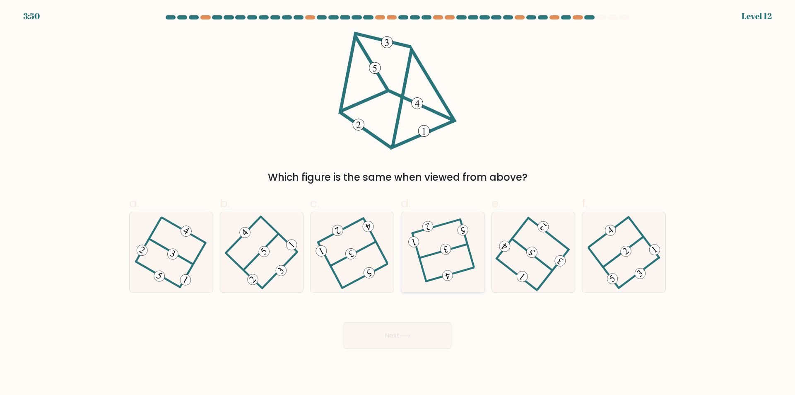
click at [456, 265] on icon at bounding box center [442, 252] width 61 height 64
click at [398, 203] on input "d." at bounding box center [398, 200] width 0 height 5
radio input "true"
click at [400, 334] on button "Next" at bounding box center [398, 335] width 108 height 27
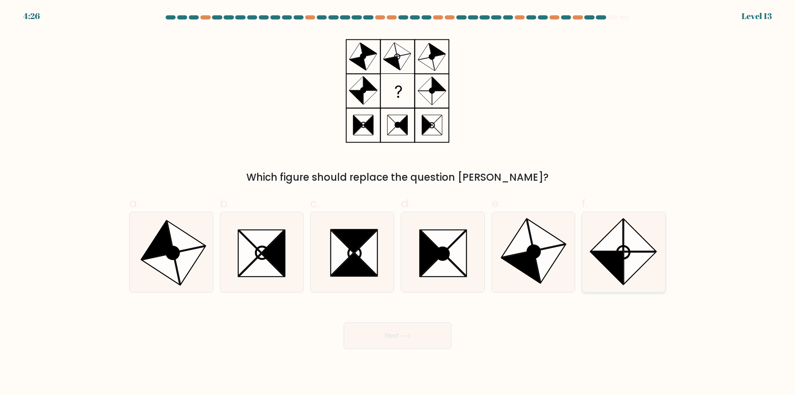
click at [620, 265] on icon at bounding box center [607, 268] width 32 height 32
click at [398, 203] on input "f." at bounding box center [398, 200] width 0 height 5
radio input "true"
click at [424, 338] on button "Next" at bounding box center [398, 335] width 108 height 27
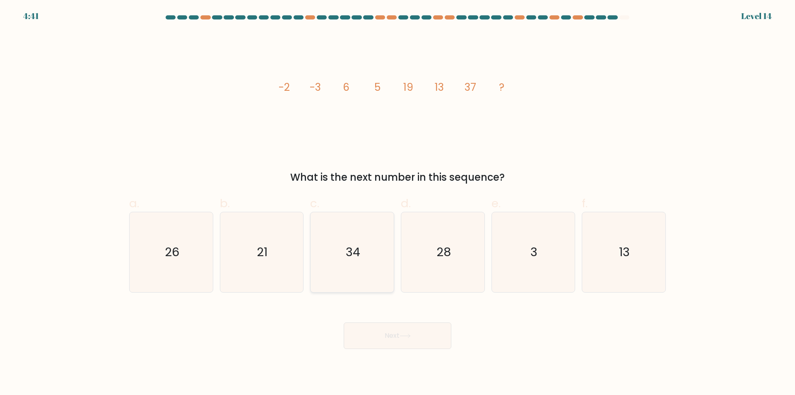
click at [359, 276] on icon "34" at bounding box center [352, 252] width 80 height 80
click at [398, 203] on input "c. 34" at bounding box center [398, 200] width 0 height 5
radio input "true"
click at [393, 337] on button "Next" at bounding box center [398, 335] width 108 height 27
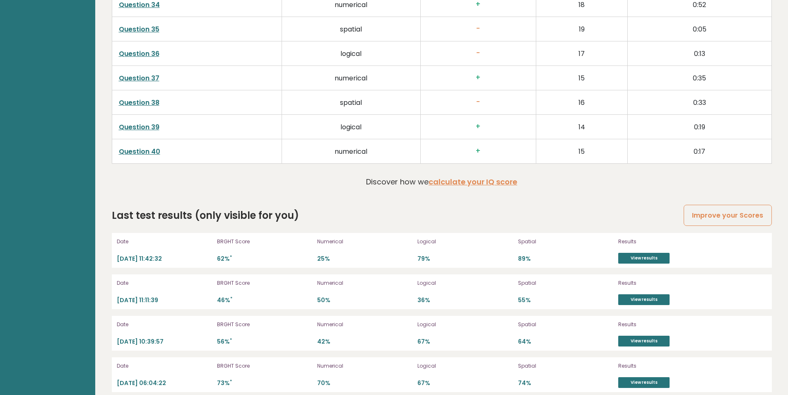
scroll to position [2232, 0]
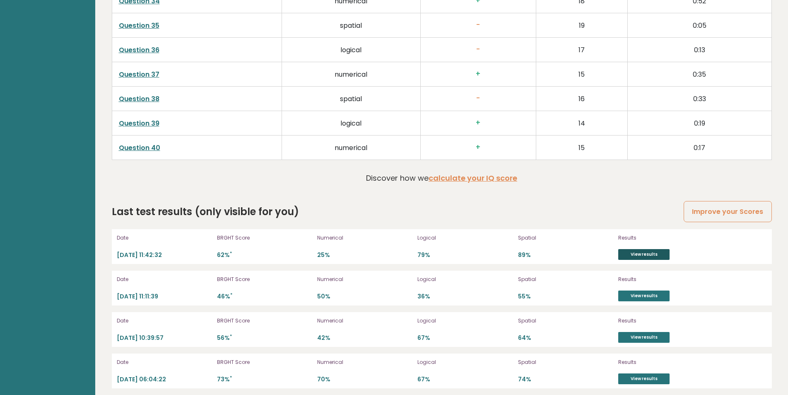
click at [657, 253] on link "View results" at bounding box center [643, 254] width 51 height 11
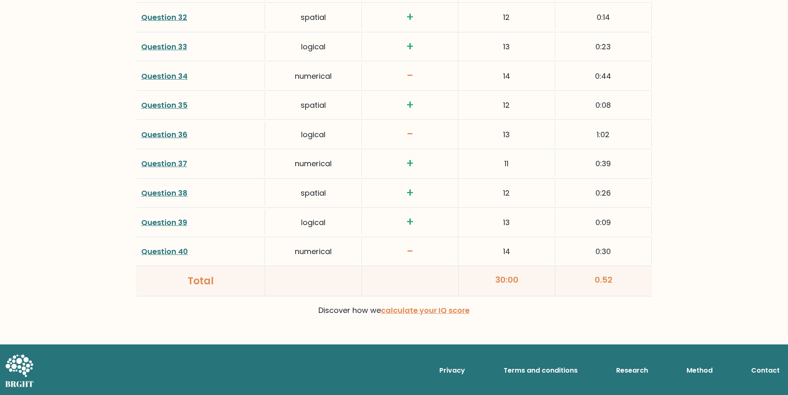
scroll to position [2030, 0]
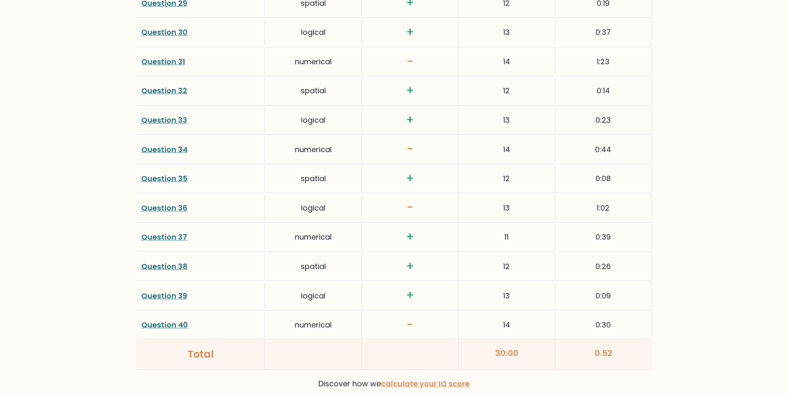
click at [161, 325] on link "Question 40" at bounding box center [164, 324] width 47 height 10
click at [163, 208] on link "Question 36" at bounding box center [164, 207] width 46 height 10
click at [149, 63] on link "Question 31" at bounding box center [163, 61] width 44 height 10
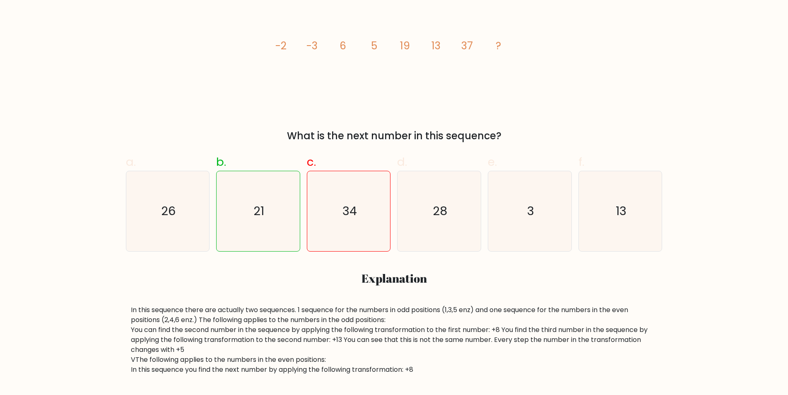
scroll to position [174, 0]
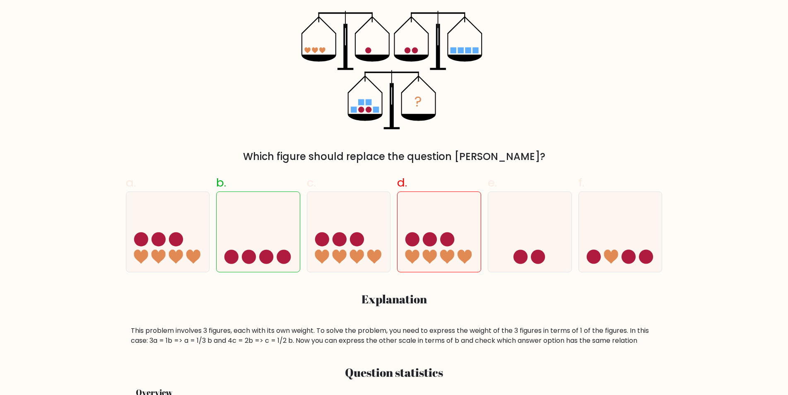
scroll to position [157, 0]
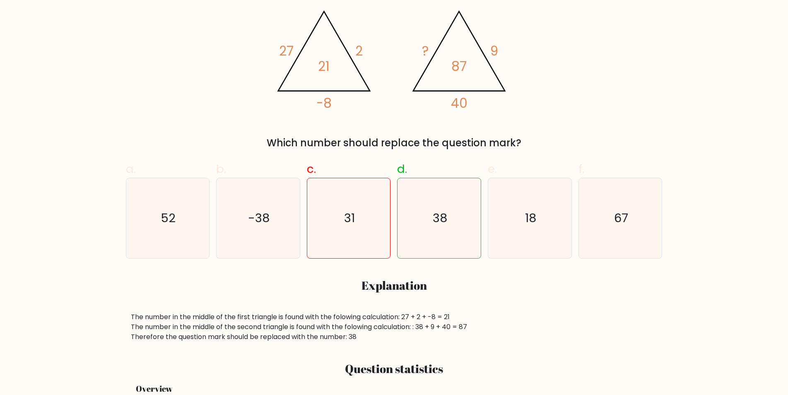
scroll to position [185, 0]
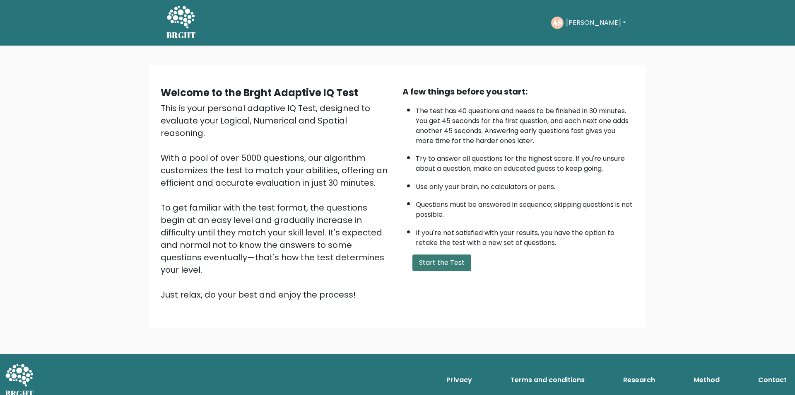
click at [436, 265] on button "Start the Test" at bounding box center [441, 262] width 59 height 17
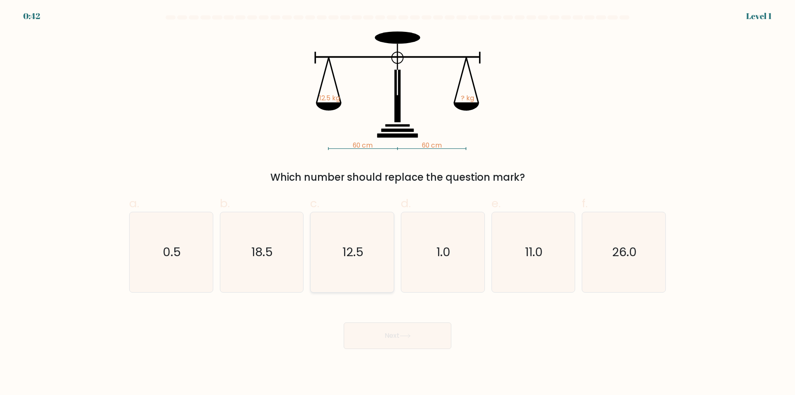
click at [347, 280] on icon "12.5" at bounding box center [352, 252] width 80 height 80
click at [398, 203] on input "c. 12.5" at bounding box center [398, 200] width 0 height 5
radio input "true"
click at [364, 335] on button "Next" at bounding box center [398, 335] width 108 height 27
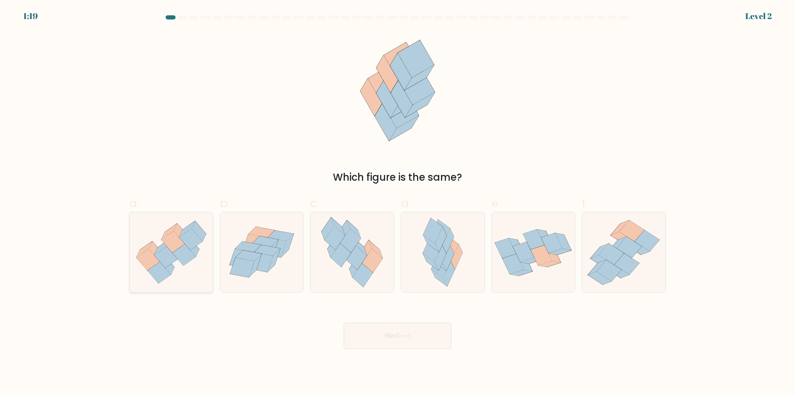
click at [186, 273] on icon at bounding box center [171, 252] width 83 height 72
click at [398, 203] on input "a." at bounding box center [398, 200] width 0 height 5
radio input "true"
click at [377, 336] on button "Next" at bounding box center [398, 335] width 108 height 27
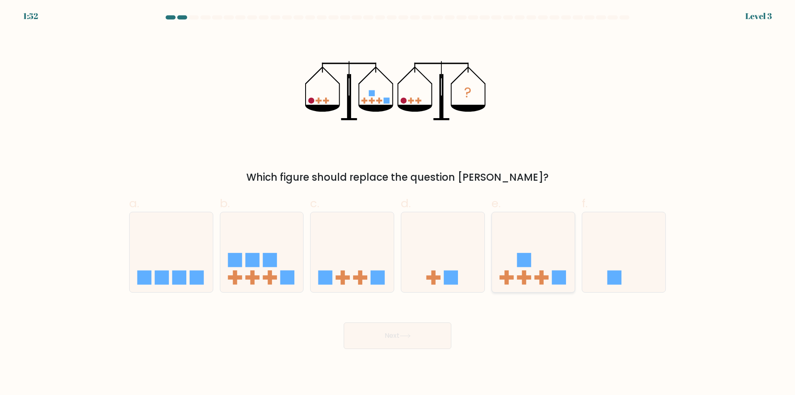
click at [534, 285] on icon at bounding box center [533, 252] width 83 height 69
click at [398, 203] on input "e." at bounding box center [398, 200] width 0 height 5
radio input "true"
click at [389, 340] on button "Next" at bounding box center [398, 335] width 108 height 27
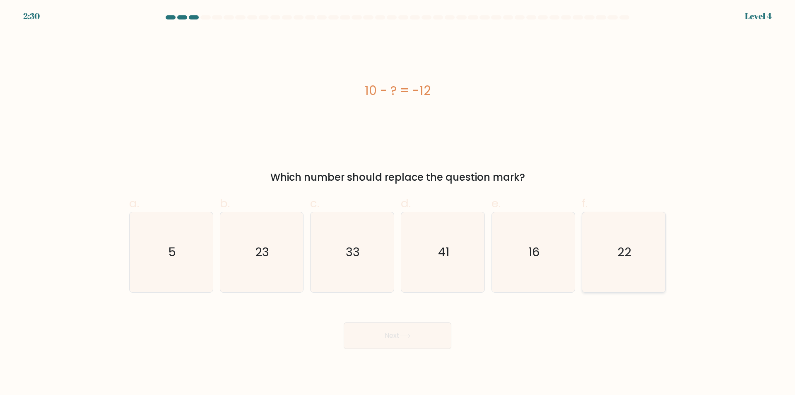
click at [627, 274] on icon "22" at bounding box center [624, 252] width 80 height 80
click at [398, 203] on input "f. 22" at bounding box center [398, 200] width 0 height 5
radio input "true"
click at [417, 336] on button "Next" at bounding box center [398, 335] width 108 height 27
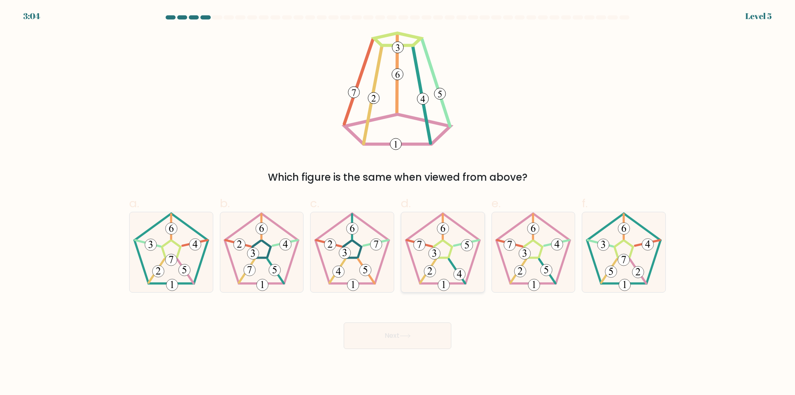
click at [443, 284] on 538 at bounding box center [444, 285] width 12 height 12
click at [398, 203] on input "d." at bounding box center [398, 200] width 0 height 5
radio input "true"
click at [415, 337] on button "Next" at bounding box center [398, 335] width 108 height 27
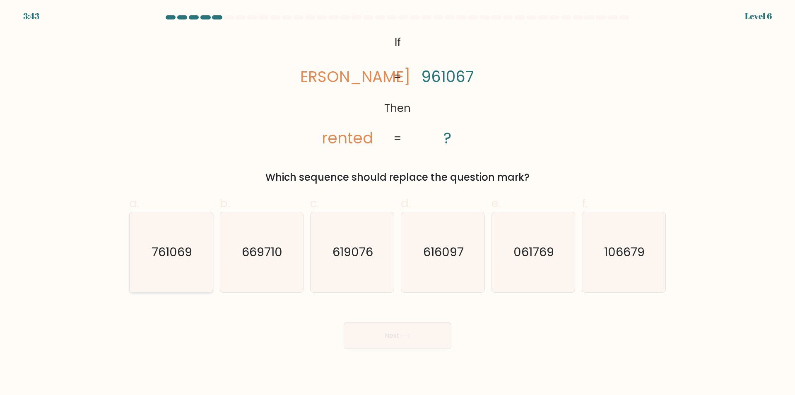
click at [177, 280] on icon "761069" at bounding box center [171, 252] width 80 height 80
click at [398, 203] on input "a. 761069" at bounding box center [398, 200] width 0 height 5
radio input "true"
click at [392, 337] on button "Next" at bounding box center [398, 335] width 108 height 27
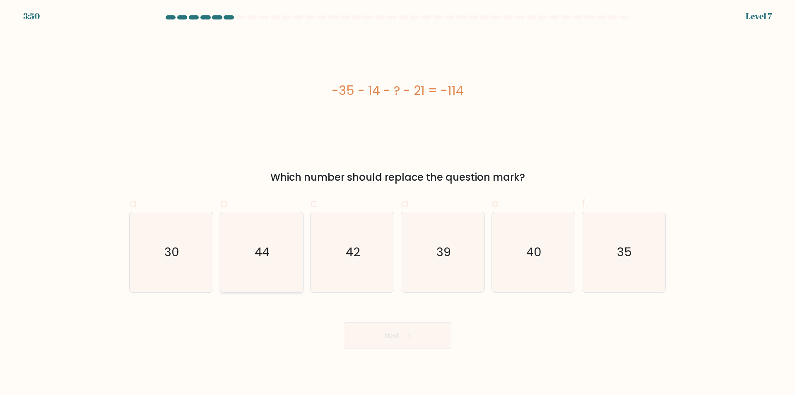
click at [261, 277] on icon "44" at bounding box center [262, 252] width 80 height 80
click at [398, 203] on input "b. 44" at bounding box center [398, 200] width 0 height 5
radio input "true"
click at [404, 336] on icon at bounding box center [405, 335] width 11 height 5
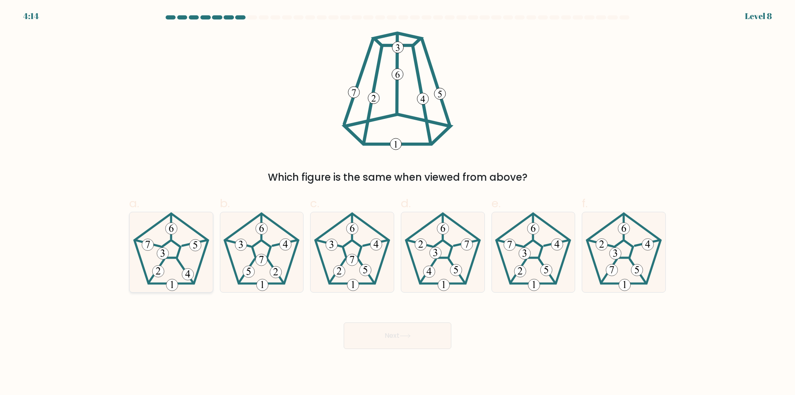
click at [178, 273] on icon at bounding box center [171, 252] width 80 height 80
click at [398, 203] on input "a." at bounding box center [398, 200] width 0 height 5
radio input "true"
click at [383, 332] on button "Next" at bounding box center [398, 335] width 108 height 27
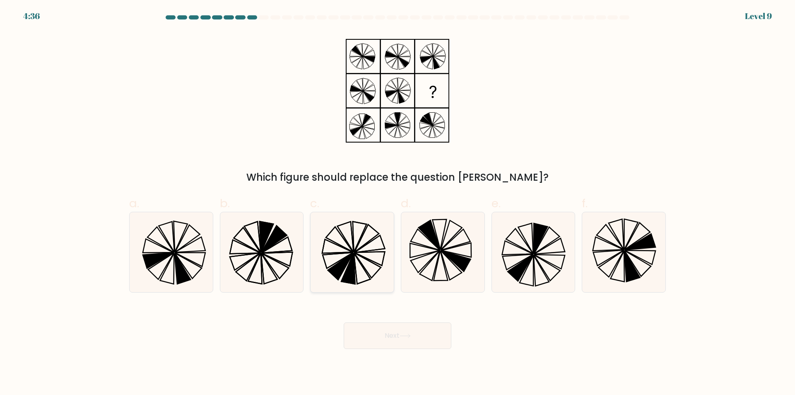
click at [372, 264] on icon at bounding box center [352, 252] width 80 height 80
click at [398, 203] on input "c." at bounding box center [398, 200] width 0 height 5
radio input "true"
click at [430, 332] on button "Next" at bounding box center [398, 335] width 108 height 27
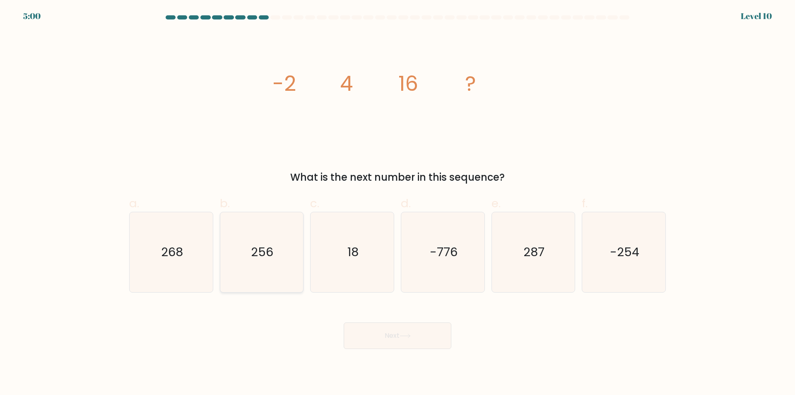
drag, startPoint x: 269, startPoint y: 276, endPoint x: 275, endPoint y: 278, distance: 5.8
click at [269, 276] on icon "256" at bounding box center [262, 252] width 80 height 80
click at [398, 203] on input "b. 256" at bounding box center [398, 200] width 0 height 5
radio input "true"
click at [393, 338] on button "Next" at bounding box center [398, 335] width 108 height 27
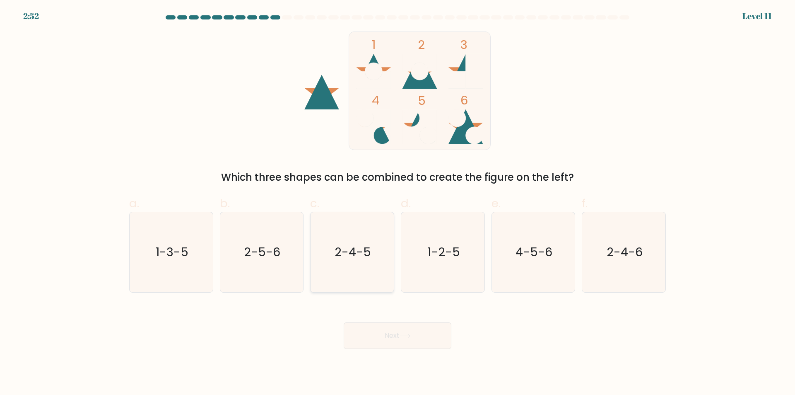
click at [353, 272] on icon "2-4-5" at bounding box center [352, 252] width 80 height 80
click at [398, 203] on input "c. 2-4-5" at bounding box center [398, 200] width 0 height 5
radio input "true"
click at [394, 338] on button "Next" at bounding box center [398, 335] width 108 height 27
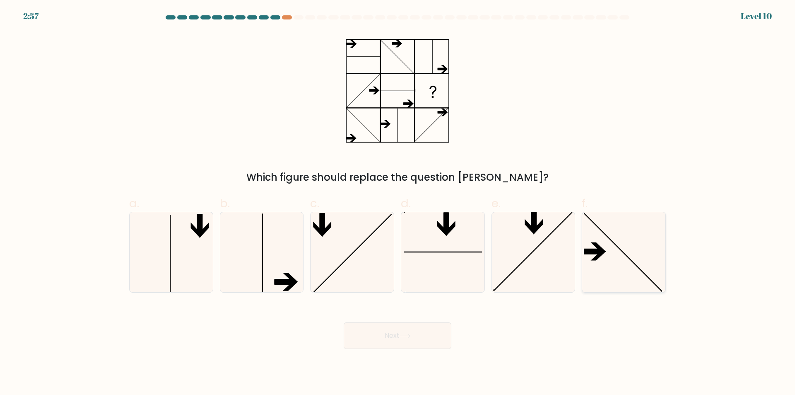
click at [617, 282] on icon at bounding box center [624, 252] width 80 height 80
click at [398, 203] on input "f." at bounding box center [398, 200] width 0 height 5
radio input "true"
click at [418, 339] on button "Next" at bounding box center [398, 335] width 108 height 27
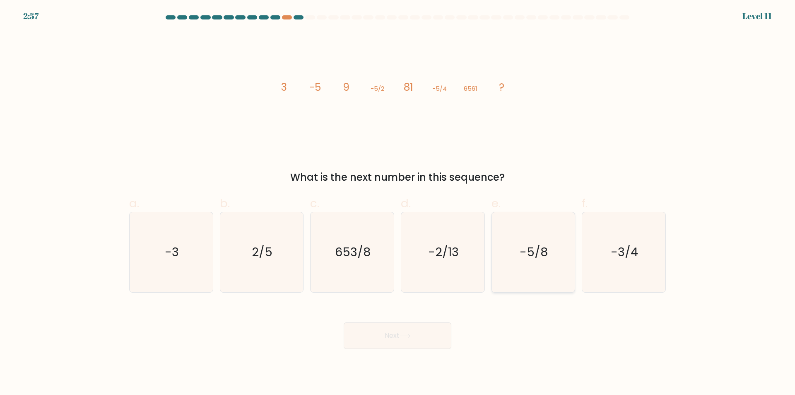
click at [536, 276] on icon "-5/8" at bounding box center [533, 252] width 80 height 80
click at [398, 203] on input "e. -5/8" at bounding box center [398, 200] width 0 height 5
radio input "true"
click at [420, 339] on button "Next" at bounding box center [398, 335] width 108 height 27
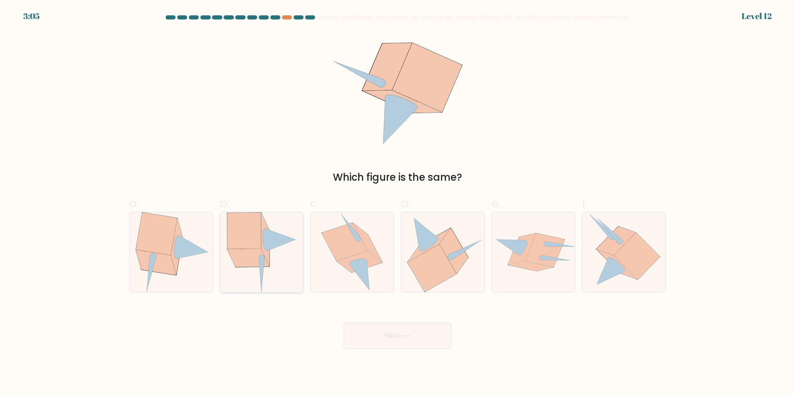
click at [281, 277] on icon at bounding box center [262, 252] width 70 height 80
click at [398, 203] on input "b." at bounding box center [398, 200] width 0 height 5
radio input "true"
click at [392, 338] on button "Next" at bounding box center [398, 335] width 108 height 27
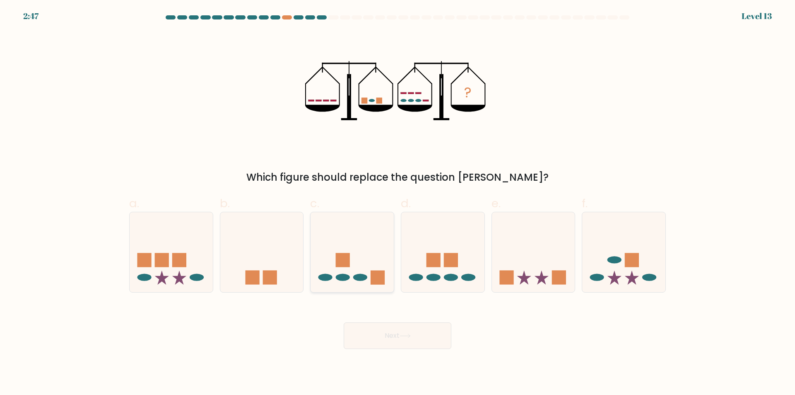
click at [349, 287] on div at bounding box center [352, 252] width 84 height 81
click at [398, 203] on input "c." at bounding box center [398, 200] width 0 height 5
radio input "true"
click at [399, 335] on button "Next" at bounding box center [398, 335] width 108 height 27
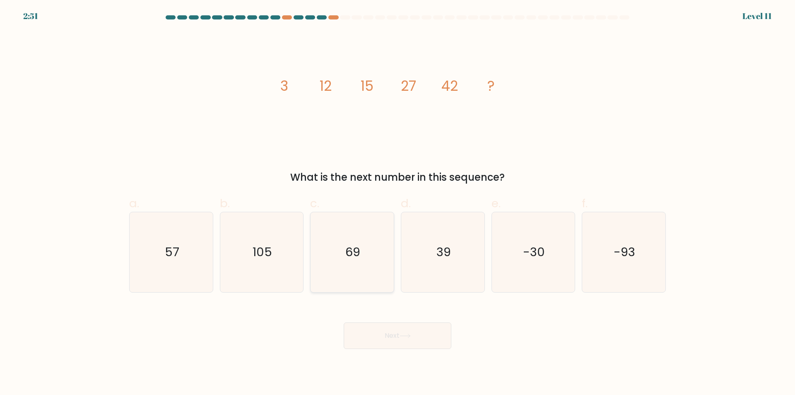
click at [386, 275] on icon "69" at bounding box center [352, 252] width 80 height 80
click at [398, 203] on input "c. 69" at bounding box center [398, 200] width 0 height 5
radio input "true"
click at [403, 340] on button "Next" at bounding box center [398, 335] width 108 height 27
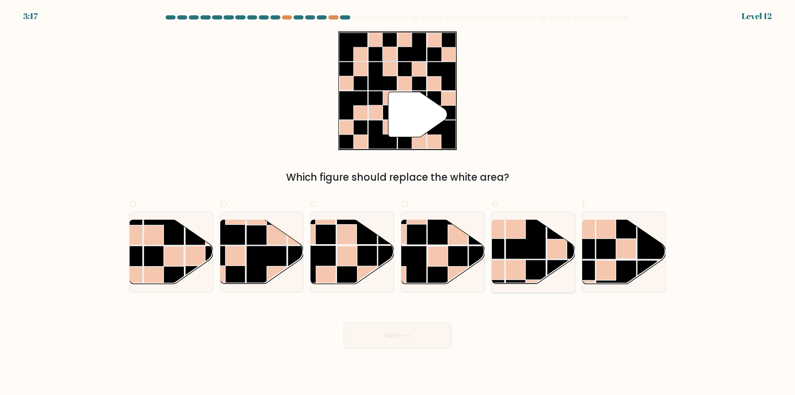
click at [509, 266] on rect at bounding box center [516, 270] width 20 height 20
click at [398, 203] on input "e." at bounding box center [398, 200] width 0 height 5
radio input "true"
click at [415, 333] on button "Next" at bounding box center [398, 335] width 108 height 27
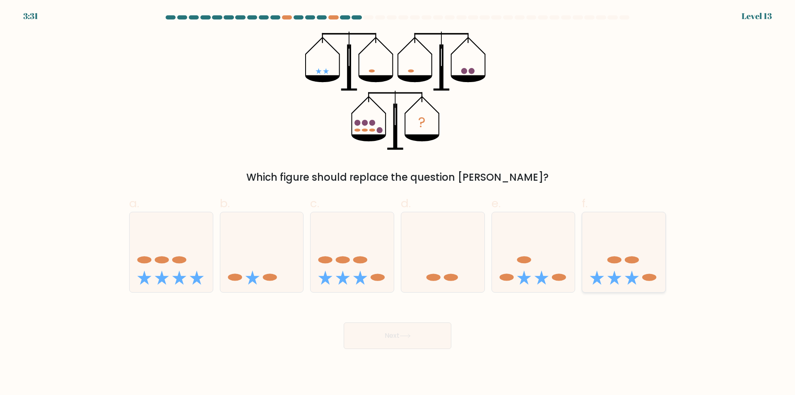
click at [602, 234] on icon at bounding box center [623, 252] width 83 height 69
click at [398, 203] on input "f." at bounding box center [398, 200] width 0 height 5
radio input "true"
click at [426, 334] on button "Next" at bounding box center [398, 335] width 108 height 27
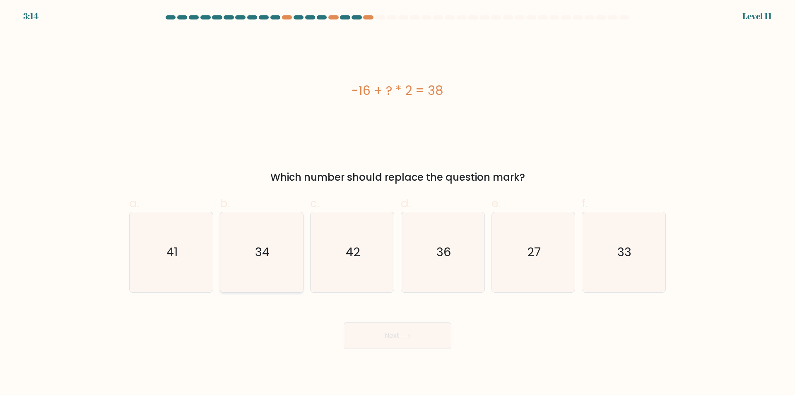
click at [239, 270] on icon "34" at bounding box center [262, 252] width 80 height 80
click at [398, 203] on input "b. 34" at bounding box center [398, 200] width 0 height 5
radio input "true"
click at [417, 340] on button "Next" at bounding box center [398, 335] width 108 height 27
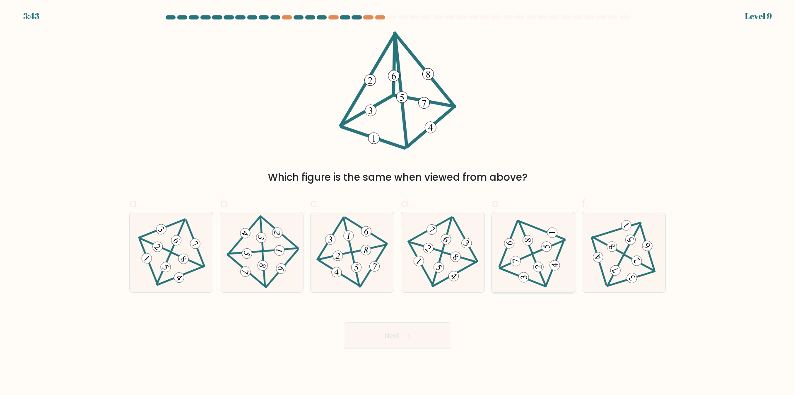
click at [544, 237] on icon at bounding box center [533, 252] width 65 height 64
click at [398, 203] on input "e." at bounding box center [398, 200] width 0 height 5
radio input "true"
click at [431, 335] on button "Next" at bounding box center [398, 335] width 108 height 27
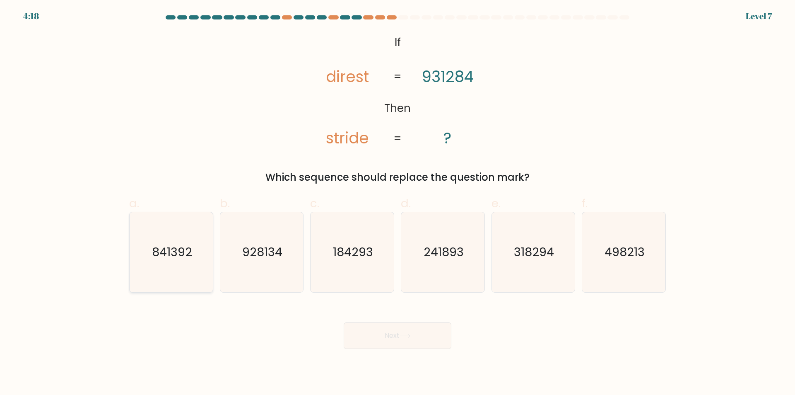
click at [177, 279] on icon "841392" at bounding box center [171, 252] width 80 height 80
click at [398, 203] on input "a. 841392" at bounding box center [398, 200] width 0 height 5
radio input "true"
click at [371, 335] on button "Next" at bounding box center [398, 335] width 108 height 27
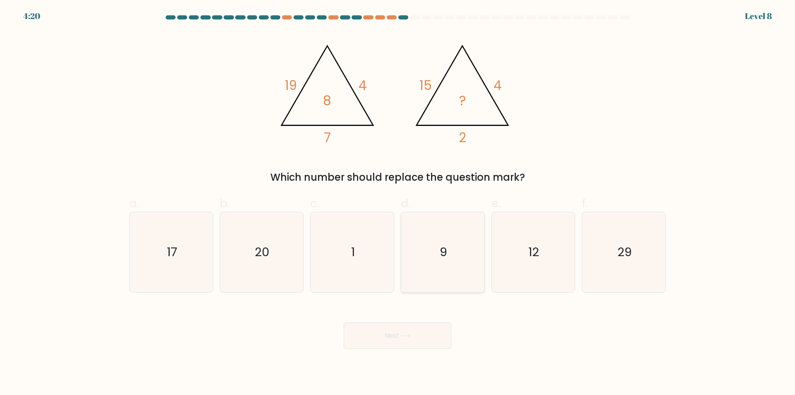
click at [443, 280] on icon "9" at bounding box center [443, 252] width 80 height 80
click at [398, 203] on input "d. 9" at bounding box center [398, 200] width 0 height 5
radio input "true"
click at [410, 335] on icon at bounding box center [405, 336] width 10 height 4
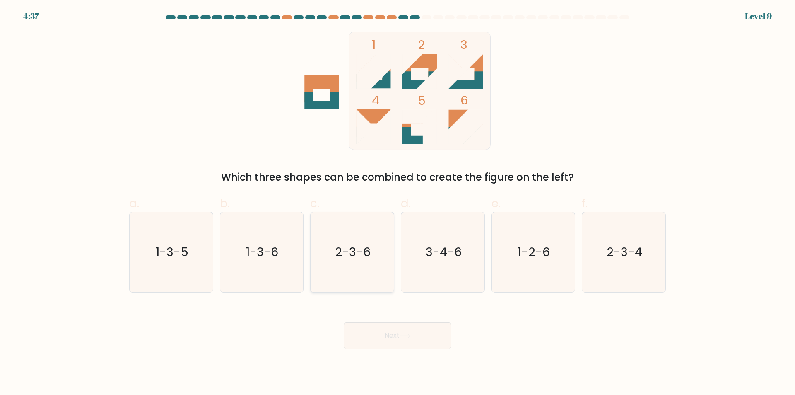
click at [387, 280] on icon "2-3-6" at bounding box center [352, 252] width 80 height 80
click at [398, 203] on input "c. 2-3-6" at bounding box center [398, 200] width 0 height 5
radio input "true"
click at [422, 334] on button "Next" at bounding box center [398, 335] width 108 height 27
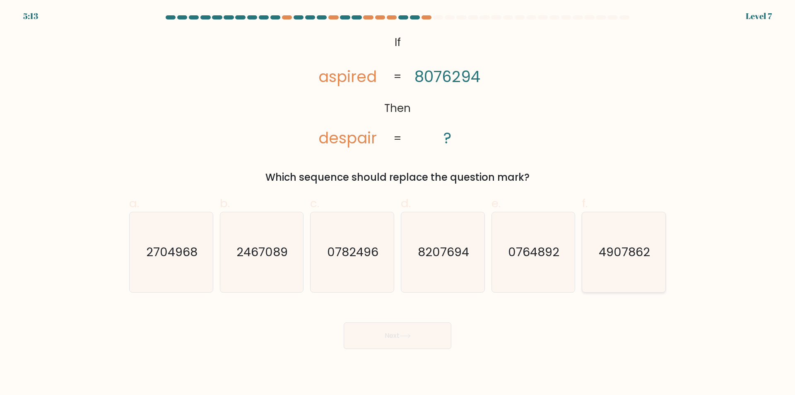
click at [609, 278] on icon "4907862" at bounding box center [624, 252] width 80 height 80
click at [398, 203] on input "f. 4907862" at bounding box center [398, 200] width 0 height 5
radio input "true"
click at [413, 339] on button "Next" at bounding box center [398, 335] width 108 height 27
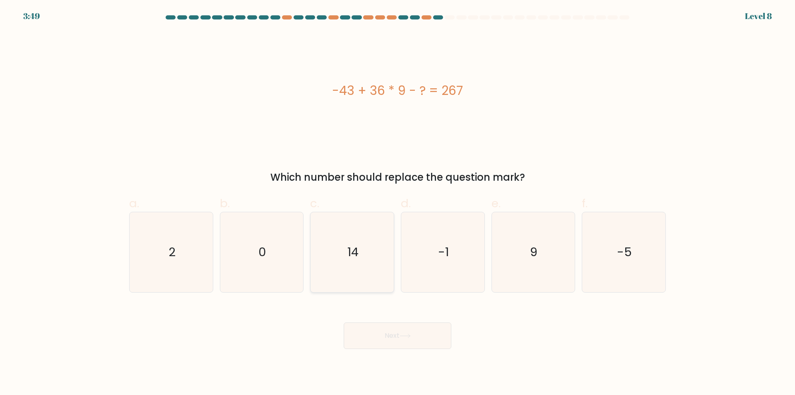
click at [353, 275] on icon "14" at bounding box center [352, 252] width 80 height 80
click at [398, 203] on input "c. 14" at bounding box center [398, 200] width 0 height 5
radio input "true"
click at [393, 334] on button "Next" at bounding box center [398, 335] width 108 height 27
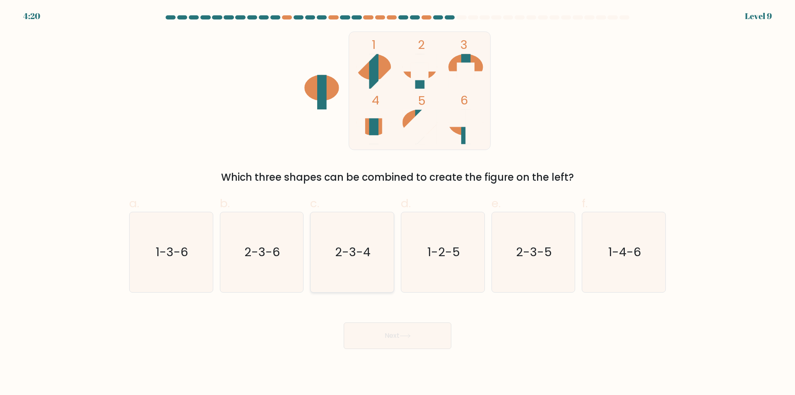
drag, startPoint x: 372, startPoint y: 282, endPoint x: 382, endPoint y: 335, distance: 53.9
click at [372, 285] on icon "2-3-4" at bounding box center [352, 252] width 80 height 80
click at [398, 203] on input "c. 2-3-4" at bounding box center [398, 200] width 0 height 5
radio input "true"
click at [383, 337] on button "Next" at bounding box center [398, 335] width 108 height 27
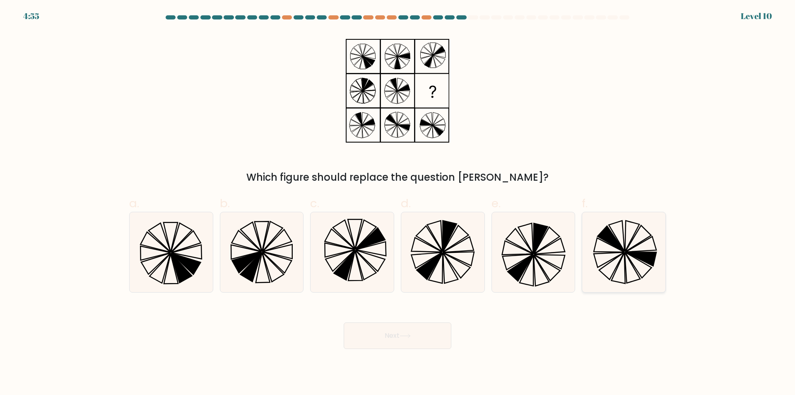
click at [630, 262] on icon at bounding box center [632, 267] width 15 height 31
click at [398, 203] on input "f." at bounding box center [398, 200] width 0 height 5
radio input "true"
click at [420, 337] on button "Next" at bounding box center [398, 335] width 108 height 27
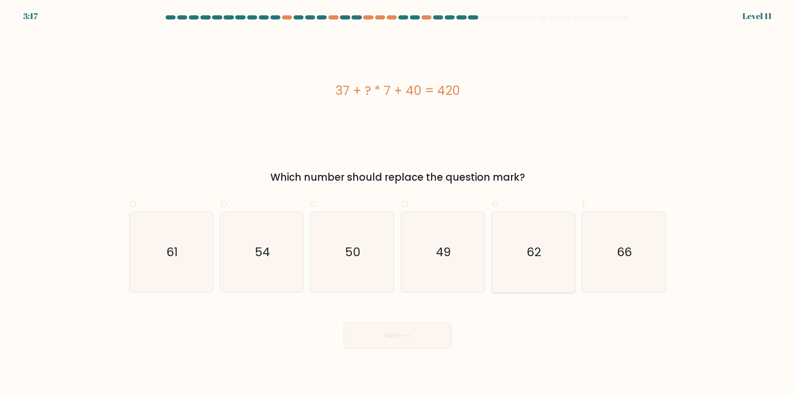
click at [549, 279] on icon "62" at bounding box center [533, 252] width 80 height 80
click at [398, 203] on input "e. 62" at bounding box center [398, 200] width 0 height 5
radio input "true"
click at [415, 338] on button "Next" at bounding box center [398, 335] width 108 height 27
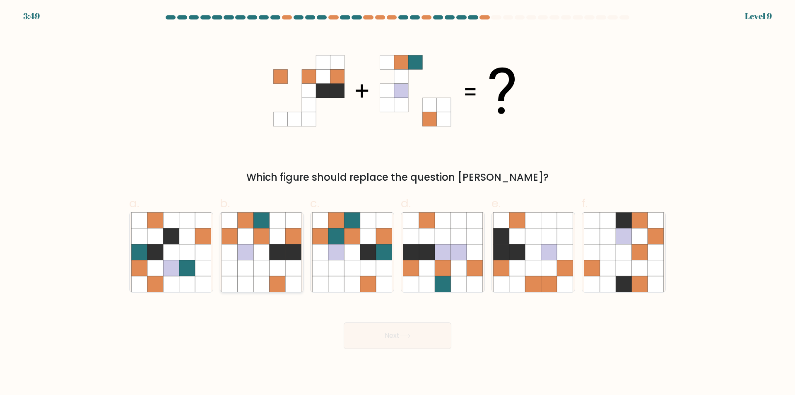
click at [246, 275] on icon at bounding box center [246, 268] width 16 height 16
click at [398, 203] on input "b." at bounding box center [398, 200] width 0 height 5
radio input "true"
click at [389, 333] on button "Next" at bounding box center [398, 335] width 108 height 27
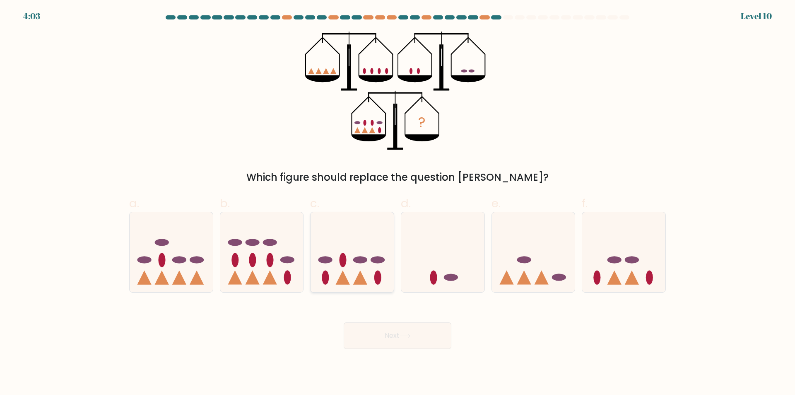
click at [318, 281] on icon at bounding box center [352, 252] width 83 height 69
click at [398, 203] on input "c." at bounding box center [398, 200] width 0 height 5
radio input "true"
click at [393, 339] on button "Next" at bounding box center [398, 335] width 108 height 27
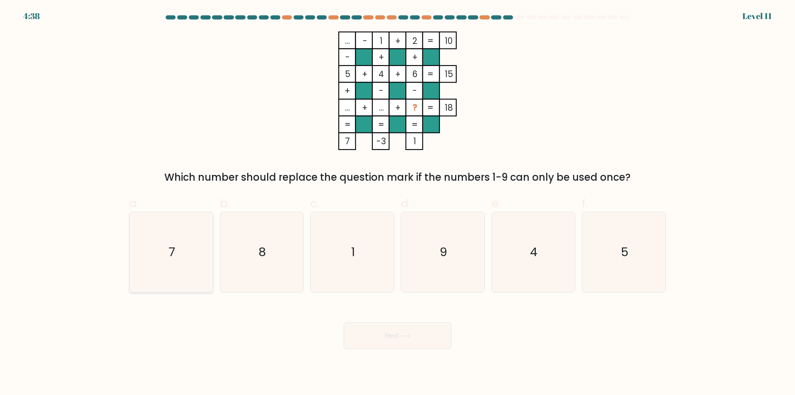
click at [176, 279] on icon "7" at bounding box center [171, 252] width 80 height 80
click at [398, 203] on input "a. 7" at bounding box center [398, 200] width 0 height 5
radio input "true"
click at [405, 336] on icon at bounding box center [405, 335] width 11 height 5
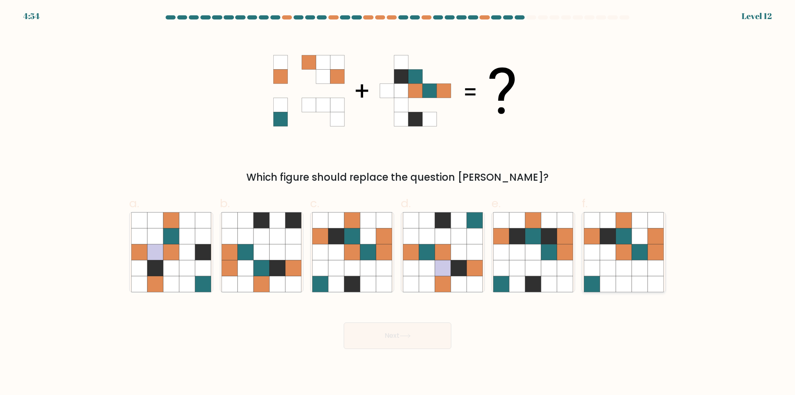
click at [627, 278] on icon at bounding box center [624, 284] width 16 height 16
click at [398, 203] on input "f." at bounding box center [398, 200] width 0 height 5
radio input "true"
click at [432, 336] on button "Next" at bounding box center [398, 335] width 108 height 27
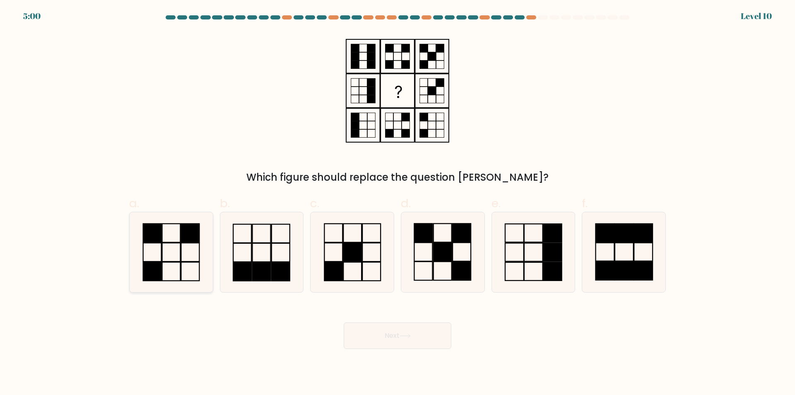
click at [181, 274] on rect at bounding box center [190, 271] width 18 height 19
click at [398, 203] on input "a." at bounding box center [398, 200] width 0 height 5
radio input "true"
click at [383, 340] on button "Next" at bounding box center [398, 335] width 108 height 27
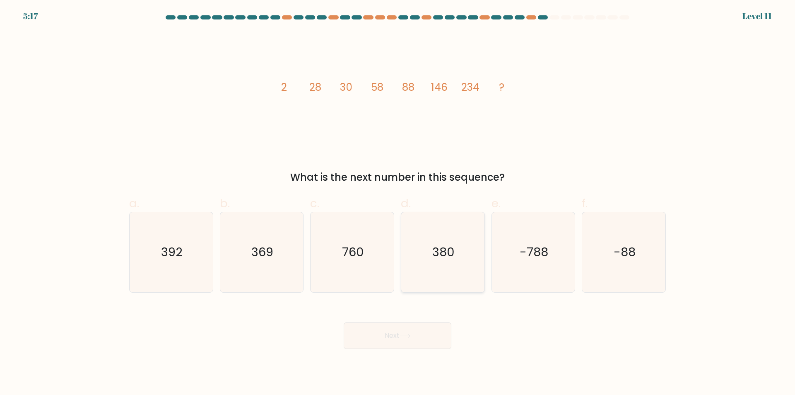
click at [448, 267] on icon "380" at bounding box center [443, 252] width 80 height 80
click at [398, 203] on input "d. 380" at bounding box center [398, 200] width 0 height 5
radio input "true"
click at [410, 334] on icon at bounding box center [405, 336] width 10 height 4
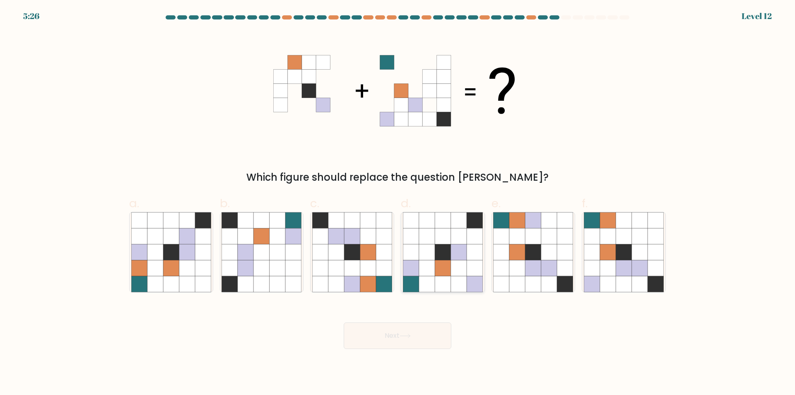
click at [430, 286] on icon at bounding box center [427, 284] width 16 height 16
click at [398, 203] on input "d." at bounding box center [398, 200] width 0 height 5
radio input "true"
click at [428, 335] on button "Next" at bounding box center [398, 335] width 108 height 27
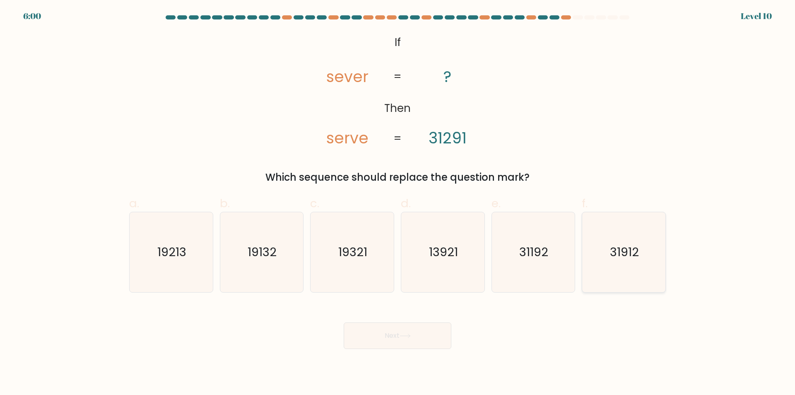
click at [603, 274] on icon "31912" at bounding box center [624, 252] width 80 height 80
click at [398, 203] on input "f. 31912" at bounding box center [398, 200] width 0 height 5
radio input "true"
click at [429, 332] on button "Next" at bounding box center [398, 335] width 108 height 27
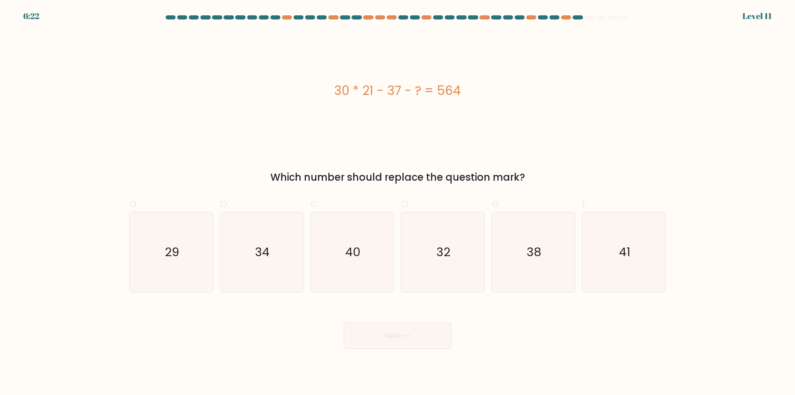
drag, startPoint x: 202, startPoint y: 277, endPoint x: 261, endPoint y: 296, distance: 62.5
click at [202, 277] on icon "29" at bounding box center [171, 252] width 80 height 80
click at [398, 203] on input "a. 29" at bounding box center [398, 200] width 0 height 5
radio input "true"
click at [393, 336] on button "Next" at bounding box center [398, 335] width 108 height 27
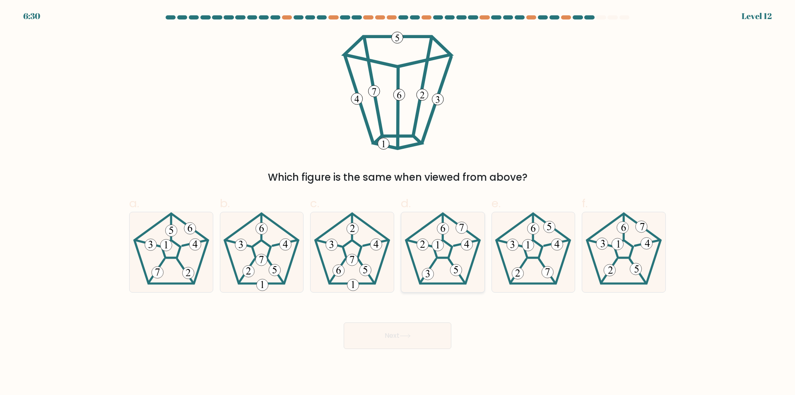
click at [434, 262] on 469 at bounding box center [428, 271] width 16 height 24
click at [398, 203] on input "d." at bounding box center [398, 200] width 0 height 5
radio input "true"
click at [412, 331] on button "Next" at bounding box center [398, 335] width 108 height 27
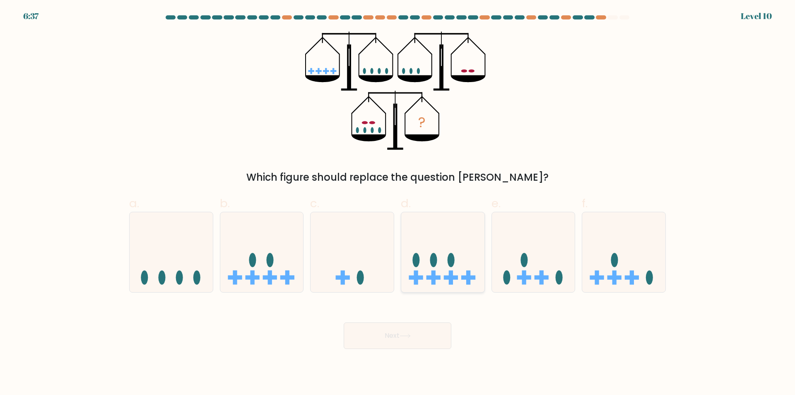
click at [437, 289] on div at bounding box center [443, 252] width 84 height 81
click at [398, 203] on input "d." at bounding box center [398, 200] width 0 height 5
radio input "true"
click at [398, 340] on button "Next" at bounding box center [398, 335] width 108 height 27
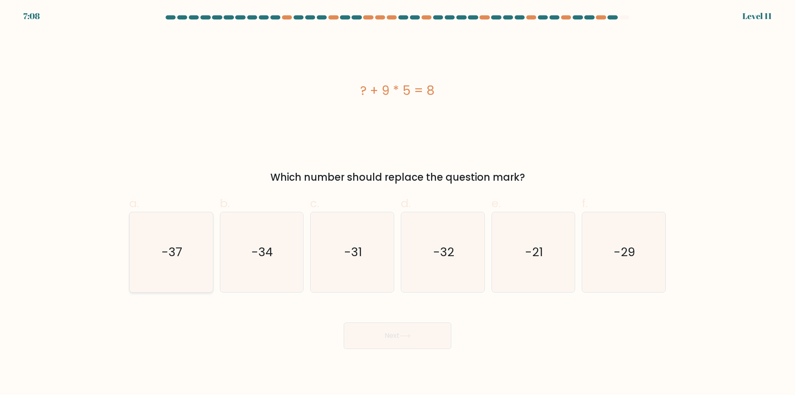
click at [162, 278] on icon "-37" at bounding box center [171, 252] width 80 height 80
click at [398, 203] on input "a. -37" at bounding box center [398, 200] width 0 height 5
radio input "true"
click at [398, 339] on button "Next" at bounding box center [398, 335] width 108 height 27
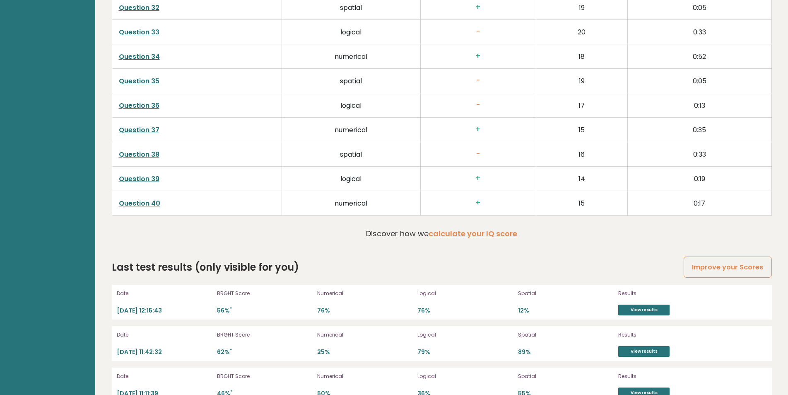
scroll to position [2165, 0]
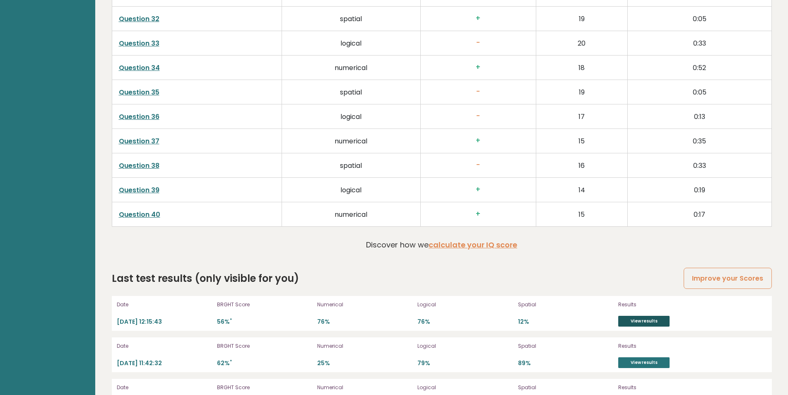
click at [641, 320] on link "View results" at bounding box center [643, 321] width 51 height 11
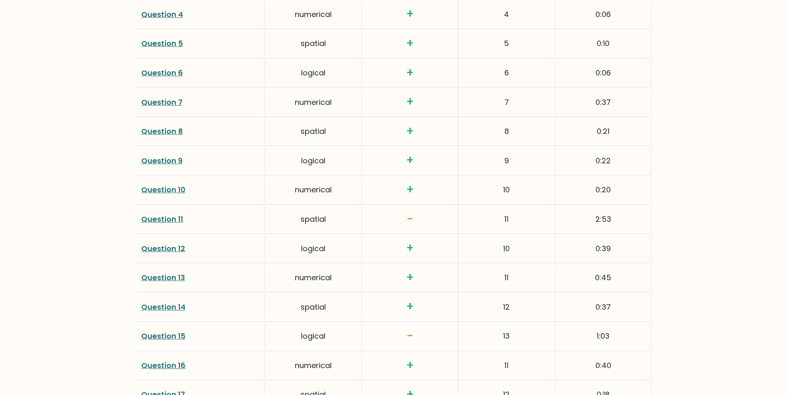
scroll to position [1299, 0]
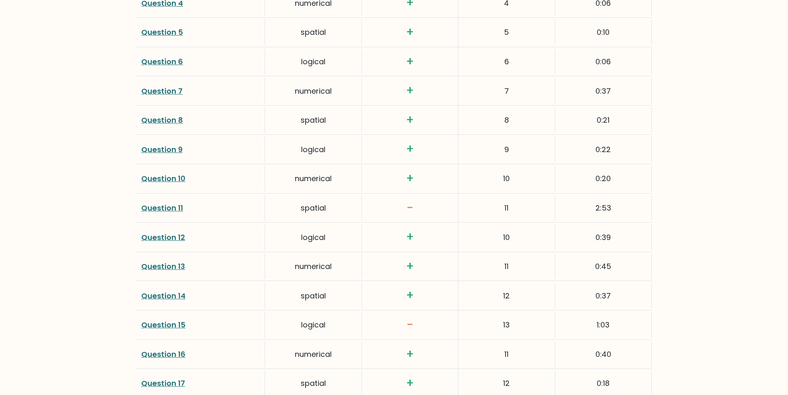
click at [162, 210] on link "Question 11" at bounding box center [162, 207] width 42 height 10
click at [174, 326] on link "Question 15" at bounding box center [163, 324] width 44 height 10
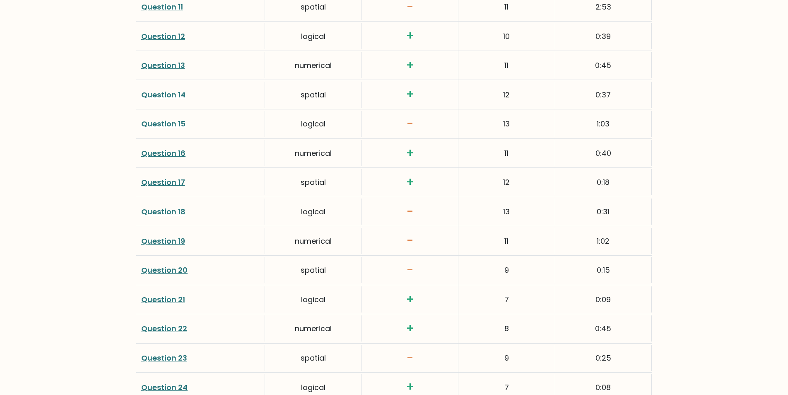
scroll to position [1503, 0]
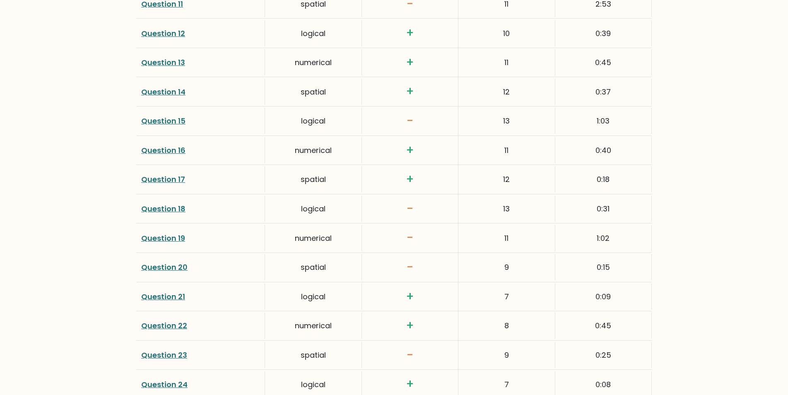
click at [159, 207] on link "Question 18" at bounding box center [163, 208] width 44 height 10
click at [148, 354] on link "Question 23" at bounding box center [164, 354] width 46 height 10
click at [161, 356] on link "Question 23" at bounding box center [164, 354] width 46 height 10
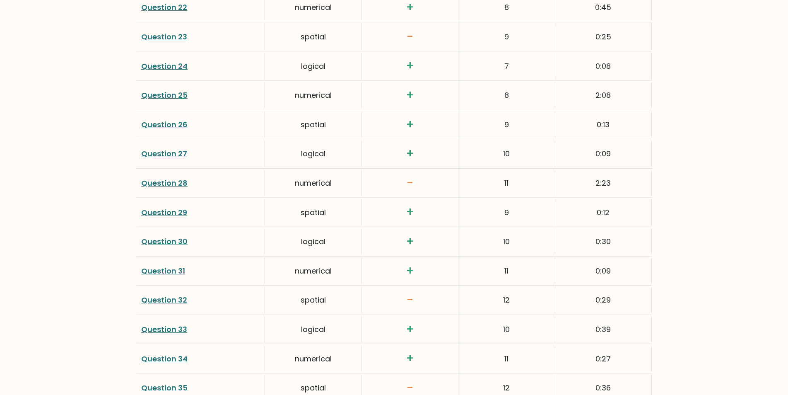
scroll to position [1826, 0]
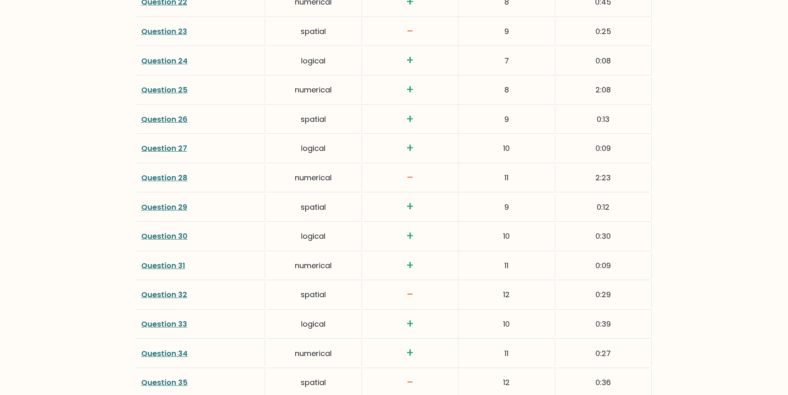
click at [161, 178] on link "Question 28" at bounding box center [164, 177] width 46 height 10
click at [164, 382] on link "Question 35" at bounding box center [164, 382] width 46 height 10
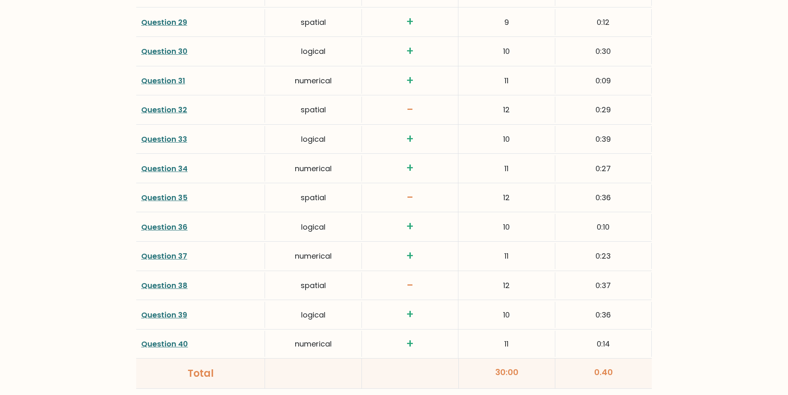
scroll to position [2016, 0]
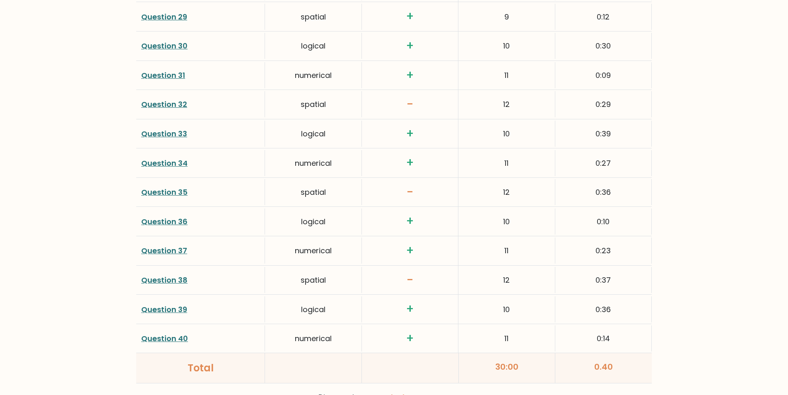
click at [154, 253] on link "Question 37" at bounding box center [164, 250] width 46 height 10
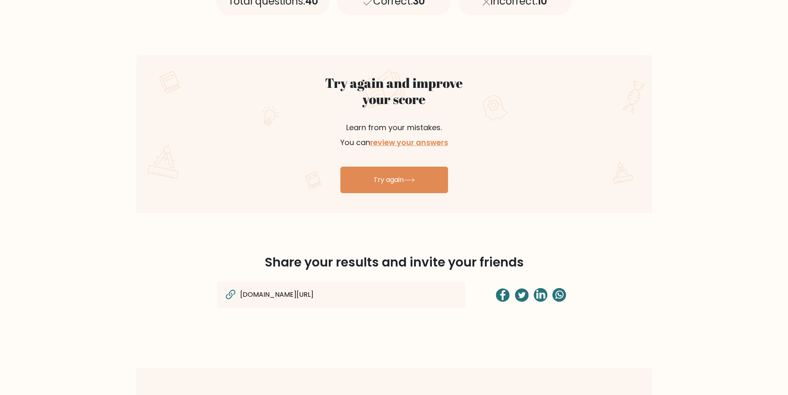
scroll to position [413, 0]
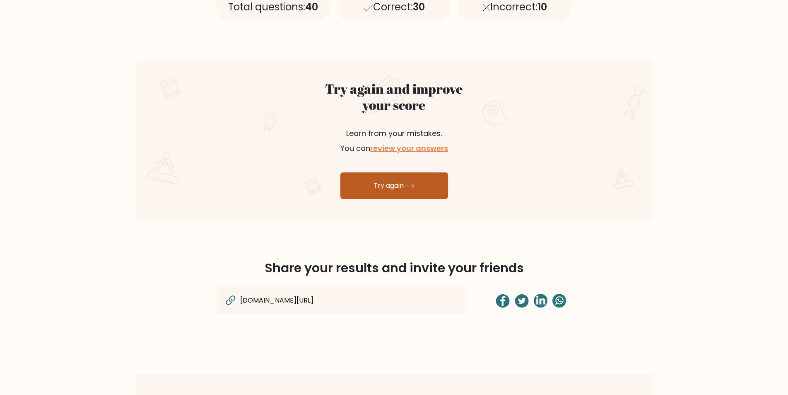
click at [384, 188] on link "Try again" at bounding box center [394, 185] width 108 height 27
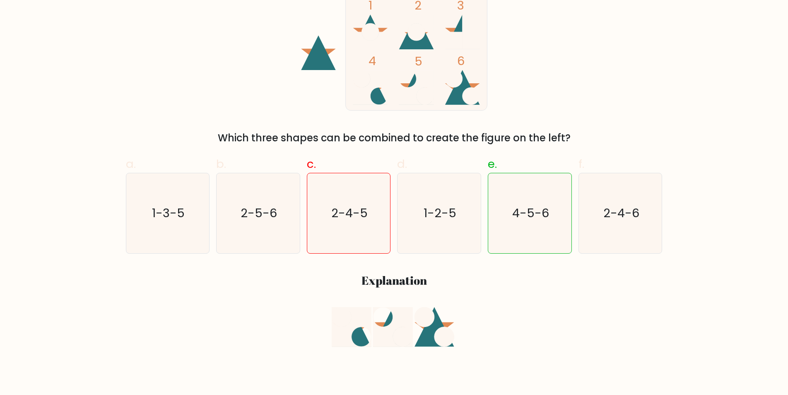
scroll to position [176, 0]
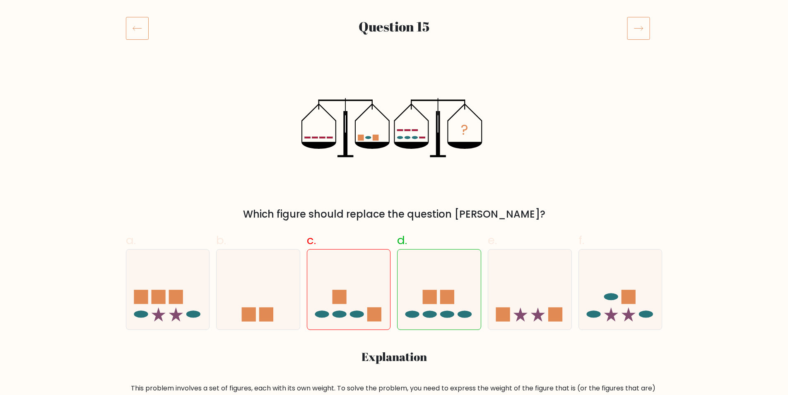
scroll to position [115, 0]
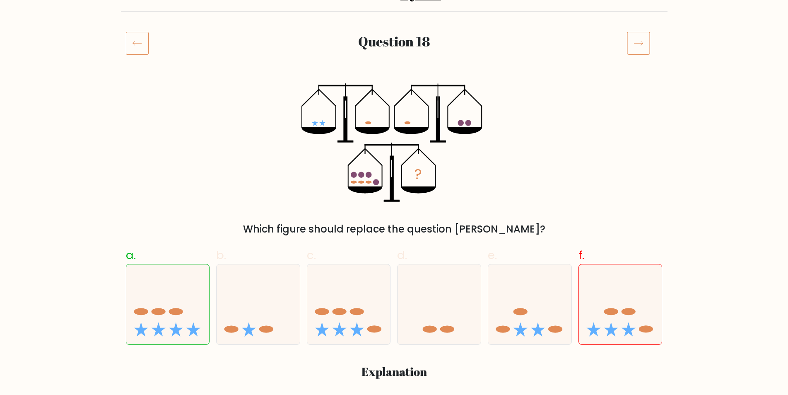
scroll to position [113, 0]
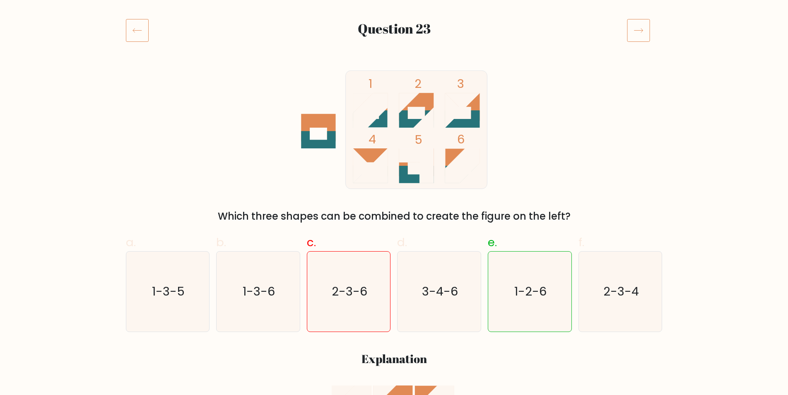
scroll to position [100, 0]
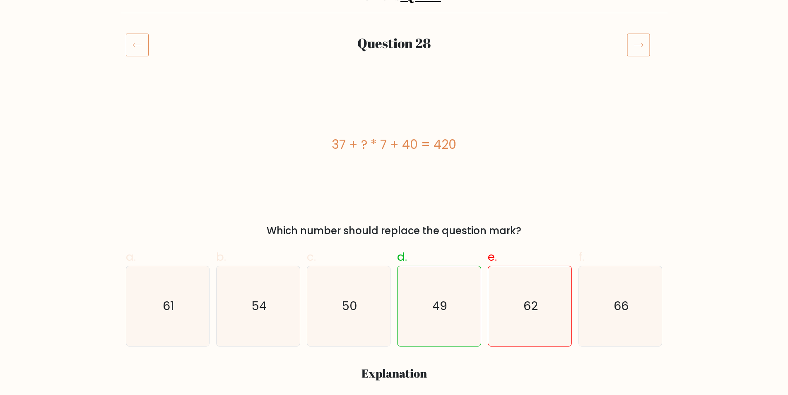
scroll to position [86, 0]
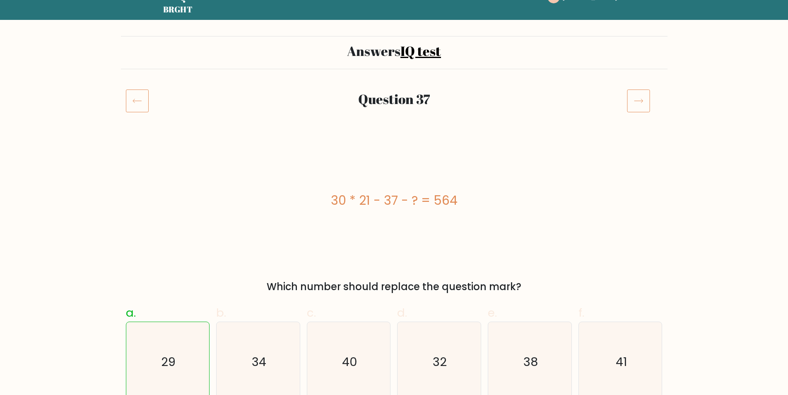
scroll to position [21, 0]
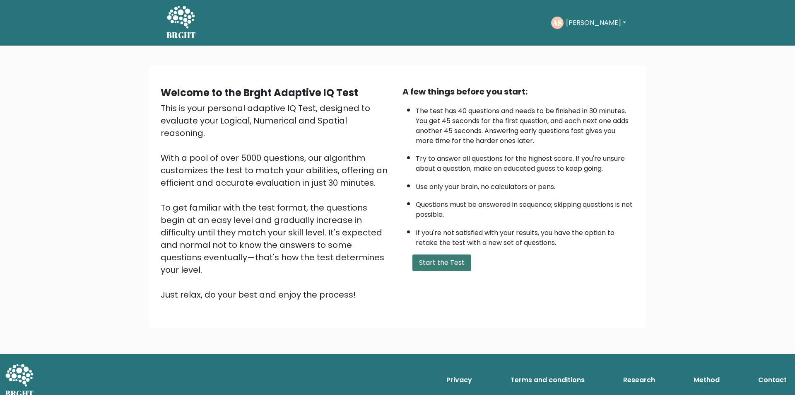
click at [436, 265] on button "Start the Test" at bounding box center [441, 262] width 59 height 17
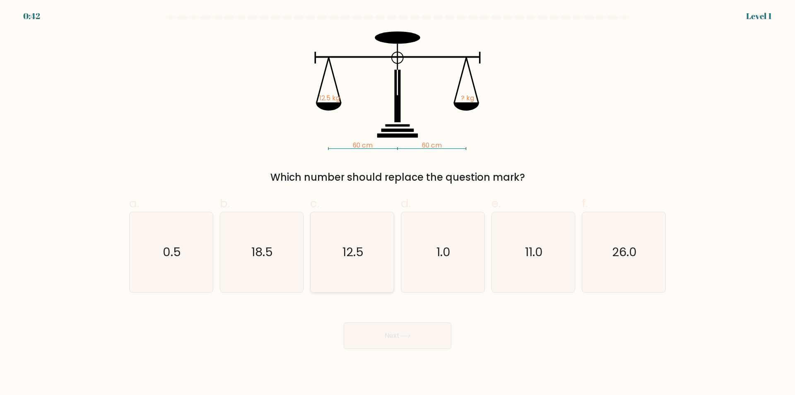
click at [352, 282] on icon "12.5" at bounding box center [352, 252] width 80 height 80
click at [398, 203] on input "c. 12.5" at bounding box center [398, 200] width 0 height 5
radio input "true"
click at [407, 344] on button "Next" at bounding box center [398, 335] width 108 height 27
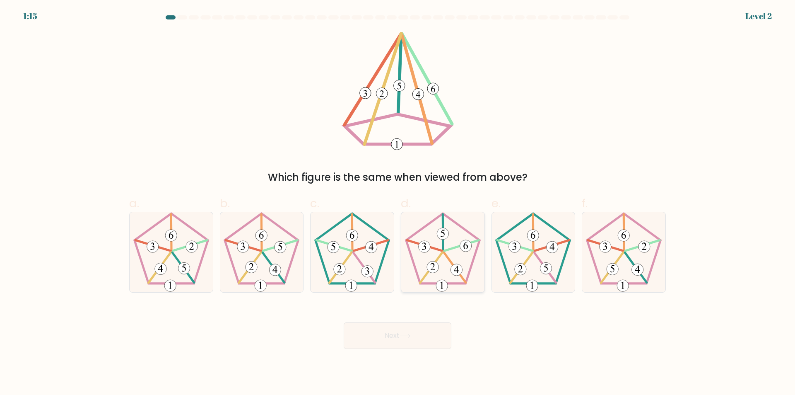
click at [439, 285] on 753 at bounding box center [442, 286] width 12 height 12
click at [398, 203] on input "d." at bounding box center [398, 200] width 0 height 5
radio input "true"
click at [411, 335] on icon at bounding box center [405, 335] width 11 height 5
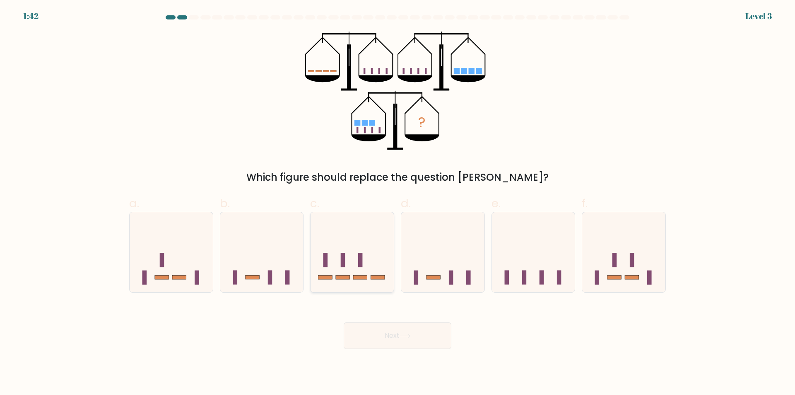
click at [386, 263] on icon at bounding box center [352, 252] width 83 height 69
click at [398, 203] on input "c." at bounding box center [398, 200] width 0 height 5
radio input "true"
click at [395, 335] on button "Next" at bounding box center [398, 335] width 108 height 27
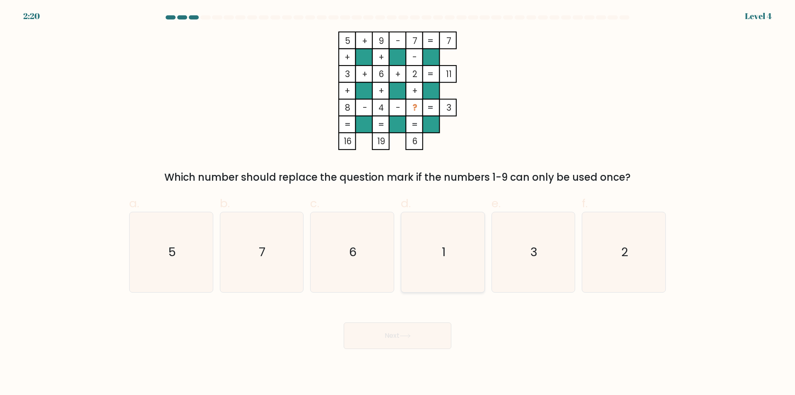
click at [442, 288] on icon "1" at bounding box center [443, 252] width 80 height 80
click at [398, 203] on input "d. 1" at bounding box center [398, 200] width 0 height 5
radio input "true"
click at [413, 337] on button "Next" at bounding box center [398, 335] width 108 height 27
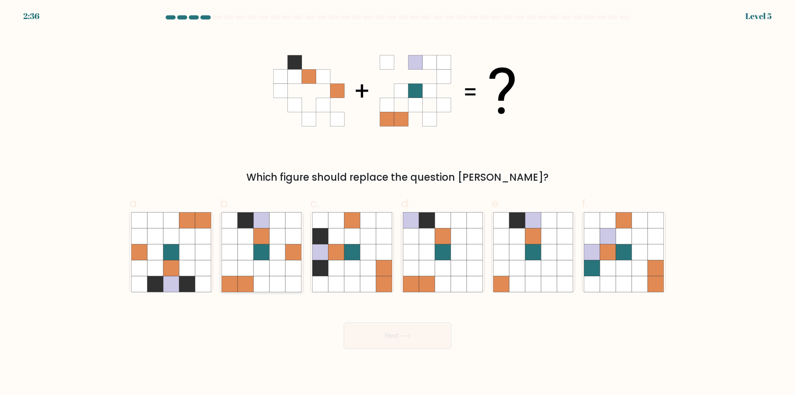
click at [266, 271] on icon at bounding box center [262, 268] width 16 height 16
click at [398, 203] on input "b." at bounding box center [398, 200] width 0 height 5
radio input "true"
click at [405, 334] on icon at bounding box center [405, 335] width 11 height 5
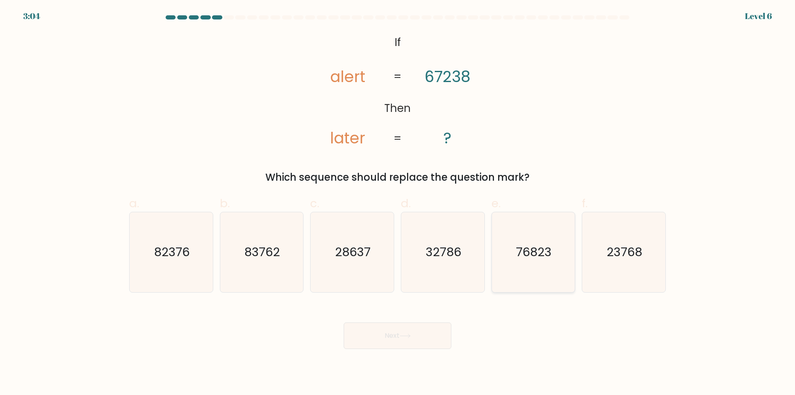
click at [535, 284] on icon "76823" at bounding box center [533, 252] width 80 height 80
click at [398, 203] on input "e. 76823" at bounding box center [398, 200] width 0 height 5
radio input "true"
click at [427, 335] on button "Next" at bounding box center [398, 335] width 108 height 27
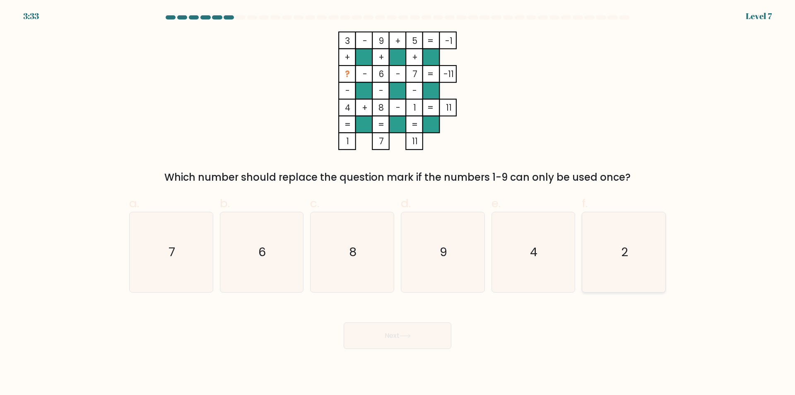
click at [621, 276] on icon "2" at bounding box center [624, 252] width 80 height 80
click at [398, 203] on input "f. 2" at bounding box center [398, 200] width 0 height 5
radio input "true"
click at [417, 335] on button "Next" at bounding box center [398, 335] width 108 height 27
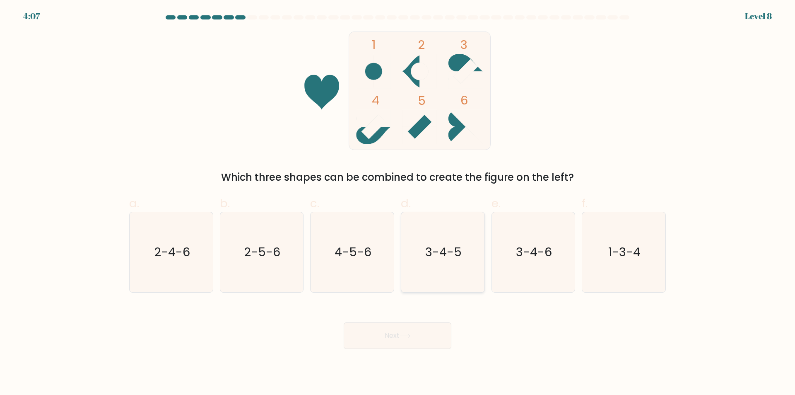
click at [453, 280] on icon "3-4-5" at bounding box center [443, 252] width 80 height 80
click at [398, 203] on input "d. 3-4-5" at bounding box center [398, 200] width 0 height 5
radio input "true"
click at [419, 335] on button "Next" at bounding box center [398, 335] width 108 height 27
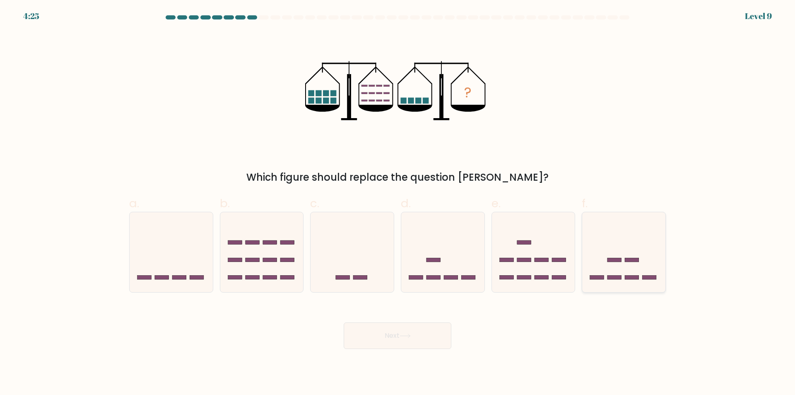
click at [624, 269] on icon at bounding box center [623, 252] width 83 height 69
click at [398, 203] on input "f." at bounding box center [398, 200] width 0 height 5
radio input "true"
click at [423, 339] on button "Next" at bounding box center [398, 335] width 108 height 27
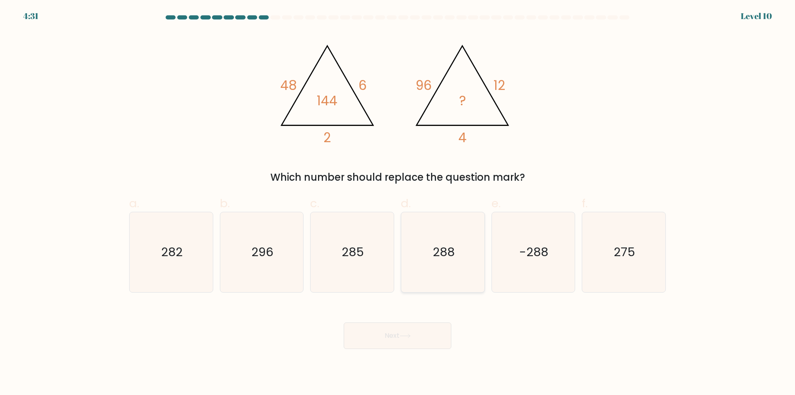
click at [426, 270] on icon "288" at bounding box center [443, 252] width 80 height 80
click at [398, 203] on input "d. 288" at bounding box center [398, 200] width 0 height 5
radio input "true"
click at [407, 338] on button "Next" at bounding box center [398, 335] width 108 height 27
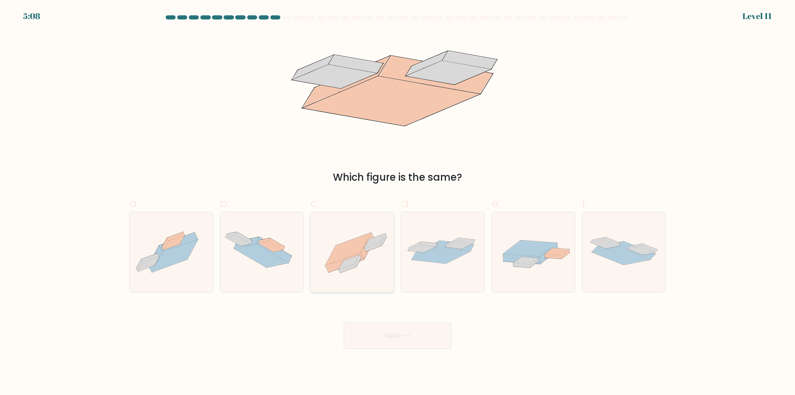
click at [376, 277] on icon at bounding box center [352, 252] width 83 height 62
click at [398, 203] on input "c." at bounding box center [398, 200] width 0 height 5
radio input "true"
click at [390, 337] on button "Next" at bounding box center [398, 335] width 108 height 27
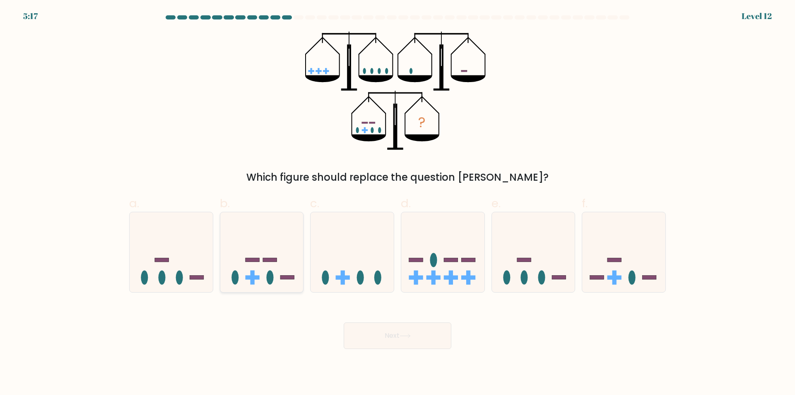
click at [270, 289] on div at bounding box center [262, 252] width 84 height 81
click at [398, 203] on input "b." at bounding box center [398, 200] width 0 height 5
radio input "true"
click at [400, 337] on button "Next" at bounding box center [398, 335] width 108 height 27
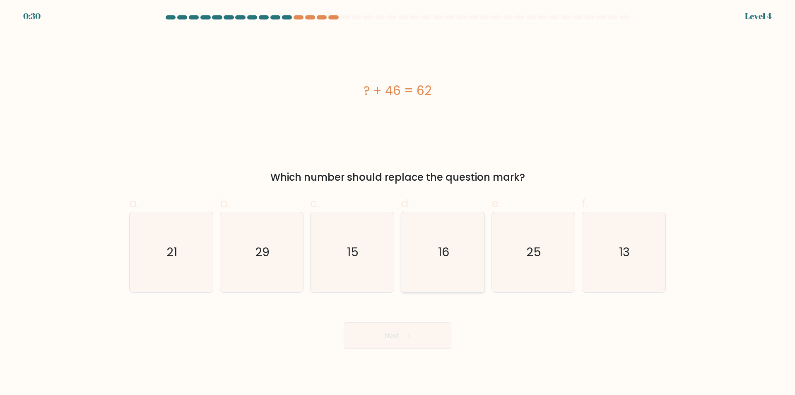
click at [428, 263] on icon "16" at bounding box center [443, 252] width 80 height 80
click at [398, 203] on input "d. 16" at bounding box center [398, 200] width 0 height 5
radio input "true"
click at [401, 335] on button "Next" at bounding box center [398, 335] width 108 height 27
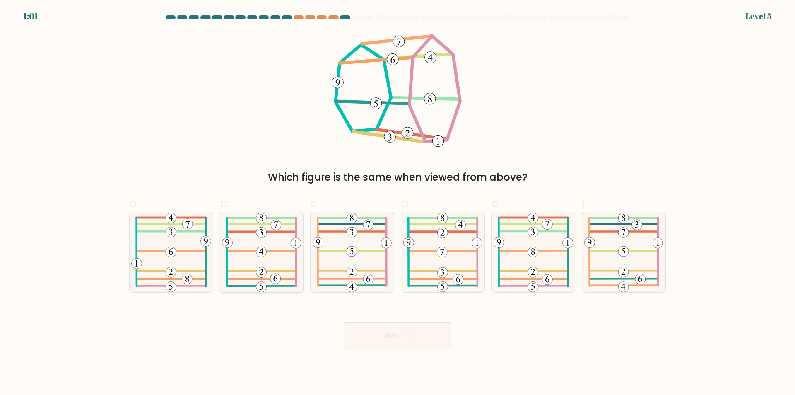
click at [254, 231] on 285 at bounding box center [261, 231] width 69 height 0
click at [398, 203] on input "b." at bounding box center [398, 200] width 0 height 5
radio input "true"
click at [421, 341] on button "Next" at bounding box center [398, 335] width 108 height 27
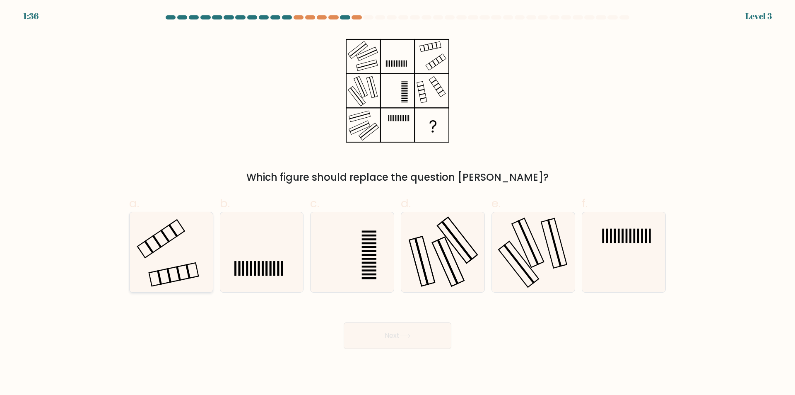
click at [186, 251] on icon at bounding box center [171, 252] width 80 height 80
click at [398, 203] on input "a." at bounding box center [398, 200] width 0 height 5
radio input "true"
click at [416, 338] on button "Next" at bounding box center [398, 335] width 108 height 27
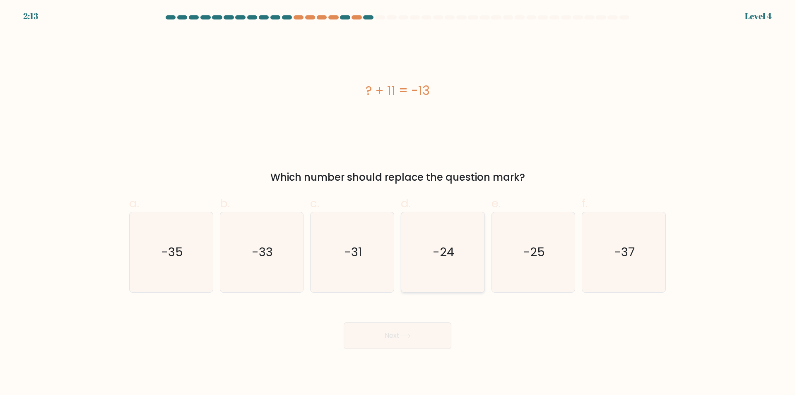
click at [443, 274] on icon "-24" at bounding box center [443, 252] width 80 height 80
click at [398, 203] on input "d. -24" at bounding box center [398, 200] width 0 height 5
radio input "true"
click at [411, 336] on icon at bounding box center [405, 335] width 11 height 5
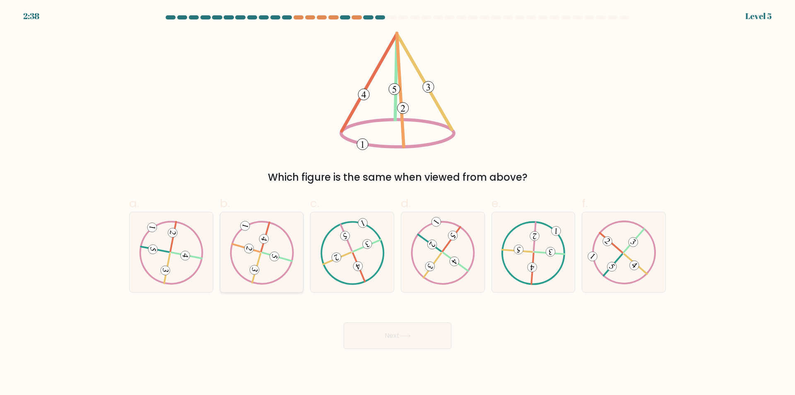
click at [276, 272] on icon at bounding box center [261, 252] width 65 height 64
click at [398, 203] on input "b." at bounding box center [398, 200] width 0 height 5
radio input "true"
click at [409, 331] on button "Next" at bounding box center [398, 335] width 108 height 27
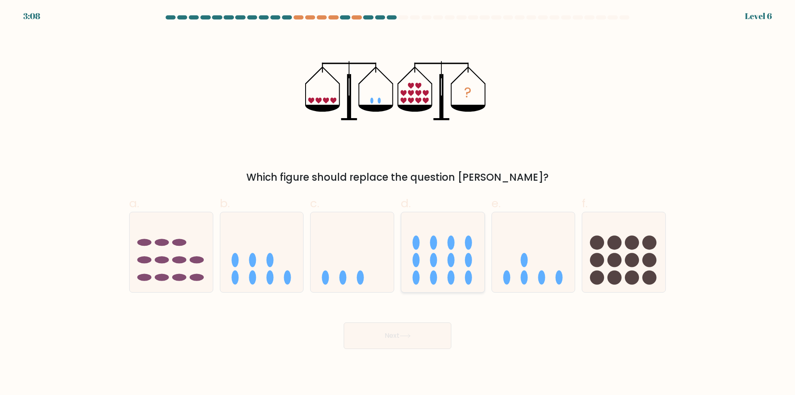
click at [479, 272] on icon at bounding box center [442, 252] width 83 height 69
click at [398, 203] on input "d." at bounding box center [398, 200] width 0 height 5
radio input "true"
click at [414, 340] on button "Next" at bounding box center [398, 335] width 108 height 27
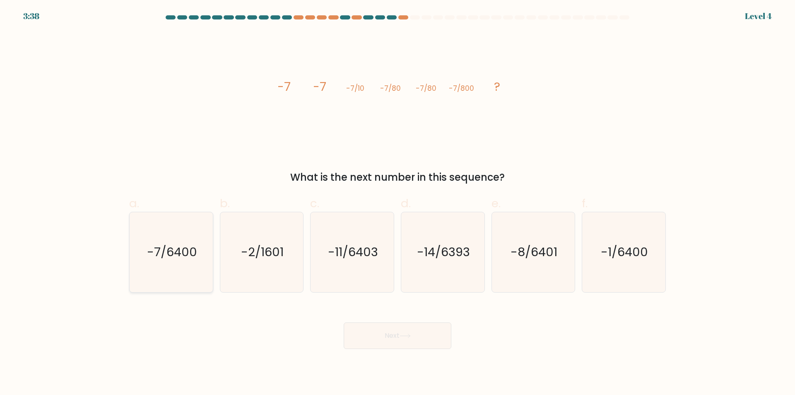
click at [175, 273] on icon "-7/6400" at bounding box center [171, 252] width 80 height 80
click at [398, 203] on input "a. -7/6400" at bounding box center [398, 200] width 0 height 5
radio input "true"
click at [411, 334] on icon at bounding box center [405, 335] width 11 height 5
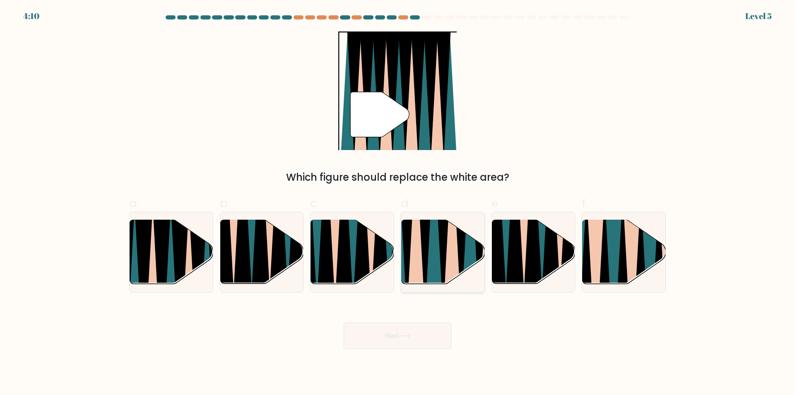
click at [432, 264] on icon at bounding box center [434, 219] width 18 height 166
click at [398, 203] on input "d." at bounding box center [398, 200] width 0 height 5
radio input "true"
click at [408, 336] on icon at bounding box center [405, 335] width 11 height 5
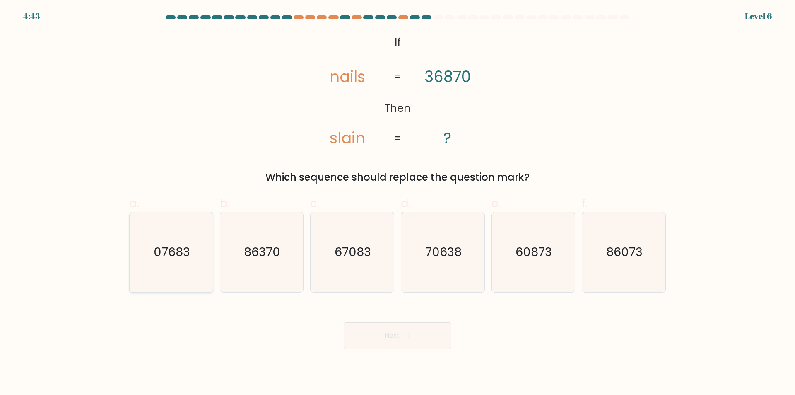
click at [176, 280] on icon "07683" at bounding box center [171, 252] width 80 height 80
click at [398, 203] on input "a. 07683" at bounding box center [398, 200] width 0 height 5
radio input "true"
click at [394, 332] on button "Next" at bounding box center [398, 335] width 108 height 27
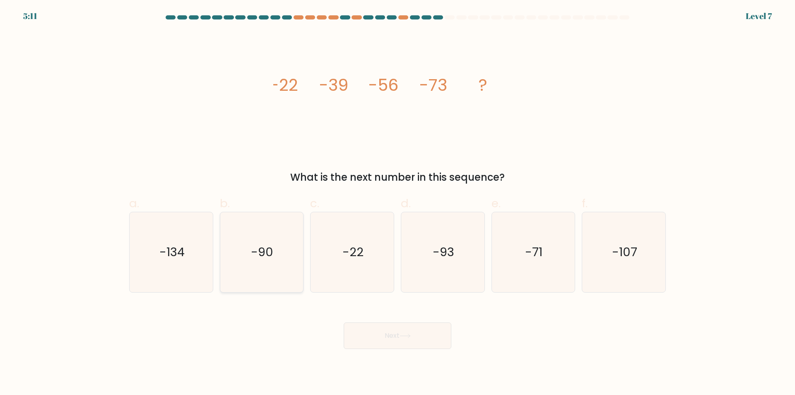
click at [281, 270] on icon "-90" at bounding box center [262, 252] width 80 height 80
click at [398, 203] on input "b. -90" at bounding box center [398, 200] width 0 height 5
radio input "true"
click at [396, 340] on button "Next" at bounding box center [398, 335] width 108 height 27
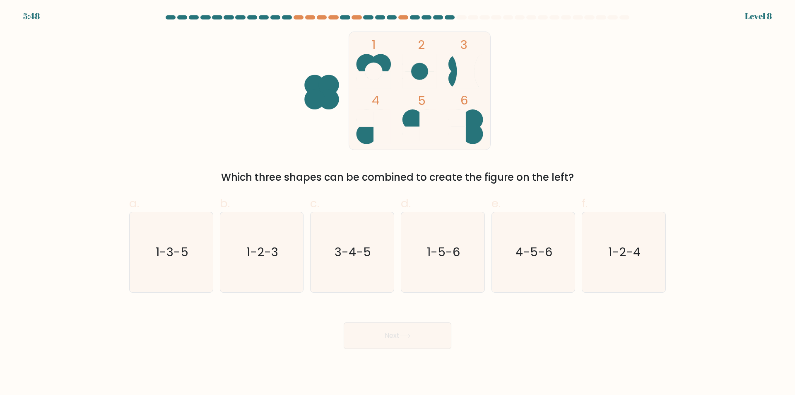
drag, startPoint x: 552, startPoint y: 274, endPoint x: 404, endPoint y: 335, distance: 160.0
click at [551, 274] on icon "4-5-6" at bounding box center [533, 252] width 80 height 80
click at [398, 203] on input "e. 4-5-6" at bounding box center [398, 200] width 0 height 5
radio input "true"
click at [388, 340] on button "Next" at bounding box center [398, 335] width 108 height 27
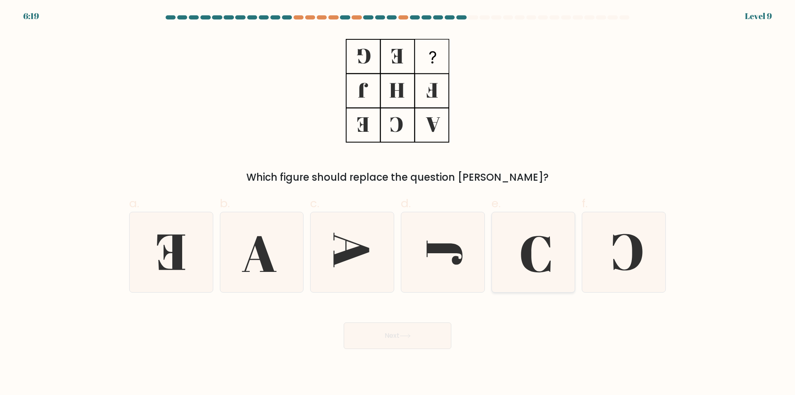
click at [536, 285] on icon at bounding box center [533, 252] width 80 height 80
click at [398, 203] on input "e." at bounding box center [398, 200] width 0 height 5
radio input "true"
click at [412, 339] on button "Next" at bounding box center [398, 335] width 108 height 27
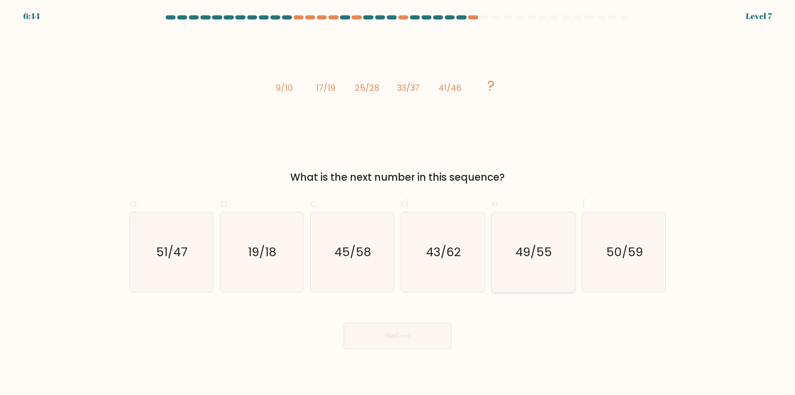
click at [538, 282] on icon "49/55" at bounding box center [533, 252] width 80 height 80
click at [398, 203] on input "e. 49/55" at bounding box center [398, 200] width 0 height 5
radio input "true"
click at [403, 342] on button "Next" at bounding box center [398, 335] width 108 height 27
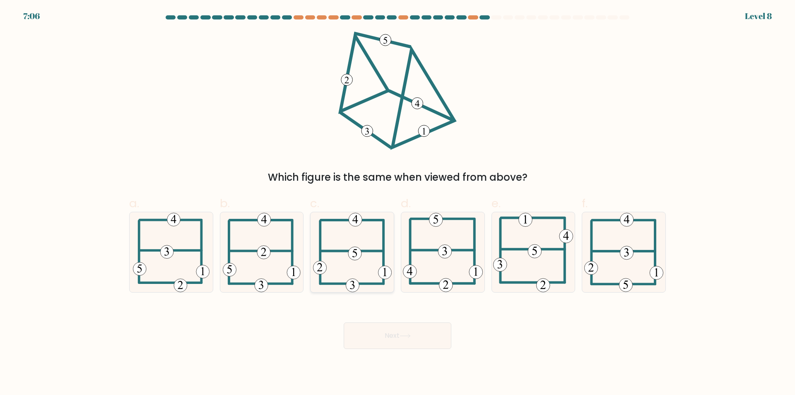
click at [365, 269] on icon at bounding box center [352, 252] width 79 height 80
click at [398, 203] on input "c." at bounding box center [398, 200] width 0 height 5
radio input "true"
click at [411, 338] on button "Next" at bounding box center [398, 335] width 108 height 27
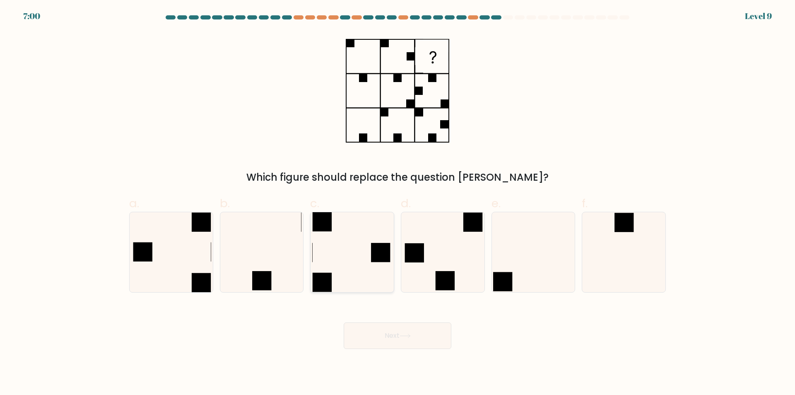
click at [363, 275] on icon at bounding box center [352, 252] width 80 height 80
click at [398, 203] on input "c." at bounding box center [398, 200] width 0 height 5
radio input "true"
click at [396, 337] on button "Next" at bounding box center [398, 335] width 108 height 27
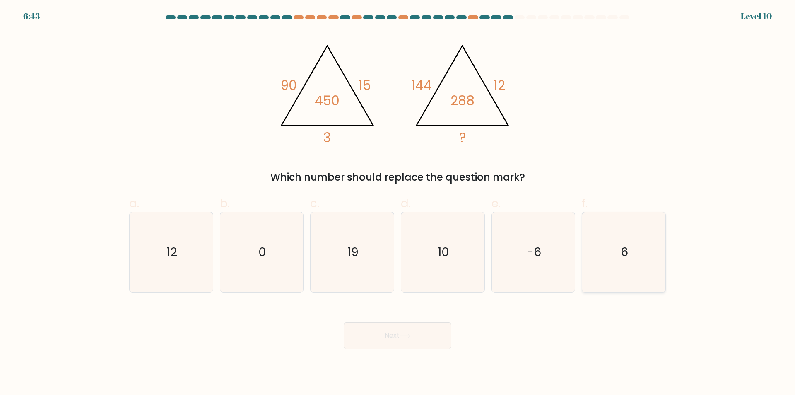
click at [637, 281] on icon "6" at bounding box center [624, 252] width 80 height 80
click at [398, 203] on input "f. 6" at bounding box center [398, 200] width 0 height 5
radio input "true"
click at [417, 339] on button "Next" at bounding box center [398, 335] width 108 height 27
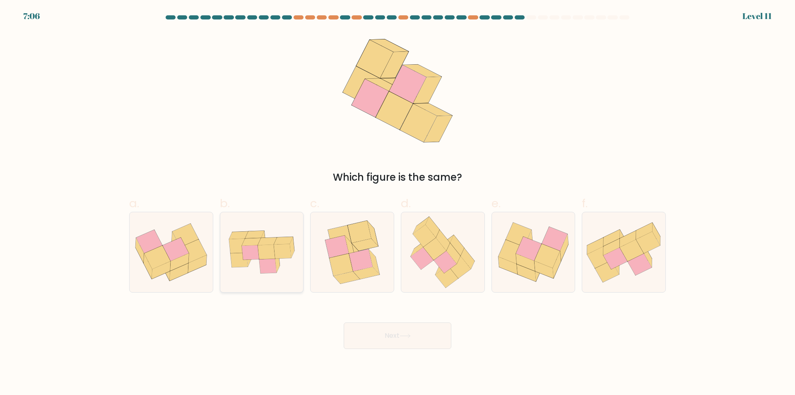
click at [283, 266] on icon at bounding box center [261, 252] width 83 height 58
click at [398, 203] on input "b." at bounding box center [398, 200] width 0 height 5
radio input "true"
click at [411, 337] on icon at bounding box center [405, 335] width 11 height 5
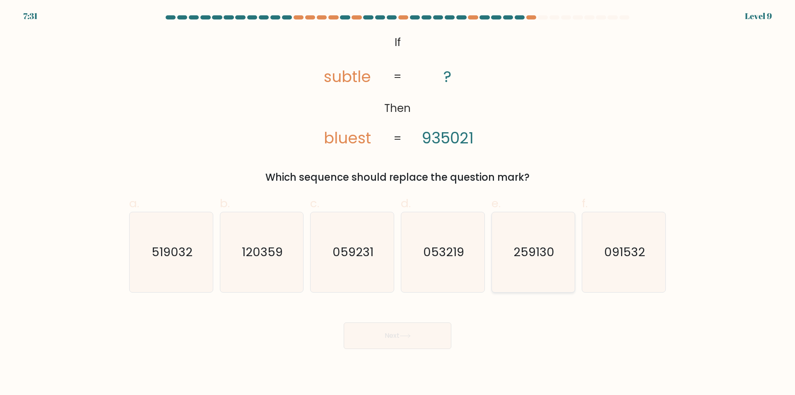
click at [529, 281] on icon "259130" at bounding box center [533, 252] width 80 height 80
click at [398, 203] on input "e. 259130" at bounding box center [398, 200] width 0 height 5
radio input "true"
click at [419, 334] on button "Next" at bounding box center [398, 335] width 108 height 27
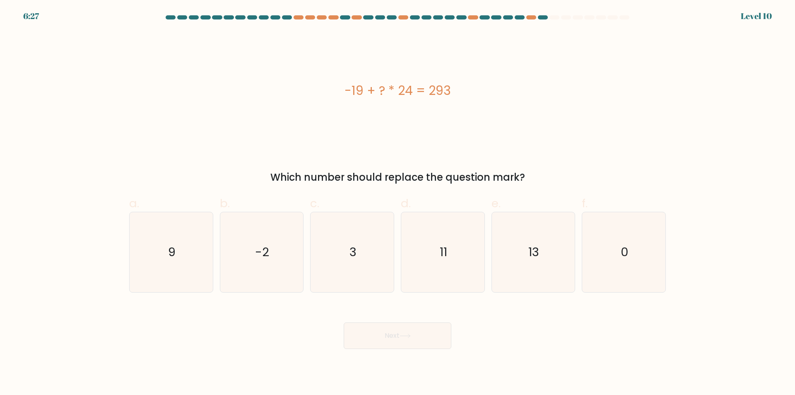
drag, startPoint x: 443, startPoint y: 284, endPoint x: 427, endPoint y: 324, distance: 43.2
click at [442, 286] on icon "11" at bounding box center [443, 252] width 80 height 80
click at [398, 203] on input "d. 11" at bounding box center [398, 200] width 0 height 5
radio input "true"
click at [422, 337] on button "Next" at bounding box center [398, 335] width 108 height 27
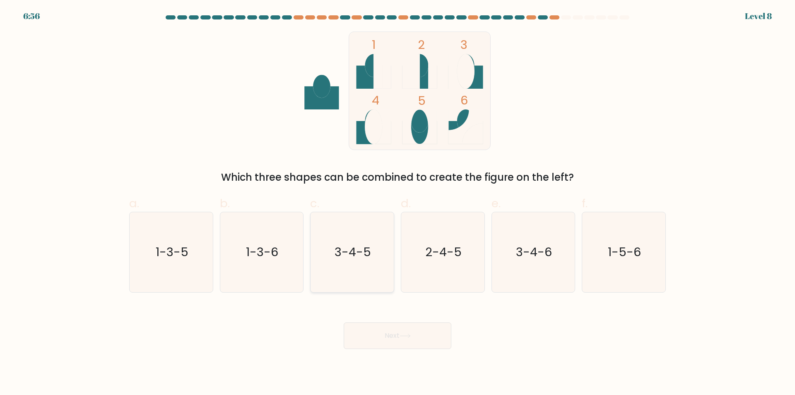
click at [369, 276] on icon "3-4-5" at bounding box center [352, 252] width 80 height 80
click at [398, 203] on input "c. 3-4-5" at bounding box center [398, 200] width 0 height 5
radio input "true"
click at [389, 337] on button "Next" at bounding box center [398, 335] width 108 height 27
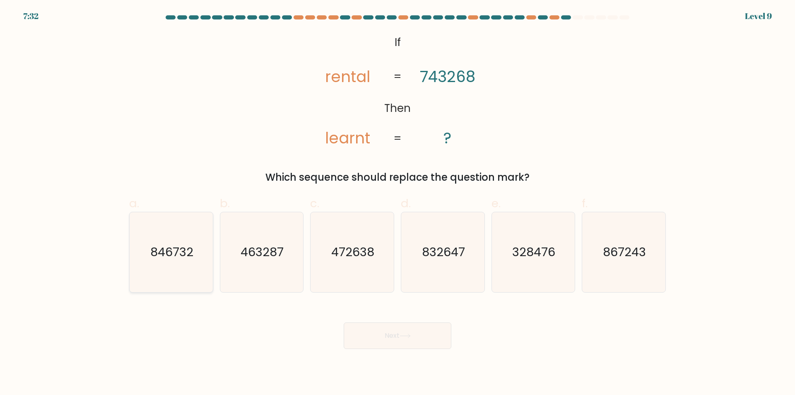
click at [159, 268] on icon "846732" at bounding box center [171, 252] width 80 height 80
click at [398, 203] on input "a. 846732" at bounding box center [398, 200] width 0 height 5
radio input "true"
click at [400, 334] on button "Next" at bounding box center [398, 335] width 108 height 27
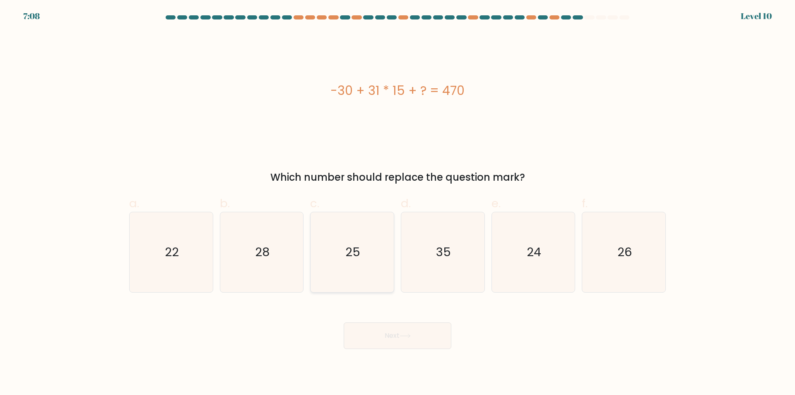
click at [351, 273] on icon "25" at bounding box center [352, 252] width 80 height 80
click at [398, 203] on input "c. 25" at bounding box center [398, 200] width 0 height 5
radio input "true"
click at [393, 338] on button "Next" at bounding box center [398, 335] width 108 height 27
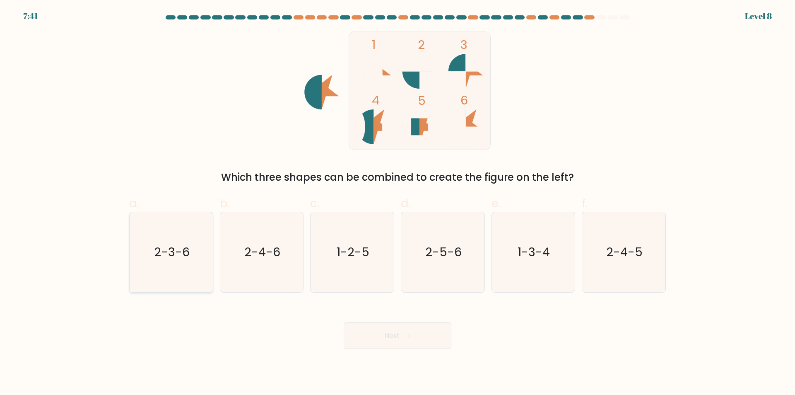
click at [179, 279] on icon "2-3-6" at bounding box center [171, 252] width 80 height 80
click at [398, 203] on input "a. 2-3-6" at bounding box center [398, 200] width 0 height 5
radio input "true"
click at [387, 341] on button "Next" at bounding box center [398, 335] width 108 height 27
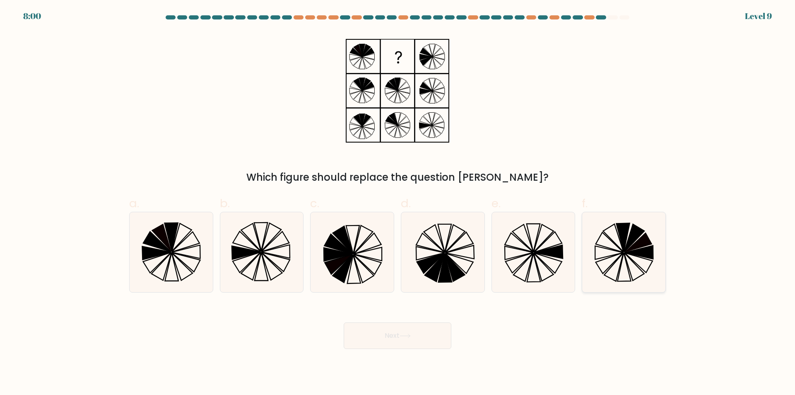
click at [619, 269] on icon at bounding box center [613, 267] width 19 height 28
click at [398, 203] on input "f." at bounding box center [398, 200] width 0 height 5
radio input "true"
click at [402, 340] on button "Next" at bounding box center [398, 335] width 108 height 27
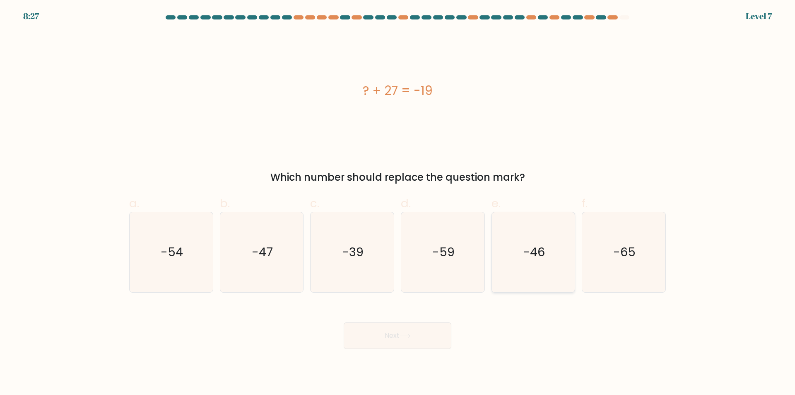
click at [542, 268] on icon "-46" at bounding box center [533, 252] width 80 height 80
click at [398, 203] on input "e. -46" at bounding box center [398, 200] width 0 height 5
radio input "true"
click at [425, 335] on button "Next" at bounding box center [398, 335] width 108 height 27
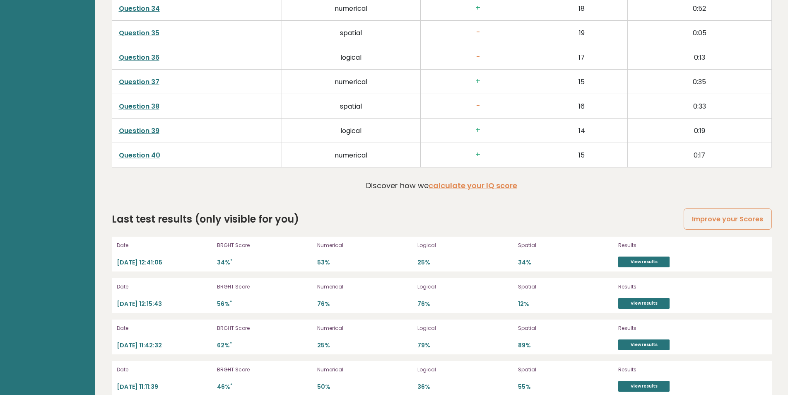
scroll to position [2228, 0]
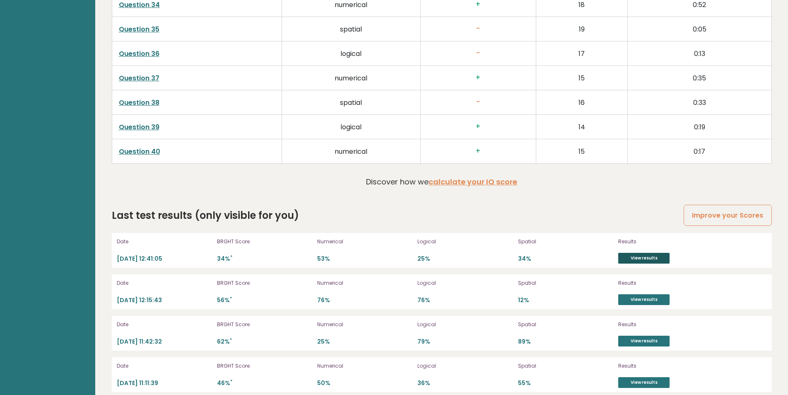
click at [651, 258] on link "View results" at bounding box center [643, 258] width 51 height 11
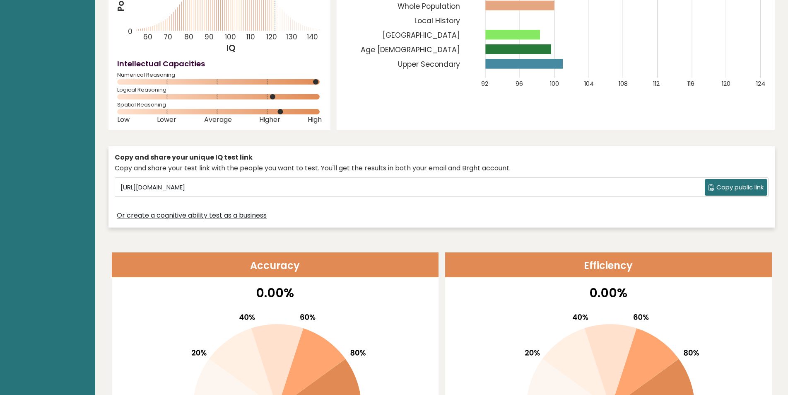
scroll to position [0, 0]
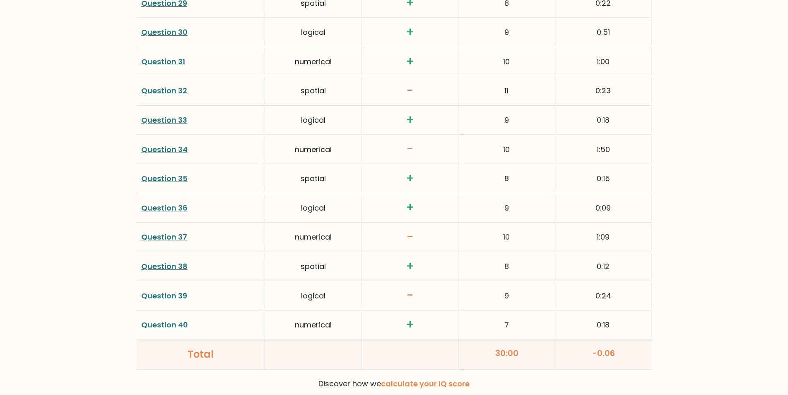
scroll to position [2054, 0]
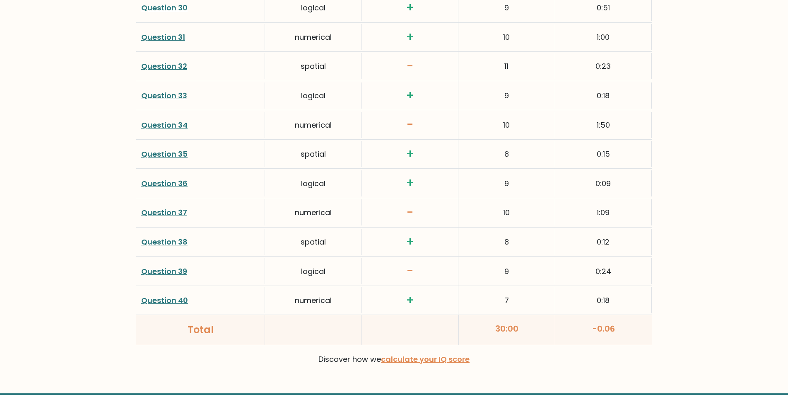
click at [159, 274] on link "Question 39" at bounding box center [164, 271] width 46 height 10
click at [168, 210] on link "Question 37" at bounding box center [164, 212] width 46 height 10
click at [168, 123] on link "Question 34" at bounding box center [164, 125] width 46 height 10
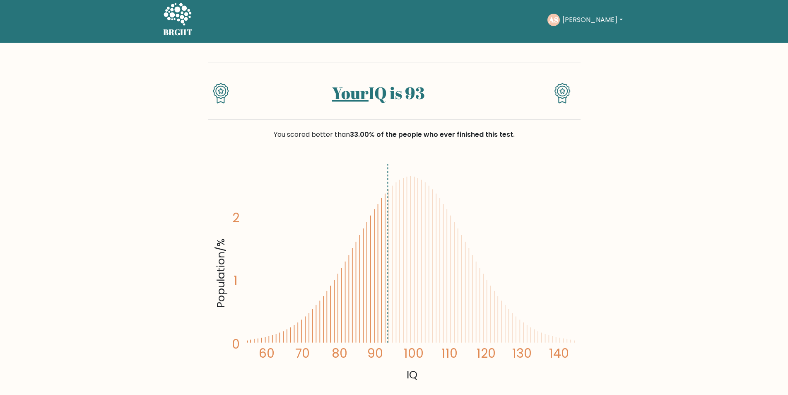
scroll to position [0, 0]
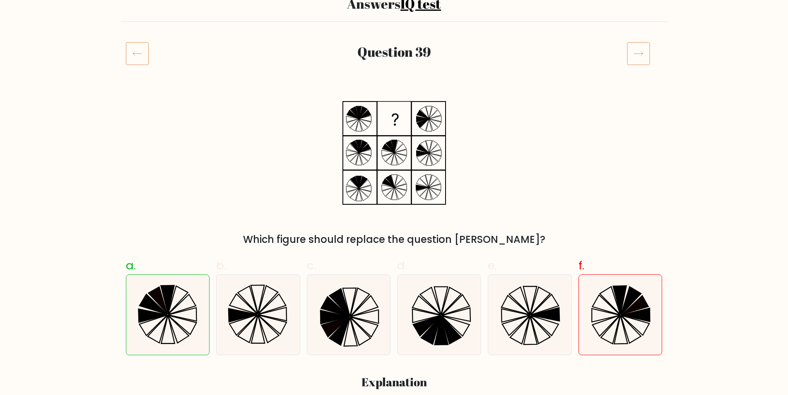
scroll to position [104, 0]
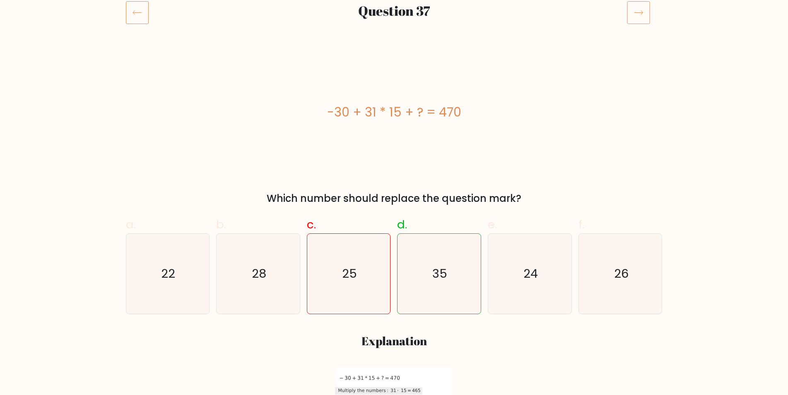
scroll to position [72, 0]
